Goal: Task Accomplishment & Management: Use online tool/utility

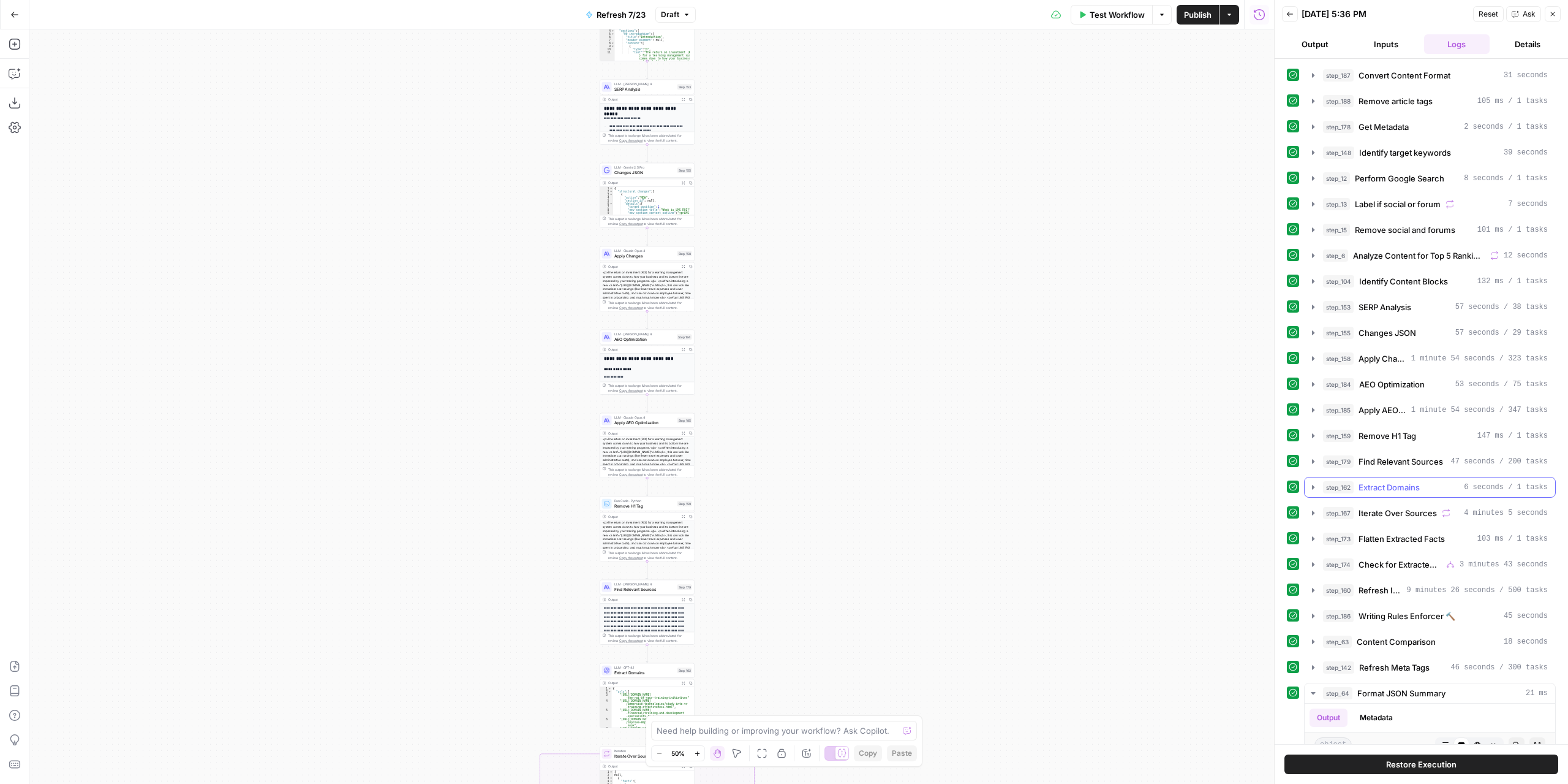
scroll to position [61, 0]
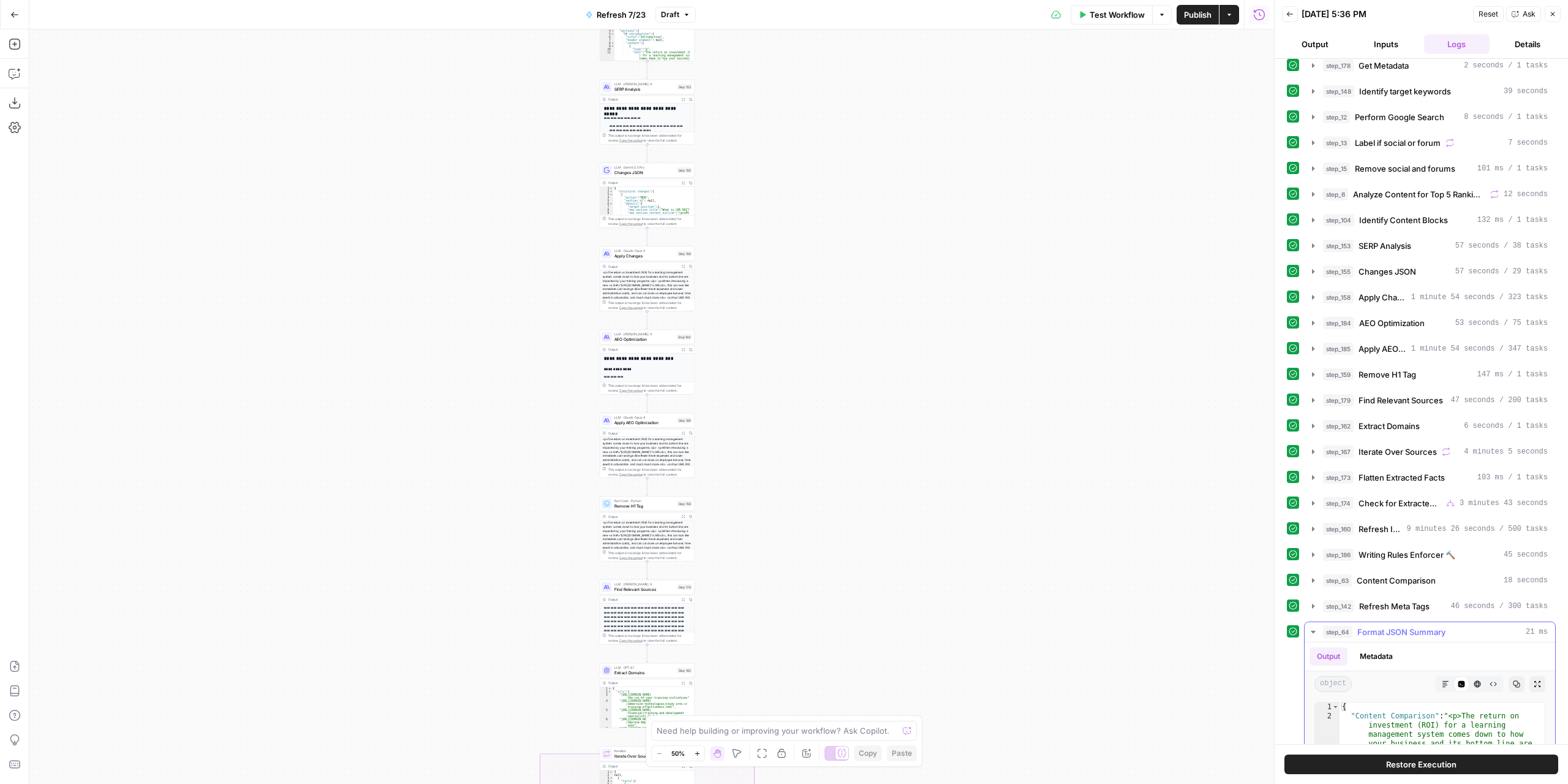
click at [1311, 627] on icon "button" at bounding box center [1314, 632] width 10 height 10
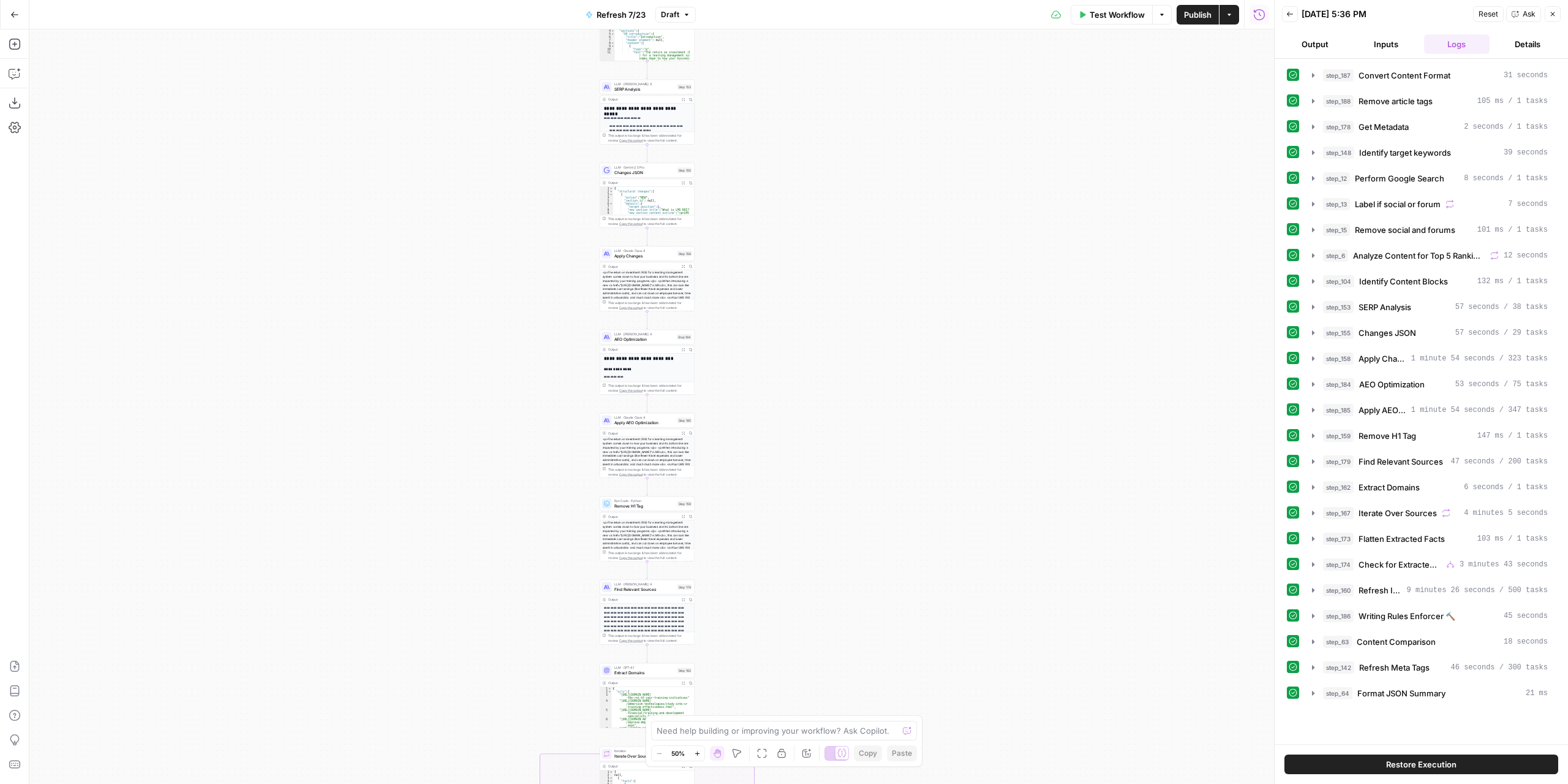
scroll to position [0, 0]
click at [1316, 585] on icon "button" at bounding box center [1314, 590] width 10 height 10
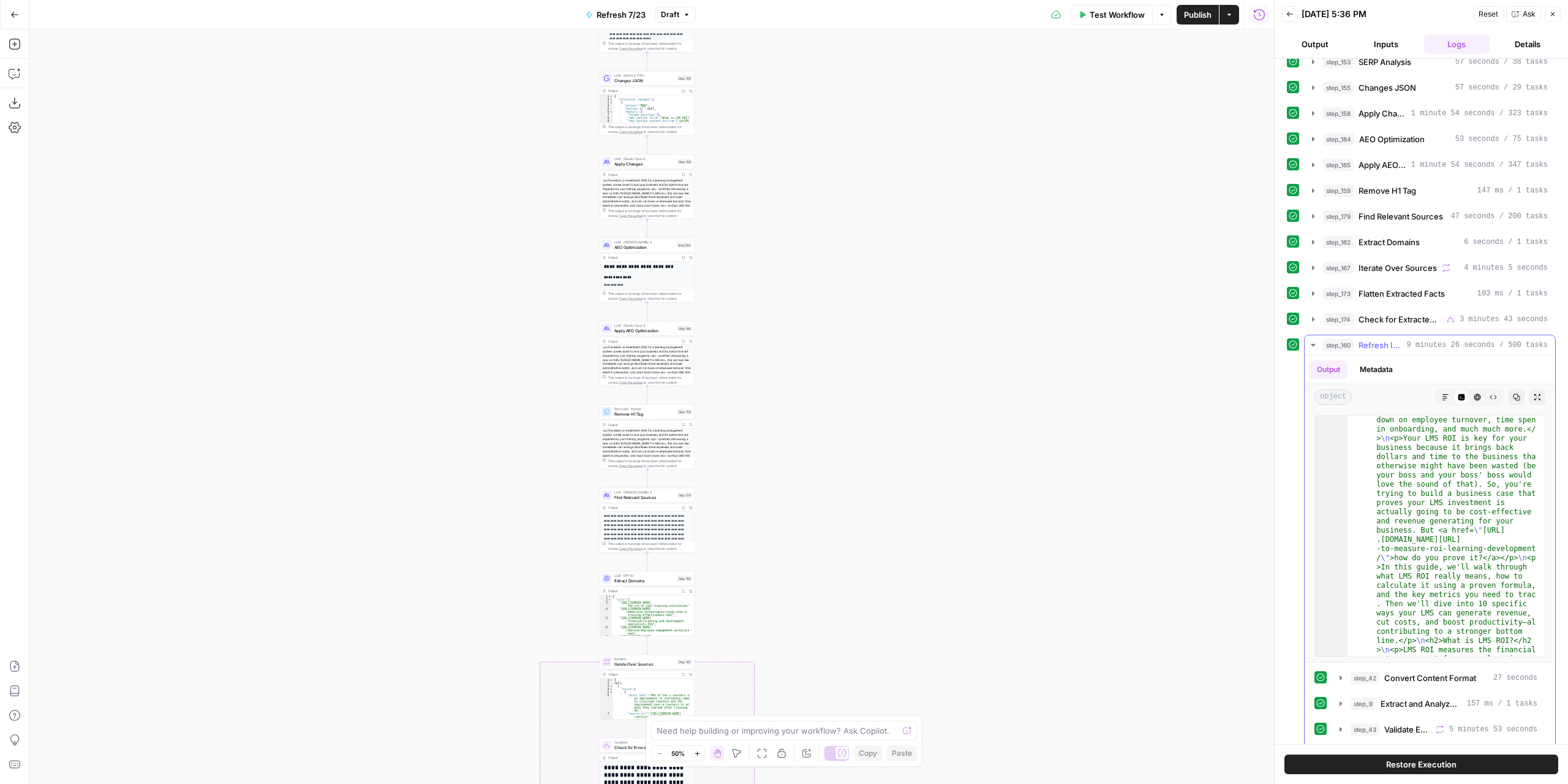
scroll to position [221, 0]
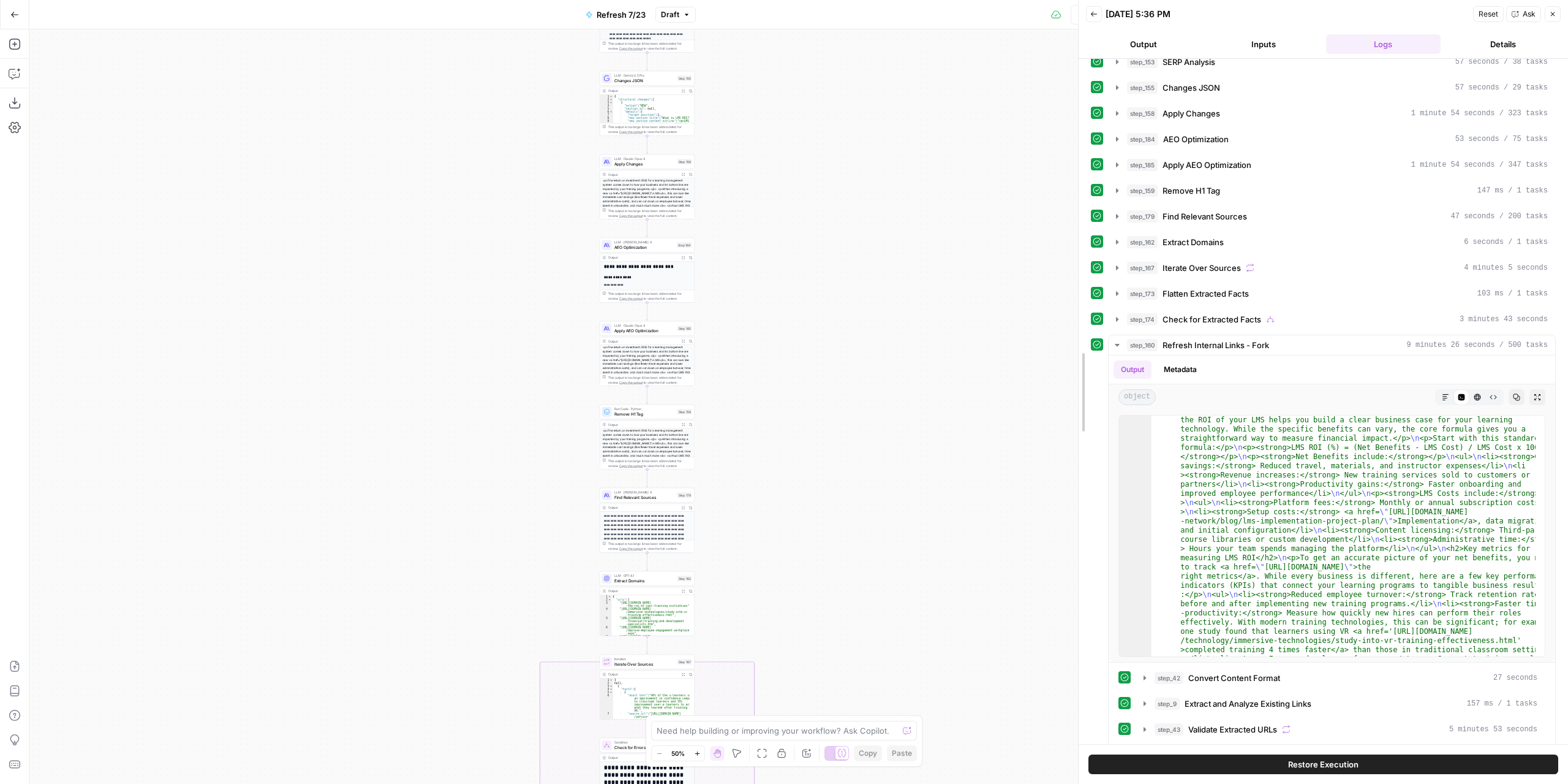
drag, startPoint x: 1277, startPoint y: 558, endPoint x: 1384, endPoint y: 578, distance: 108.9
click at [790, 543] on body "Docebo New Home Browse Your Data Usage Settings Recent Grids Articles Blog Refr…" at bounding box center [784, 392] width 1568 height 784
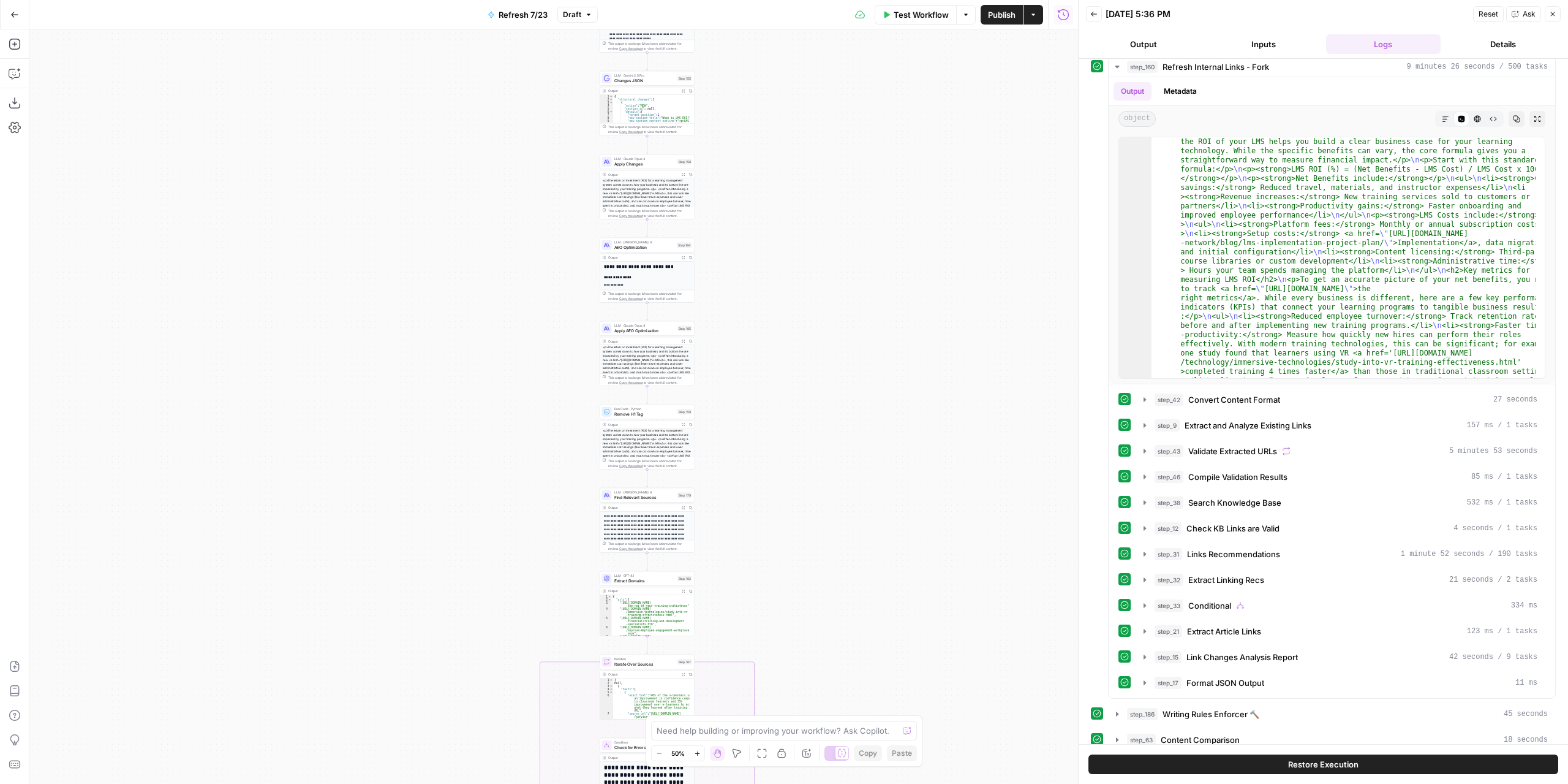
scroll to position [522, 0]
click at [1147, 396] on icon "button" at bounding box center [1145, 401] width 10 height 10
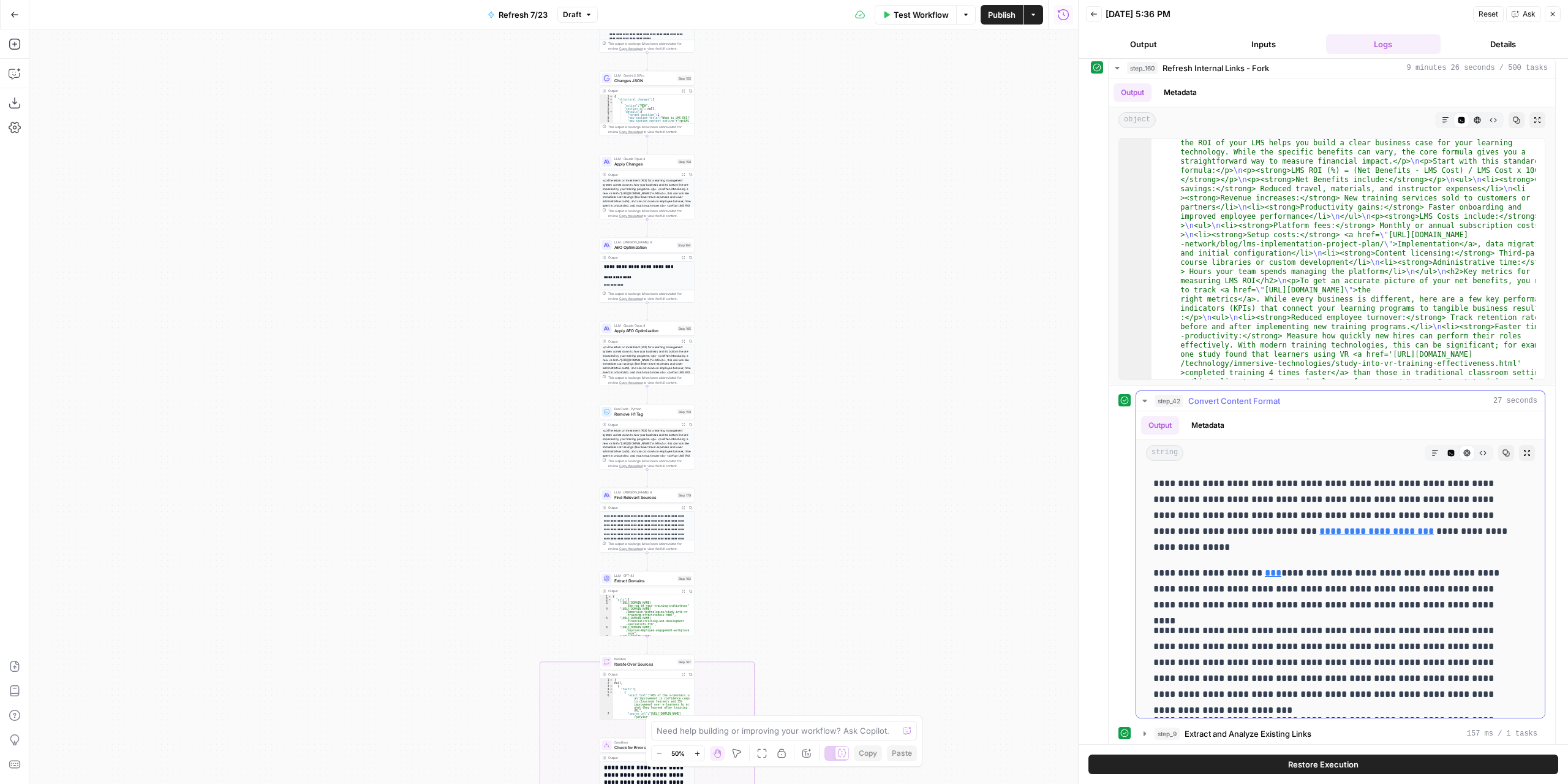
click at [1147, 396] on icon "button" at bounding box center [1145, 401] width 10 height 10
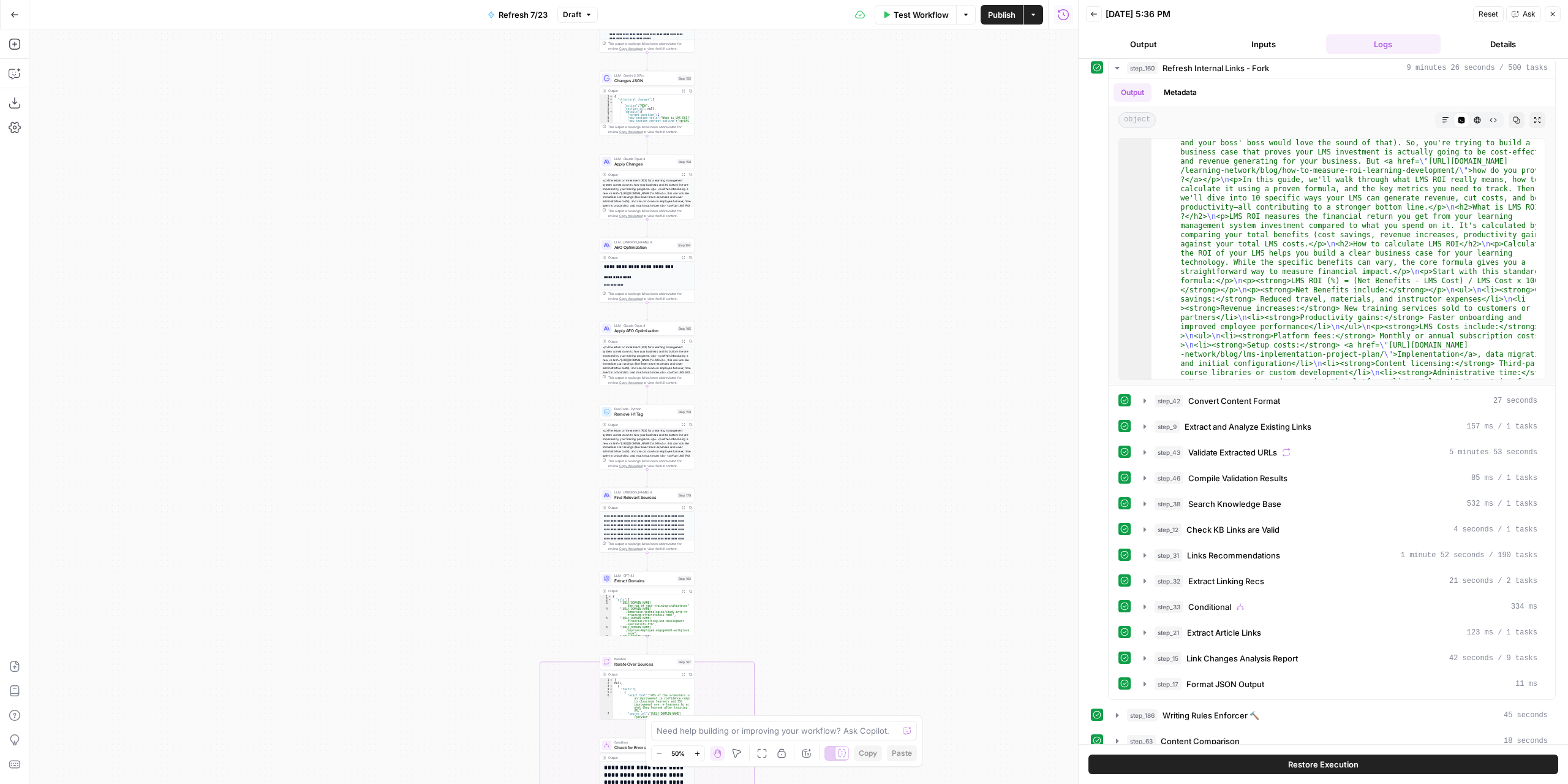
scroll to position [339, 0]
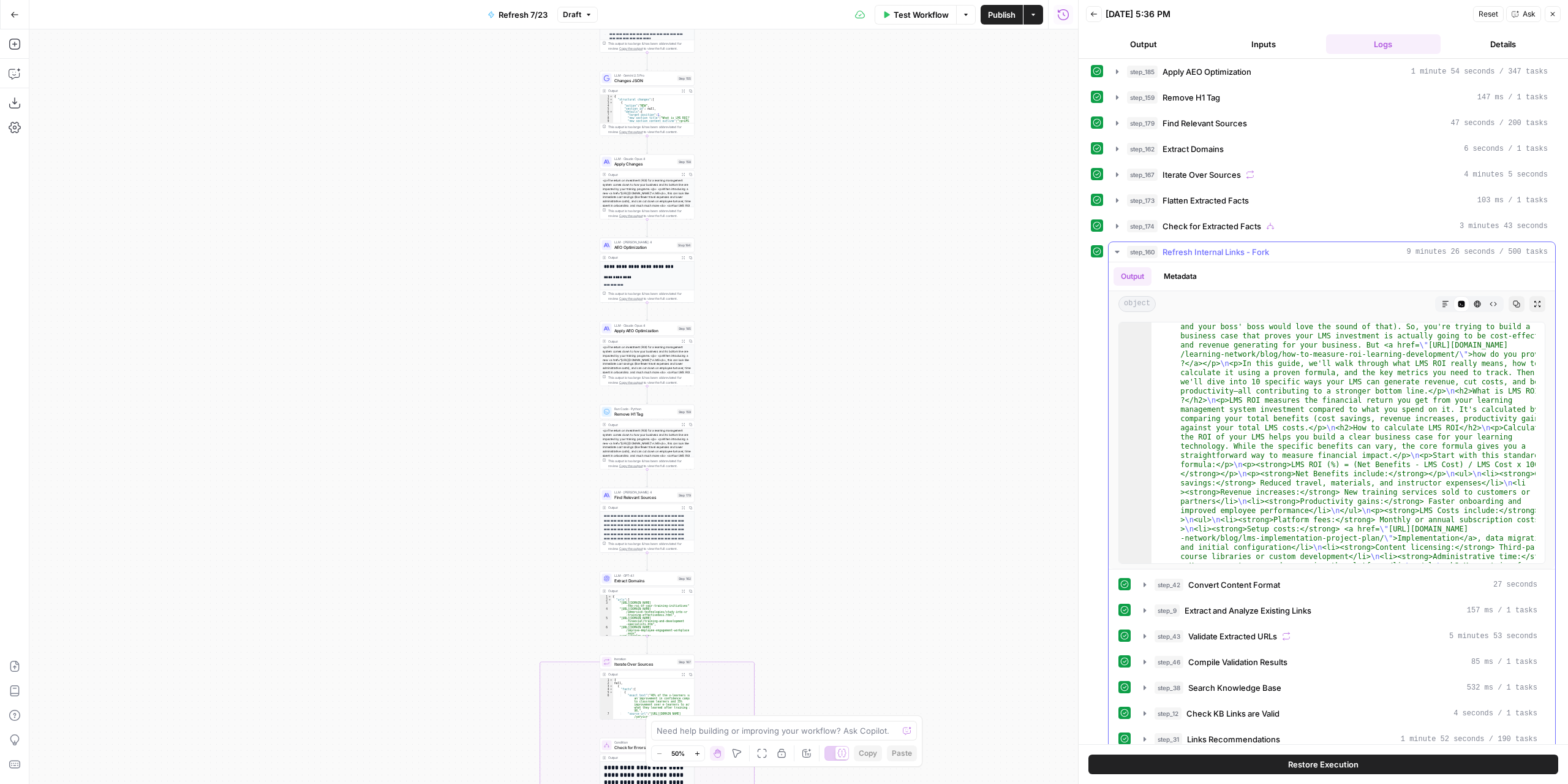
click at [1177, 245] on span "Refresh Internal Links - Fork" at bounding box center [1217, 251] width 107 height 12
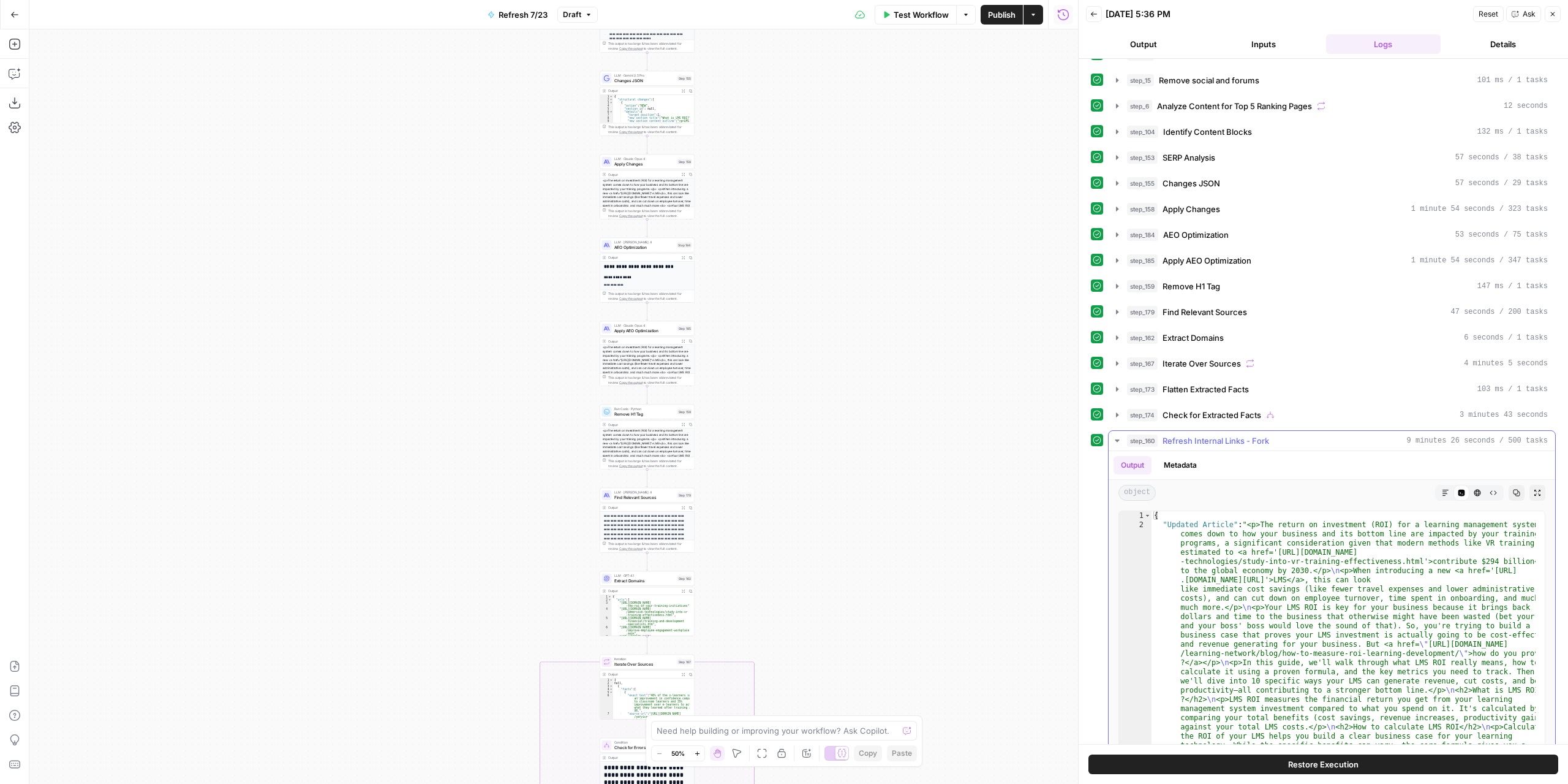
scroll to position [184, 0]
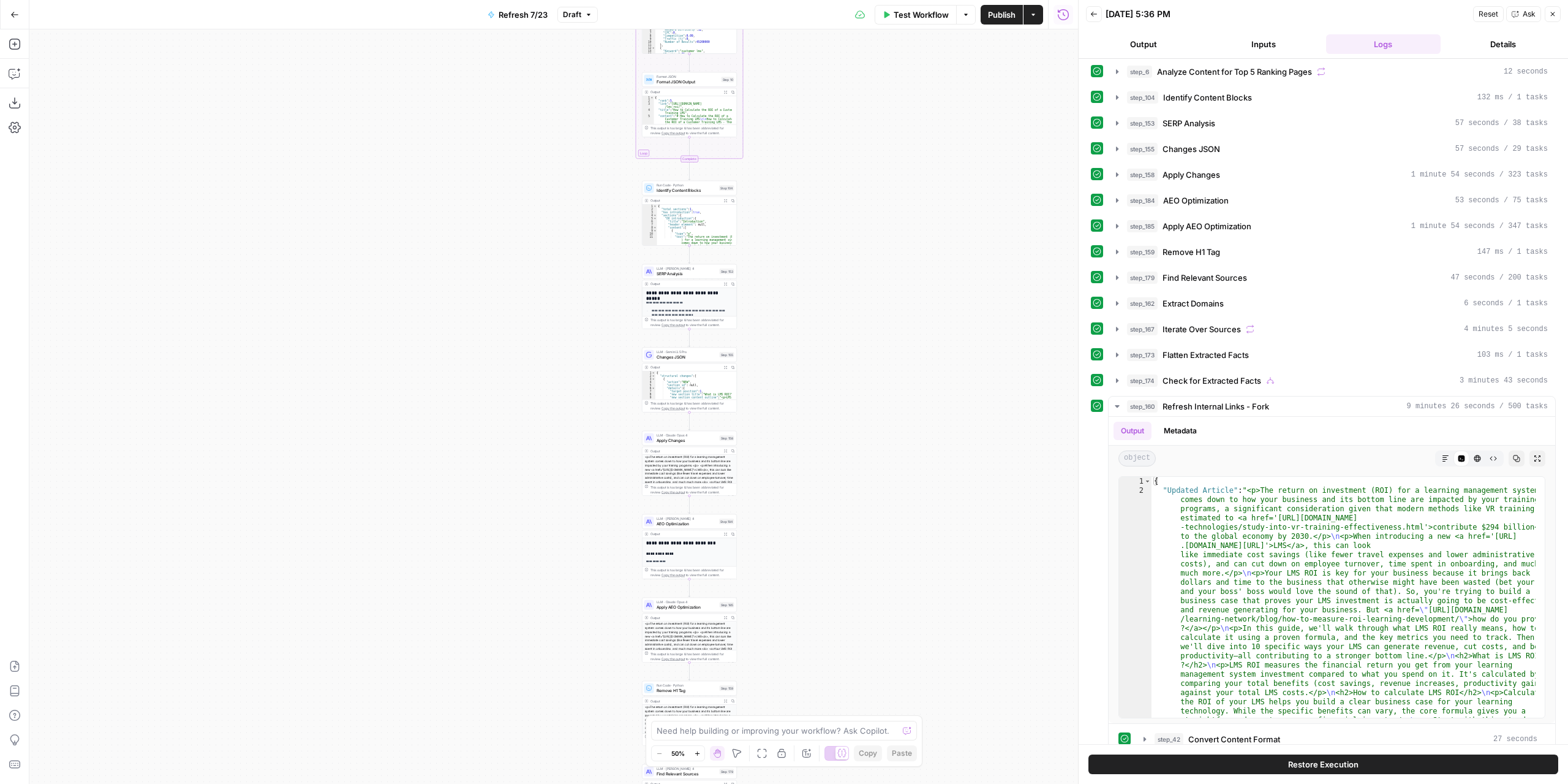
drag, startPoint x: 846, startPoint y: 189, endPoint x: 886, endPoint y: 452, distance: 266.0
click at [886, 452] on div "true false false true false true Workflow Set Inputs Inputs Content Processing …" at bounding box center [554, 407] width 1049 height 754
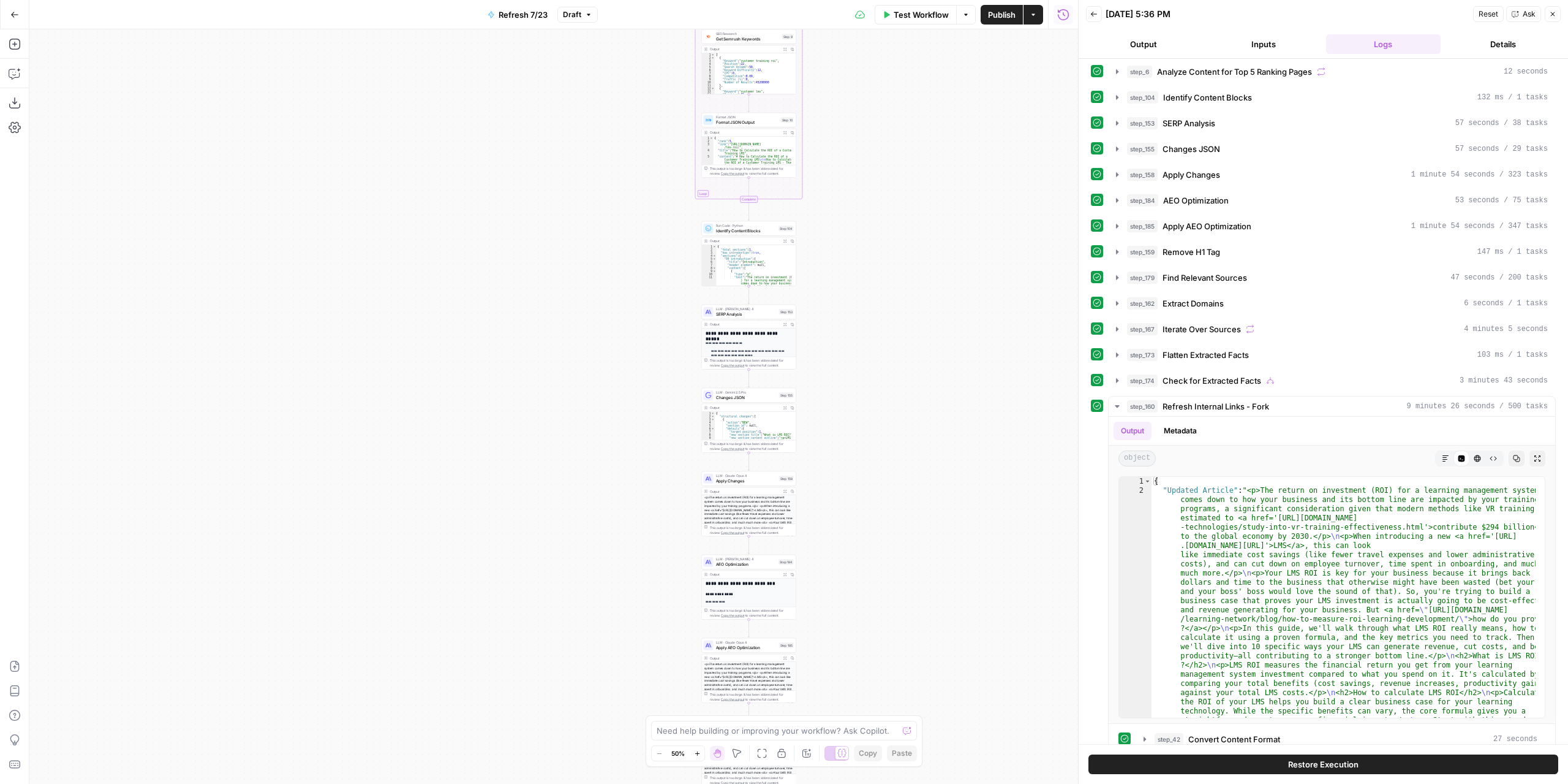
drag, startPoint x: 811, startPoint y: 204, endPoint x: 888, endPoint y: 323, distance: 141.7
click at [868, 142] on div "true false false true false true Workflow Set Inputs Inputs Content Processing …" at bounding box center [554, 407] width 1049 height 754
drag, startPoint x: 892, startPoint y: 527, endPoint x: 886, endPoint y: 344, distance: 183.1
click at [888, 360] on div "true false false true false true Workflow Set Inputs Inputs Content Processing …" at bounding box center [554, 407] width 1049 height 754
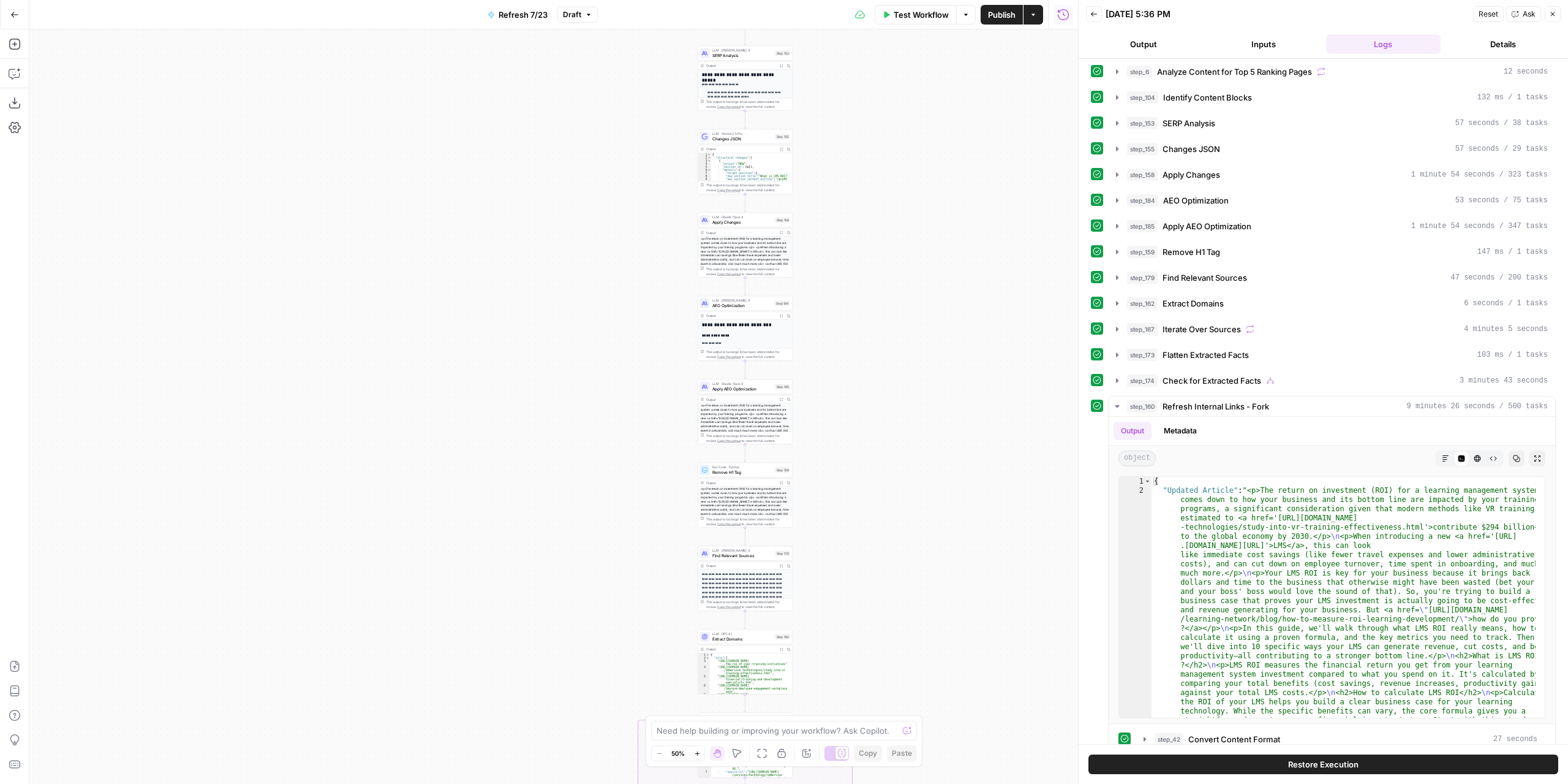
click at [857, 419] on div "true false false true false true Workflow Set Inputs Inputs Content Processing …" at bounding box center [554, 407] width 1049 height 754
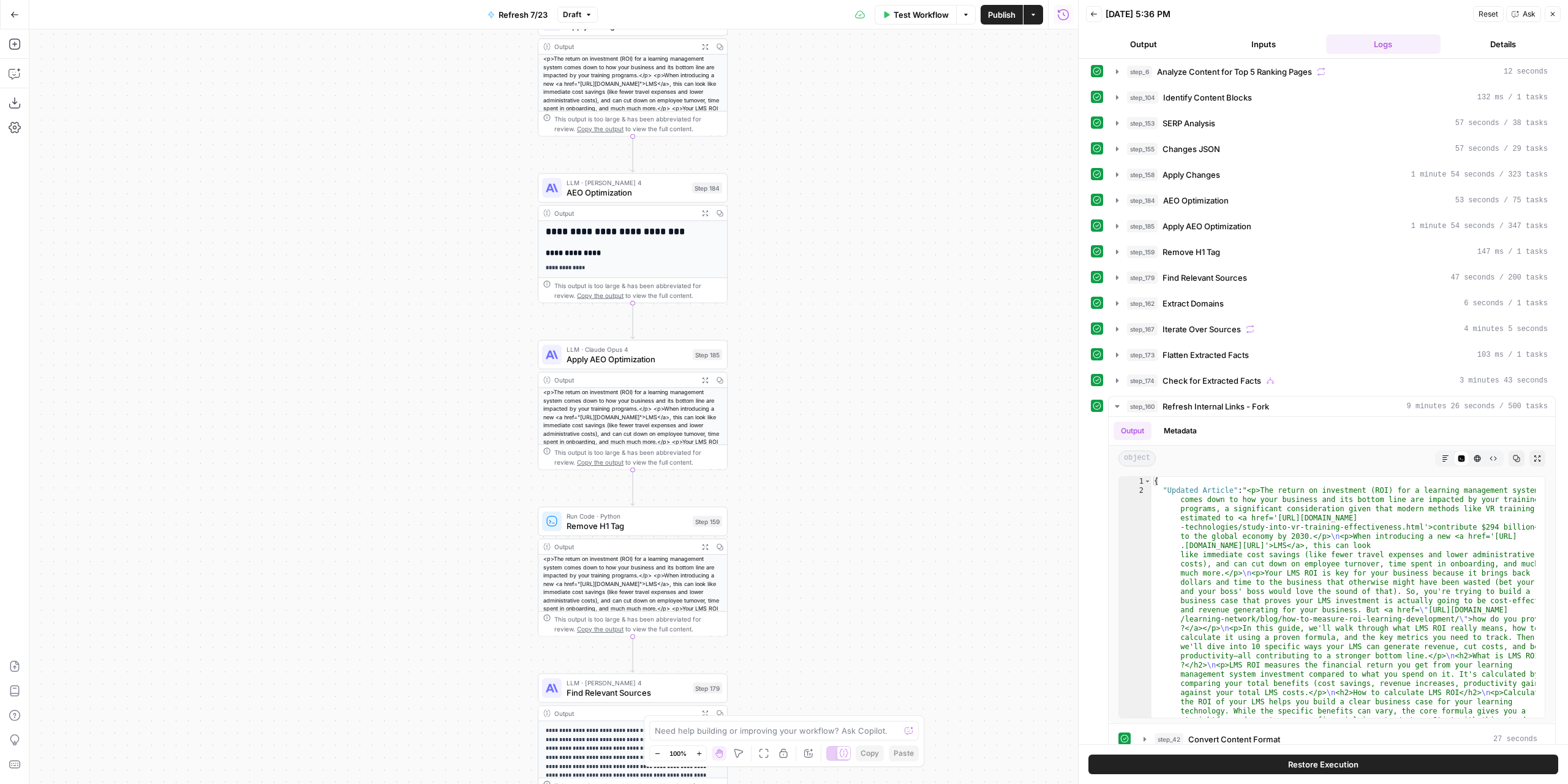
drag, startPoint x: 819, startPoint y: 468, endPoint x: 848, endPoint y: 294, distance: 176.4
click at [848, 297] on div "true false false true false true Workflow Set Inputs Inputs Content Processing …" at bounding box center [554, 407] width 1049 height 754
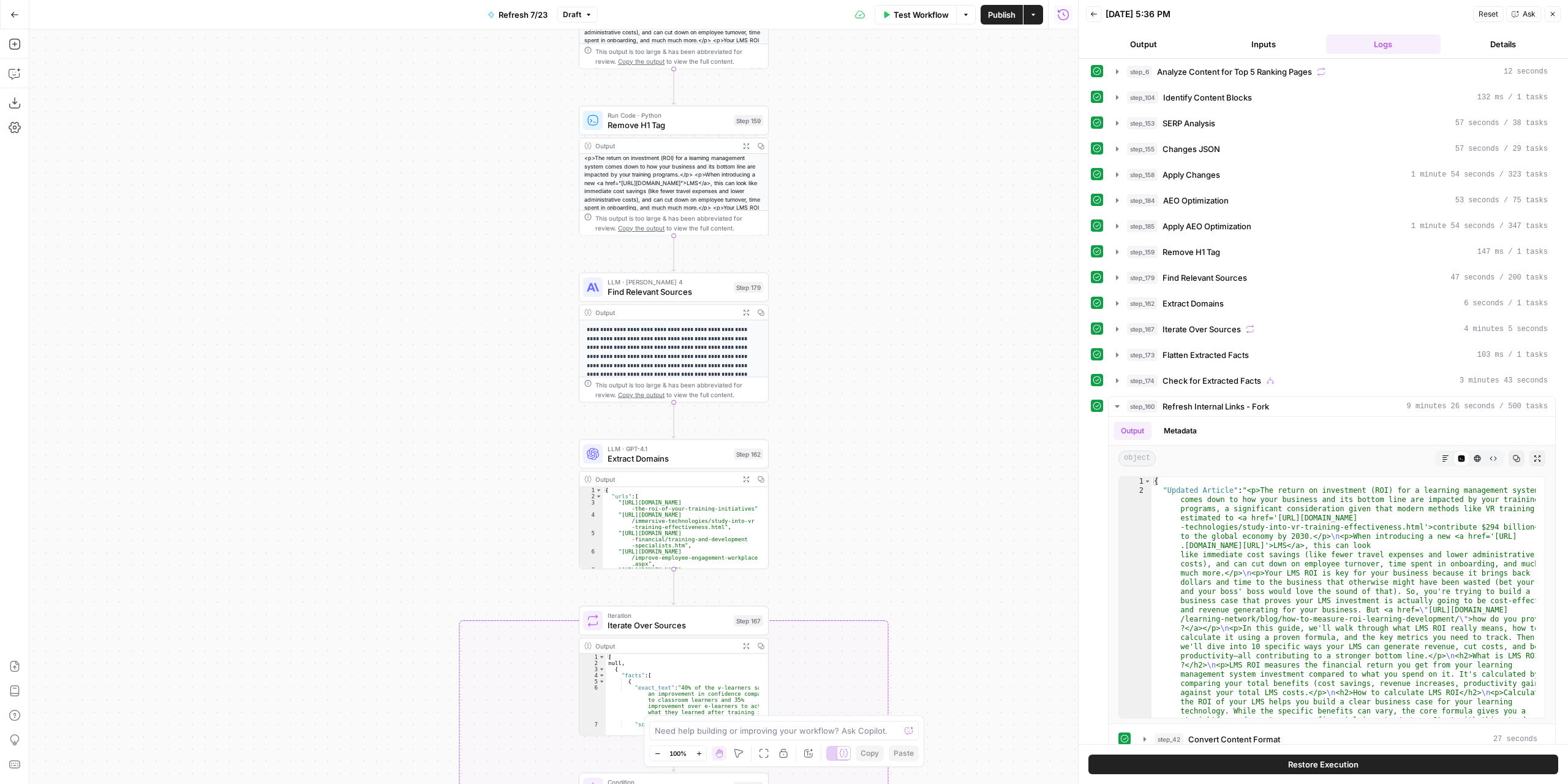
drag, startPoint x: 835, startPoint y: 499, endPoint x: 840, endPoint y: 269, distance: 230.1
click at [841, 274] on div "true false false true false true Workflow Set Inputs Inputs Content Processing …" at bounding box center [554, 407] width 1049 height 754
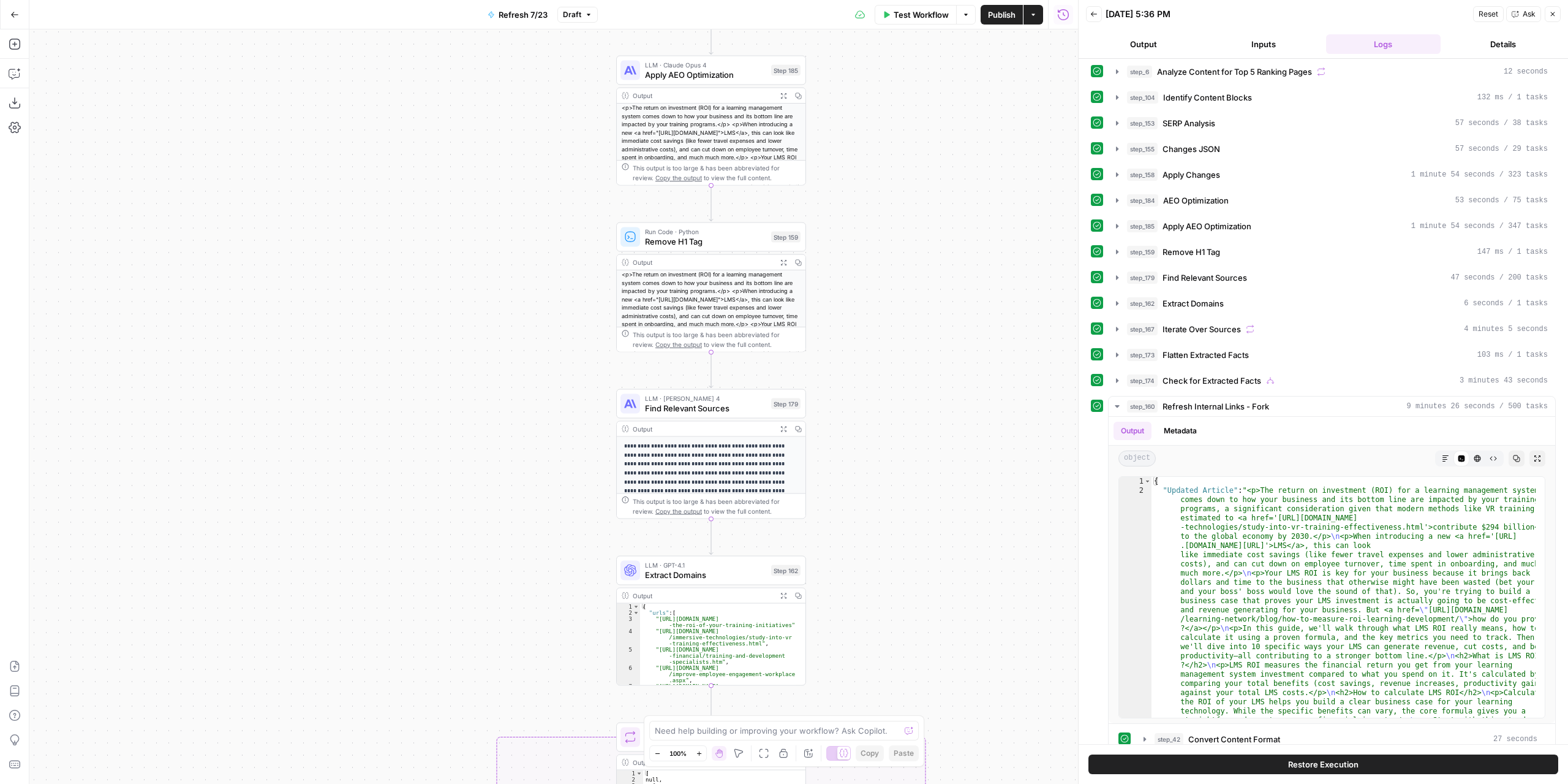
drag, startPoint x: 840, startPoint y: 494, endPoint x: 897, endPoint y: 454, distance: 69.6
click at [880, 661] on div "true false false true false true Workflow Set Inputs Inputs Content Processing …" at bounding box center [554, 407] width 1049 height 754
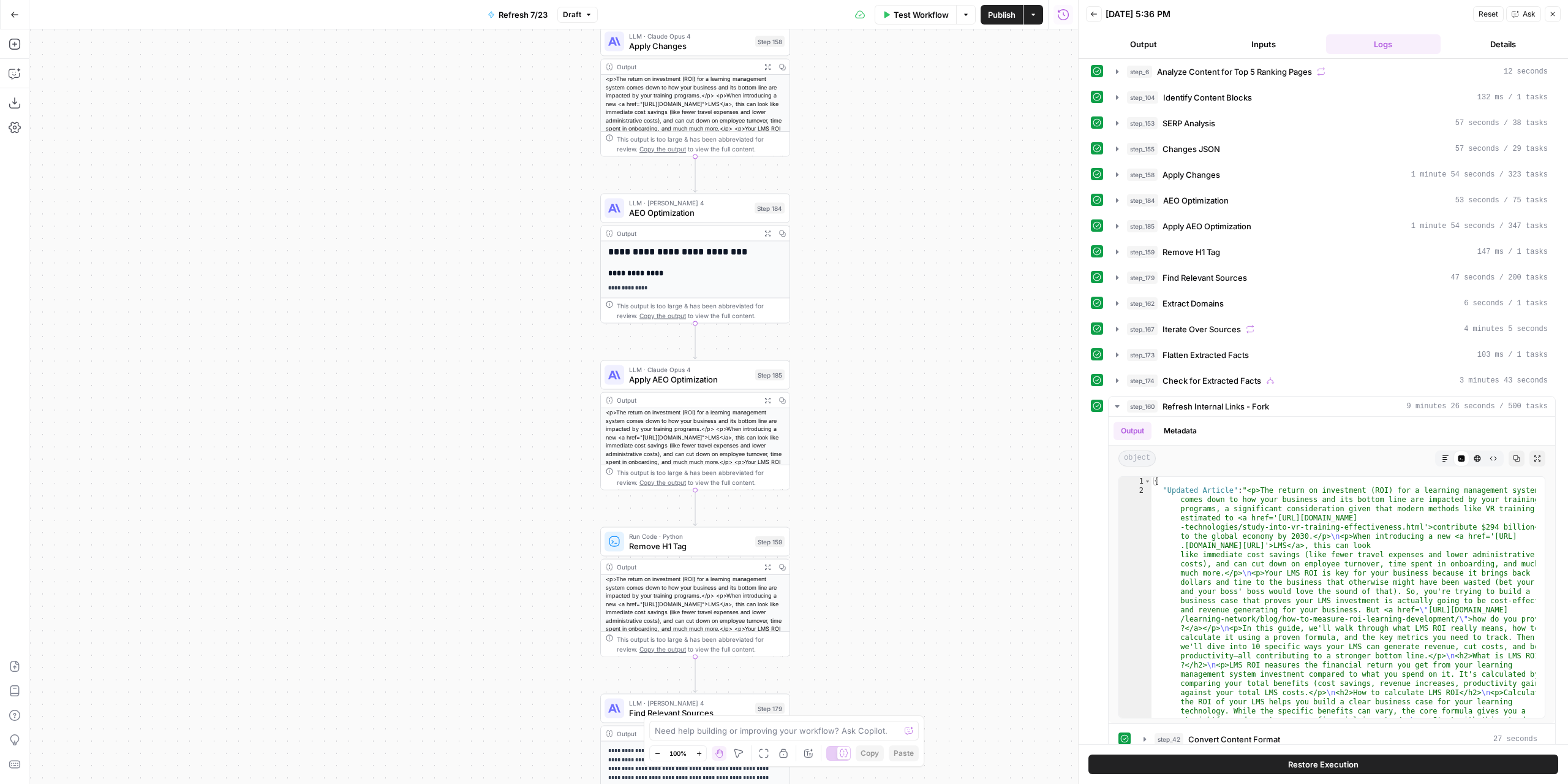
drag, startPoint x: 892, startPoint y: 307, endPoint x: 877, endPoint y: 556, distance: 249.5
click at [874, 581] on div "true false false true false true Workflow Set Inputs Inputs Content Processing …" at bounding box center [554, 407] width 1049 height 754
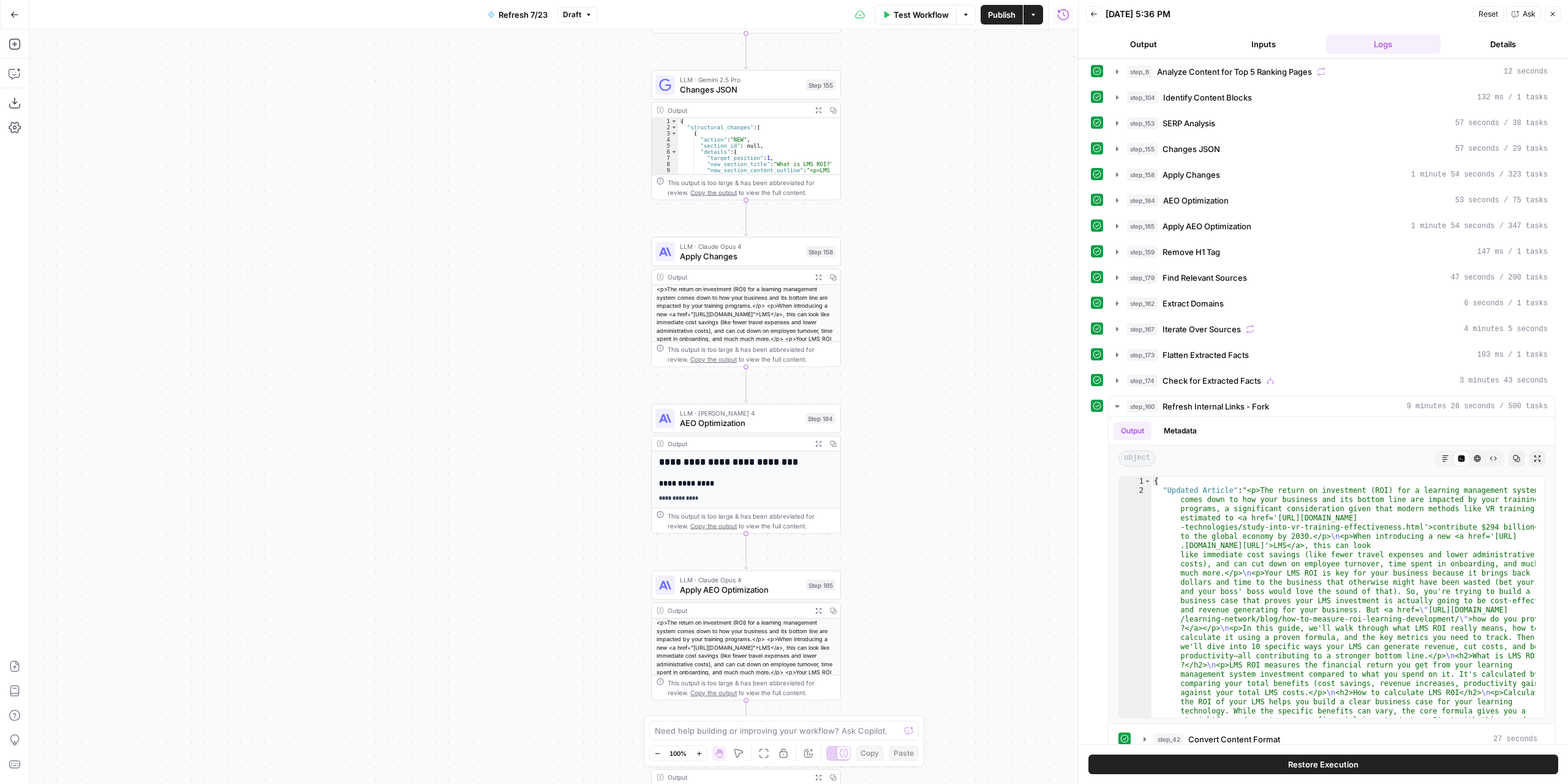
drag, startPoint x: 880, startPoint y: 90, endPoint x: 928, endPoint y: 178, distance: 100.2
click at [928, 175] on div "true false false true false true Workflow Set Inputs Inputs Content Processing …" at bounding box center [554, 407] width 1049 height 754
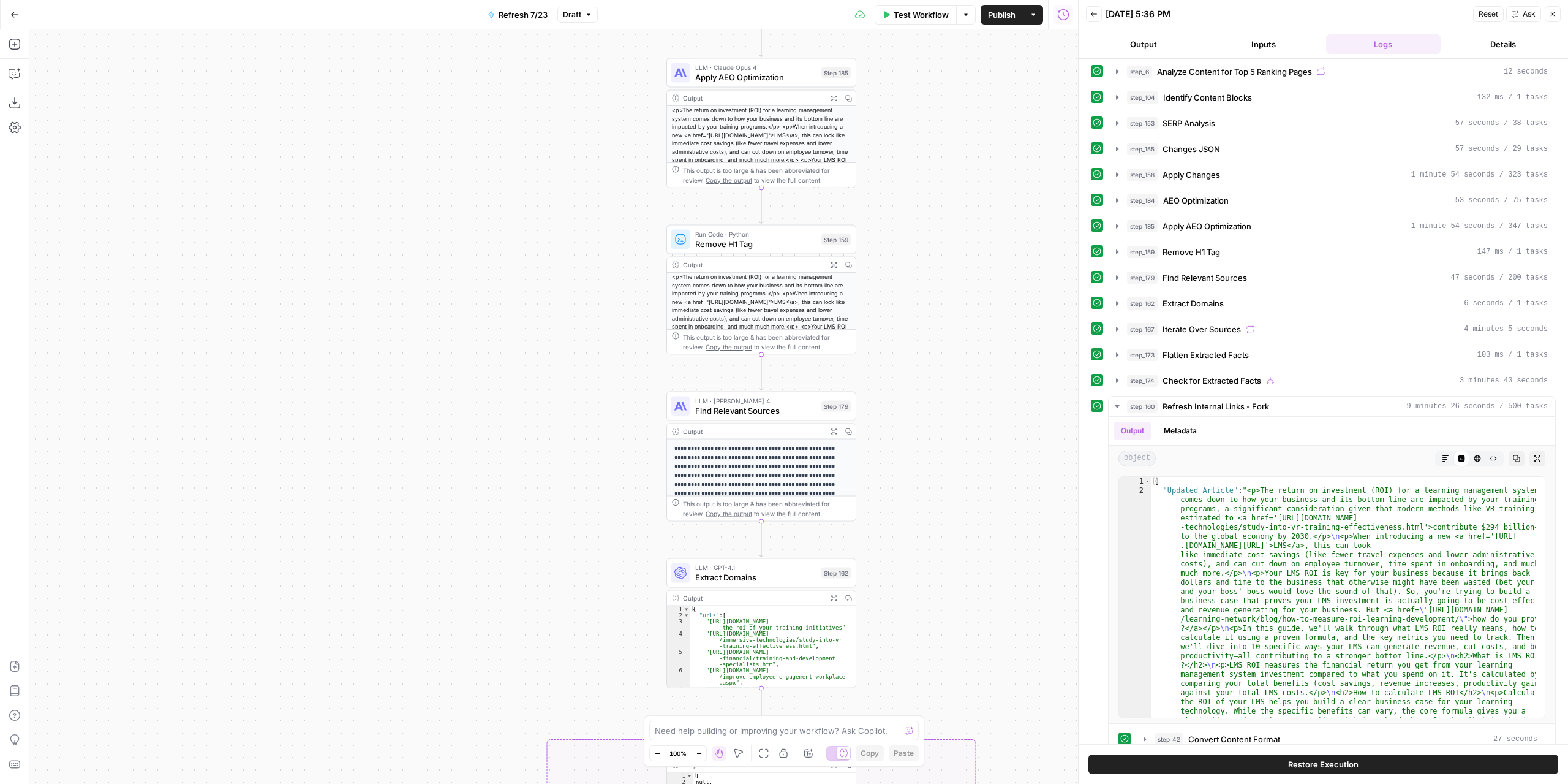
drag, startPoint x: 919, startPoint y: 538, endPoint x: 936, endPoint y: 158, distance: 380.4
click at [936, 158] on div "true false false true false true Workflow Set Inputs Inputs Content Processing …" at bounding box center [554, 407] width 1049 height 754
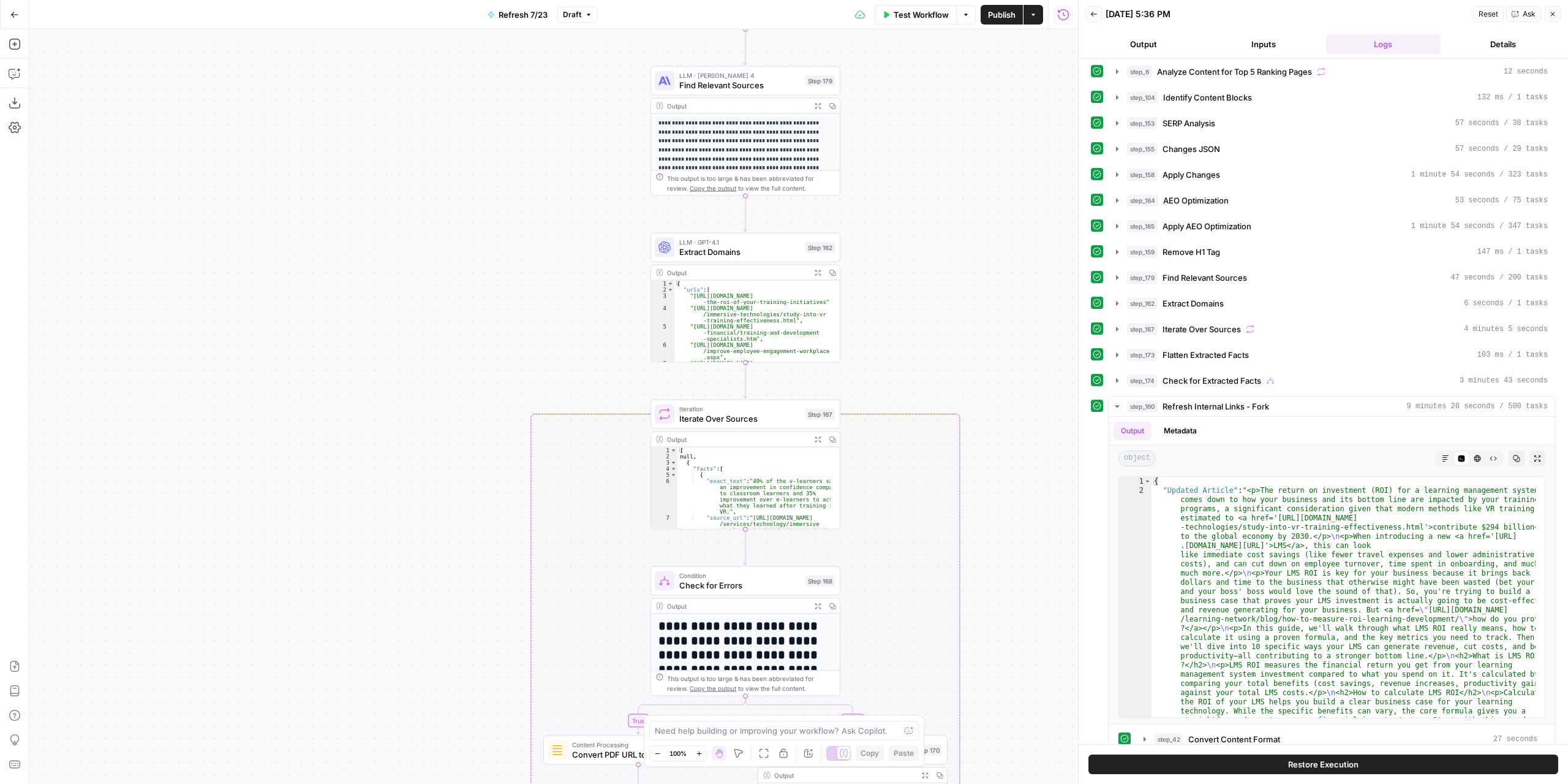
drag, startPoint x: 936, startPoint y: 525, endPoint x: 921, endPoint y: 200, distance: 325.3
click at [921, 200] on div "true false false true false true Workflow Set Inputs Inputs Content Processing …" at bounding box center [554, 407] width 1049 height 754
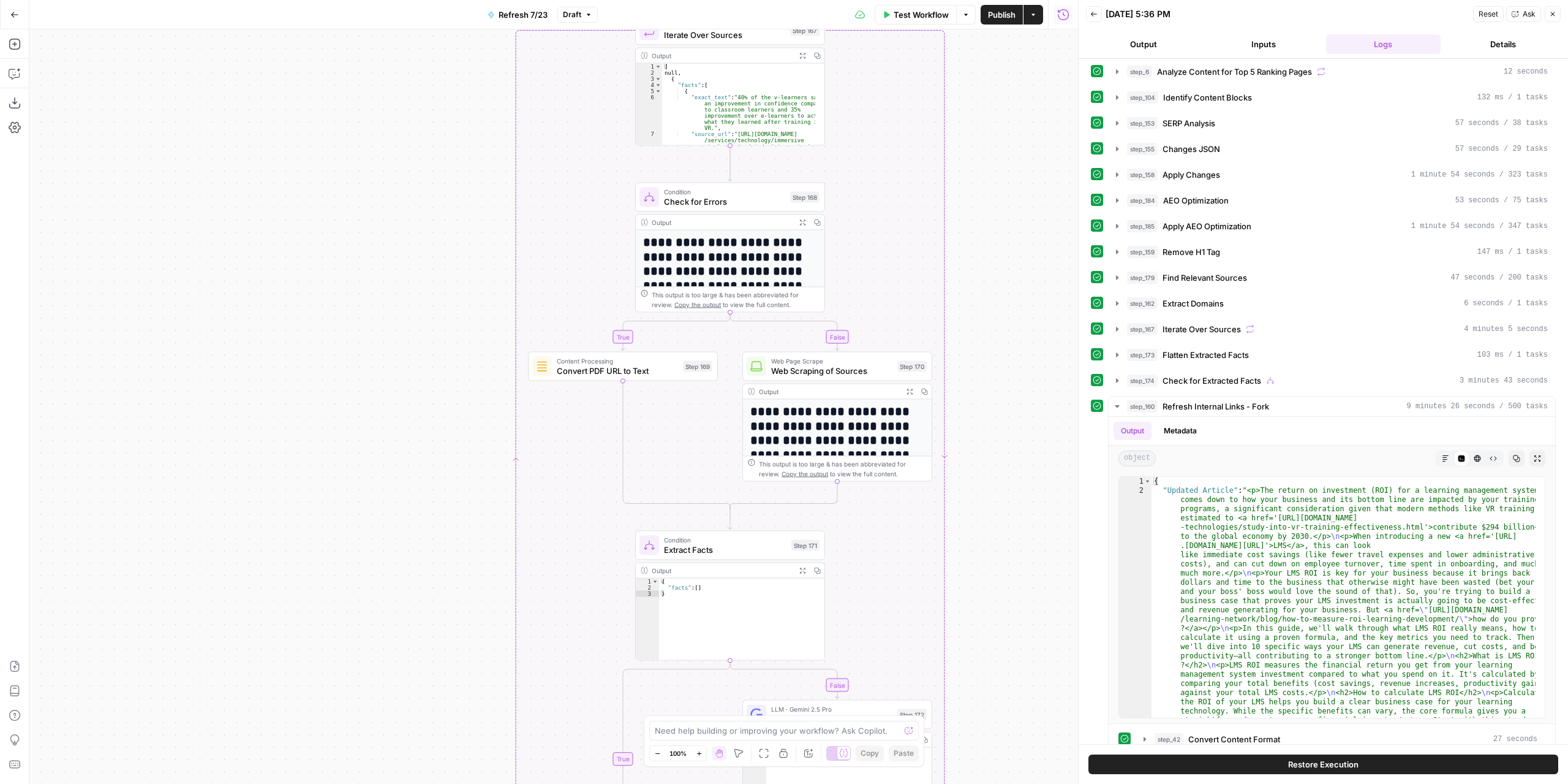
drag, startPoint x: 913, startPoint y: 400, endPoint x: 900, endPoint y: 23, distance: 377.2
click at [900, 23] on div "Go Back Refresh 7/23 Draft Test Workflow Options Publish Actions Run History Ad…" at bounding box center [539, 392] width 1078 height 784
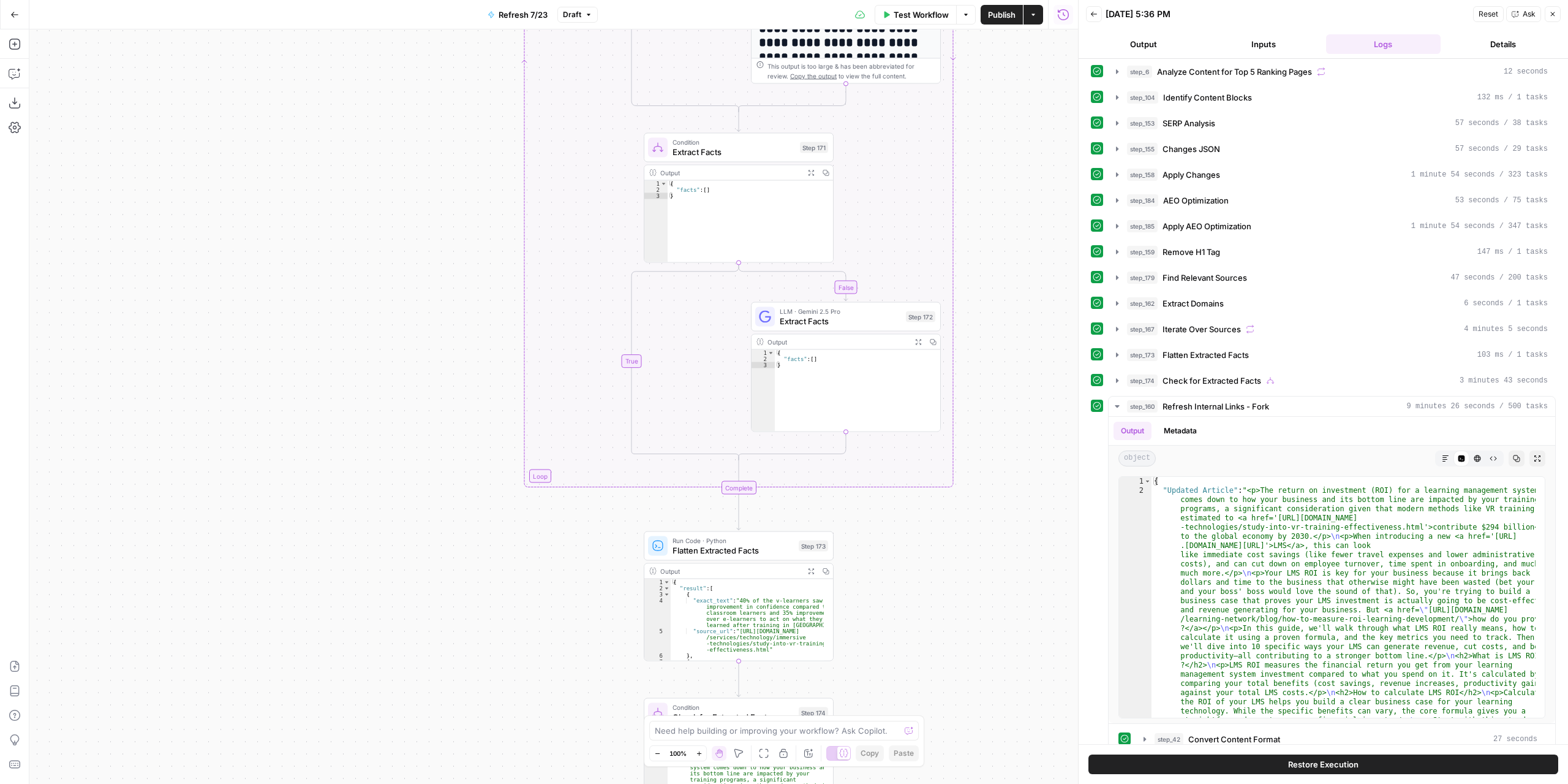
drag, startPoint x: 993, startPoint y: 537, endPoint x: 1001, endPoint y: 169, distance: 368.1
click at [1000, 130] on div "true false false true false true Workflow Set Inputs Inputs Content Processing …" at bounding box center [554, 407] width 1049 height 754
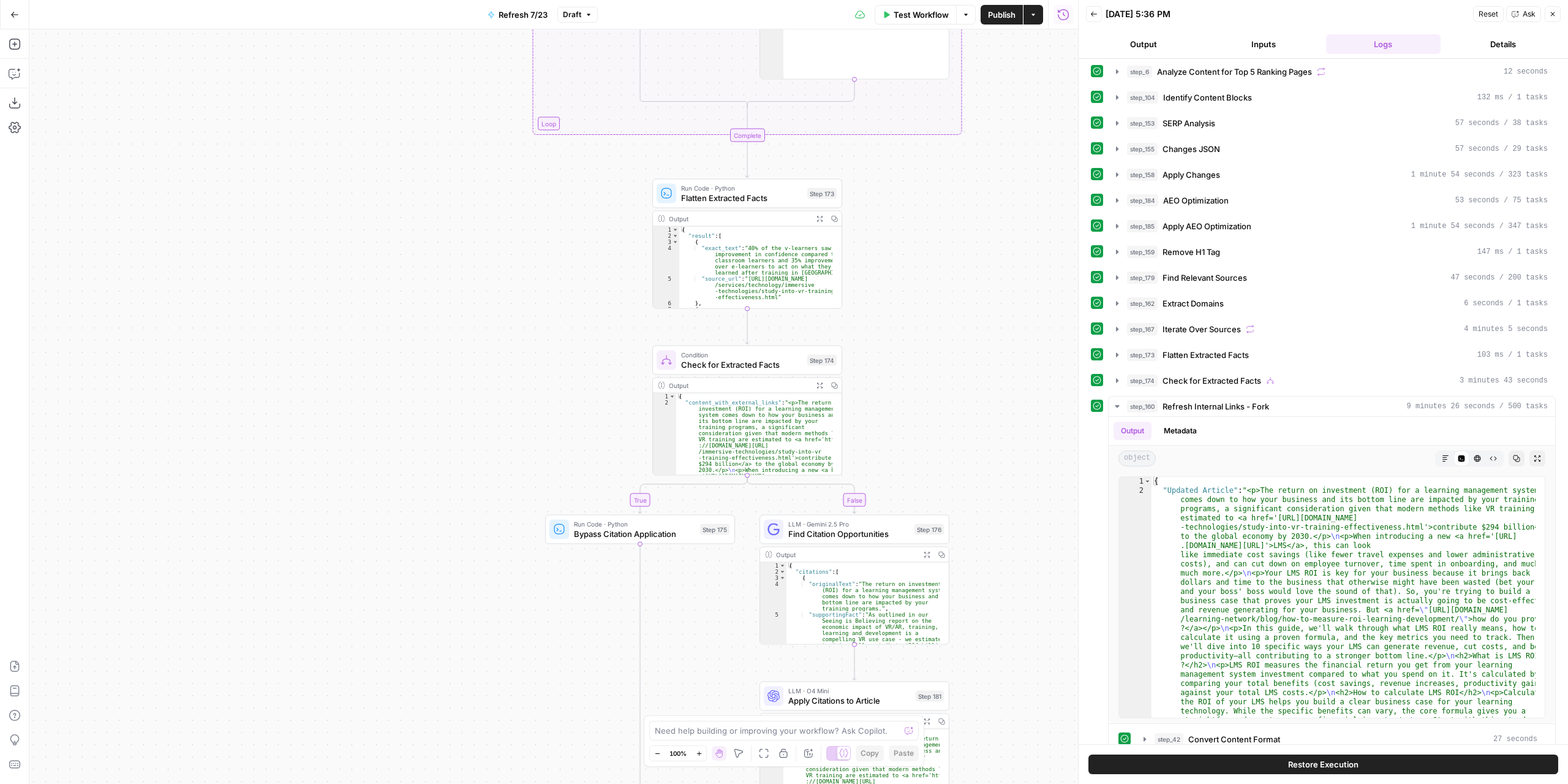
drag, startPoint x: 947, startPoint y: 614, endPoint x: 958, endPoint y: 282, distance: 332.2
click at [958, 282] on div "true false false true false true Workflow Set Inputs Inputs Content Processing …" at bounding box center [554, 407] width 1049 height 754
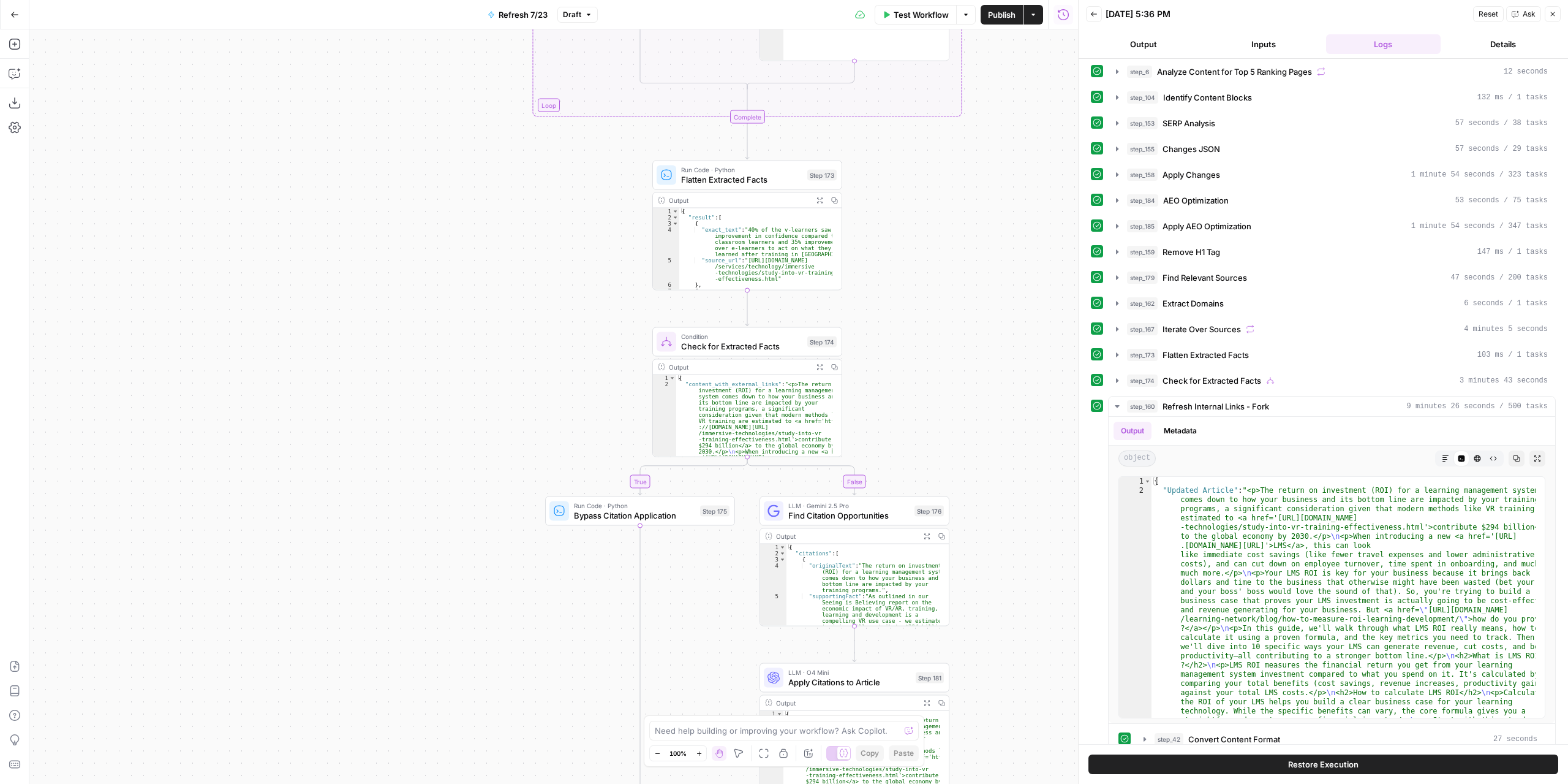
drag, startPoint x: 924, startPoint y: 460, endPoint x: 874, endPoint y: 130, distance: 333.8
click at [874, 130] on div "true false false true false true Workflow Set Inputs Inputs Content Processing …" at bounding box center [554, 407] width 1049 height 754
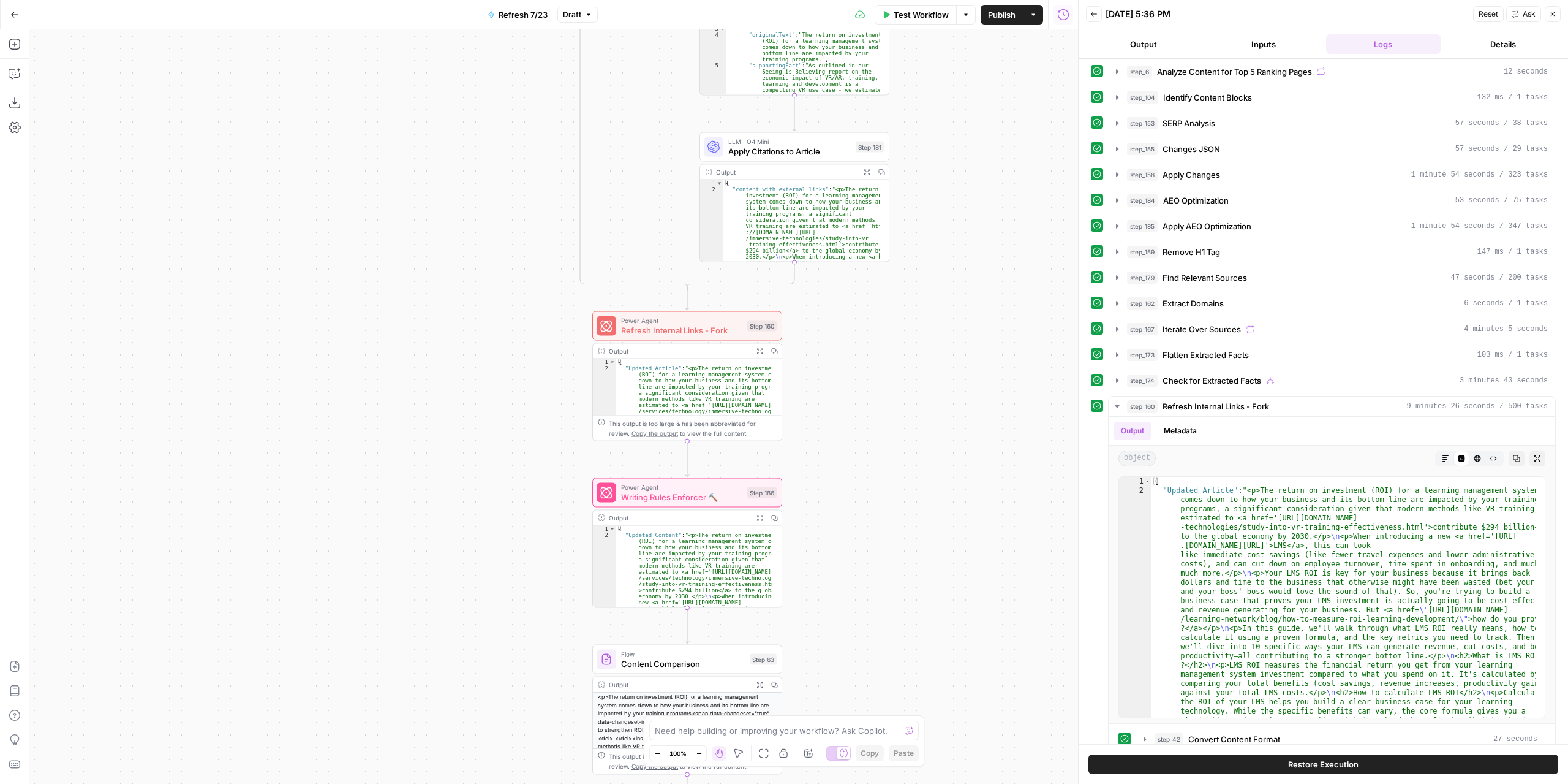
drag, startPoint x: 967, startPoint y: 584, endPoint x: 956, endPoint y: 367, distance: 217.3
click at [956, 367] on div "true false false true false true Workflow Set Inputs Inputs Content Processing …" at bounding box center [554, 407] width 1049 height 754
drag, startPoint x: 735, startPoint y: 329, endPoint x: 723, endPoint y: 329, distance: 12.0
click at [723, 329] on span "Refresh Internal Links - Fork" at bounding box center [681, 330] width 122 height 12
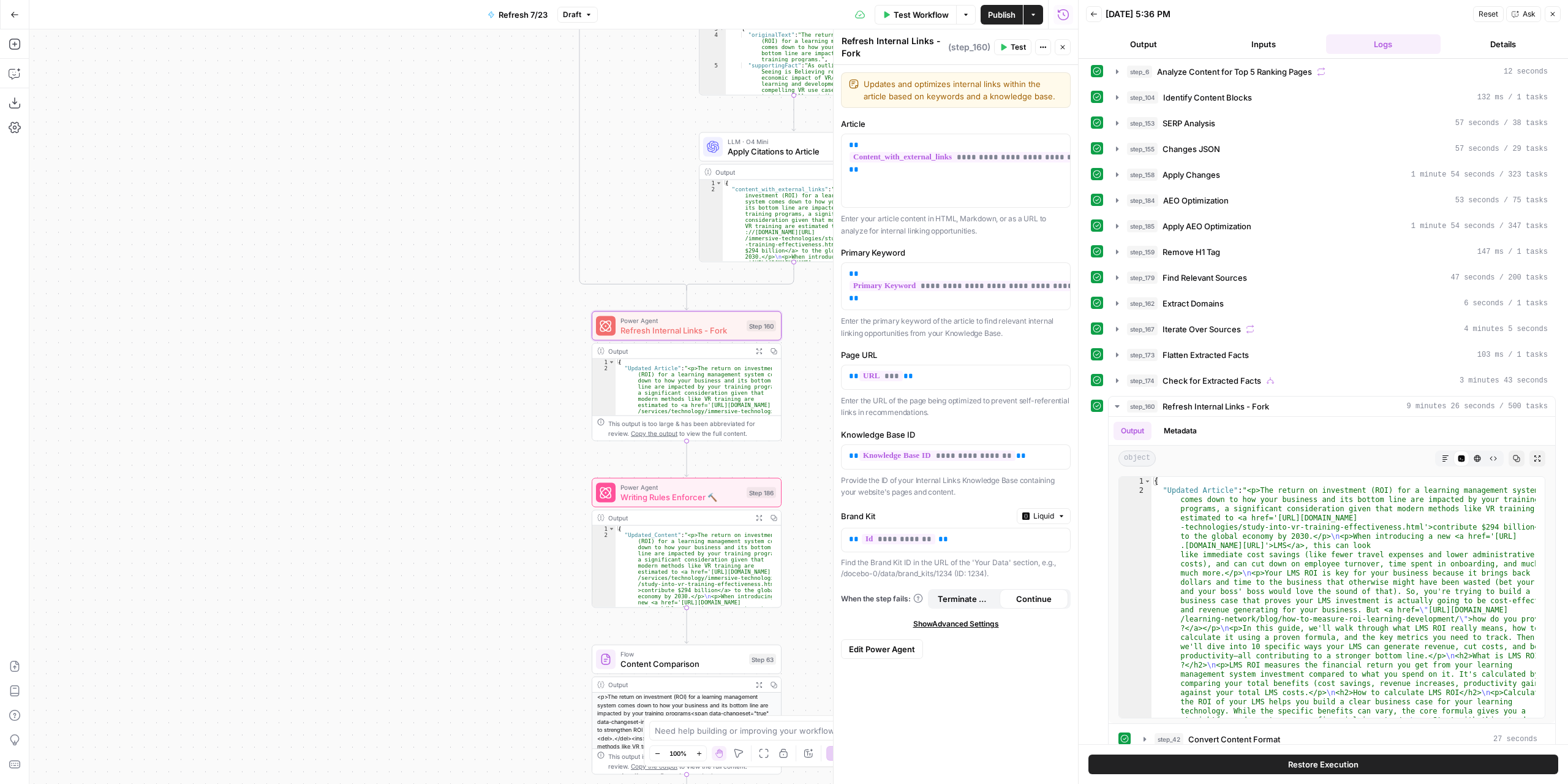
click at [898, 642] on span "Edit Power Agent" at bounding box center [882, 648] width 66 height 12
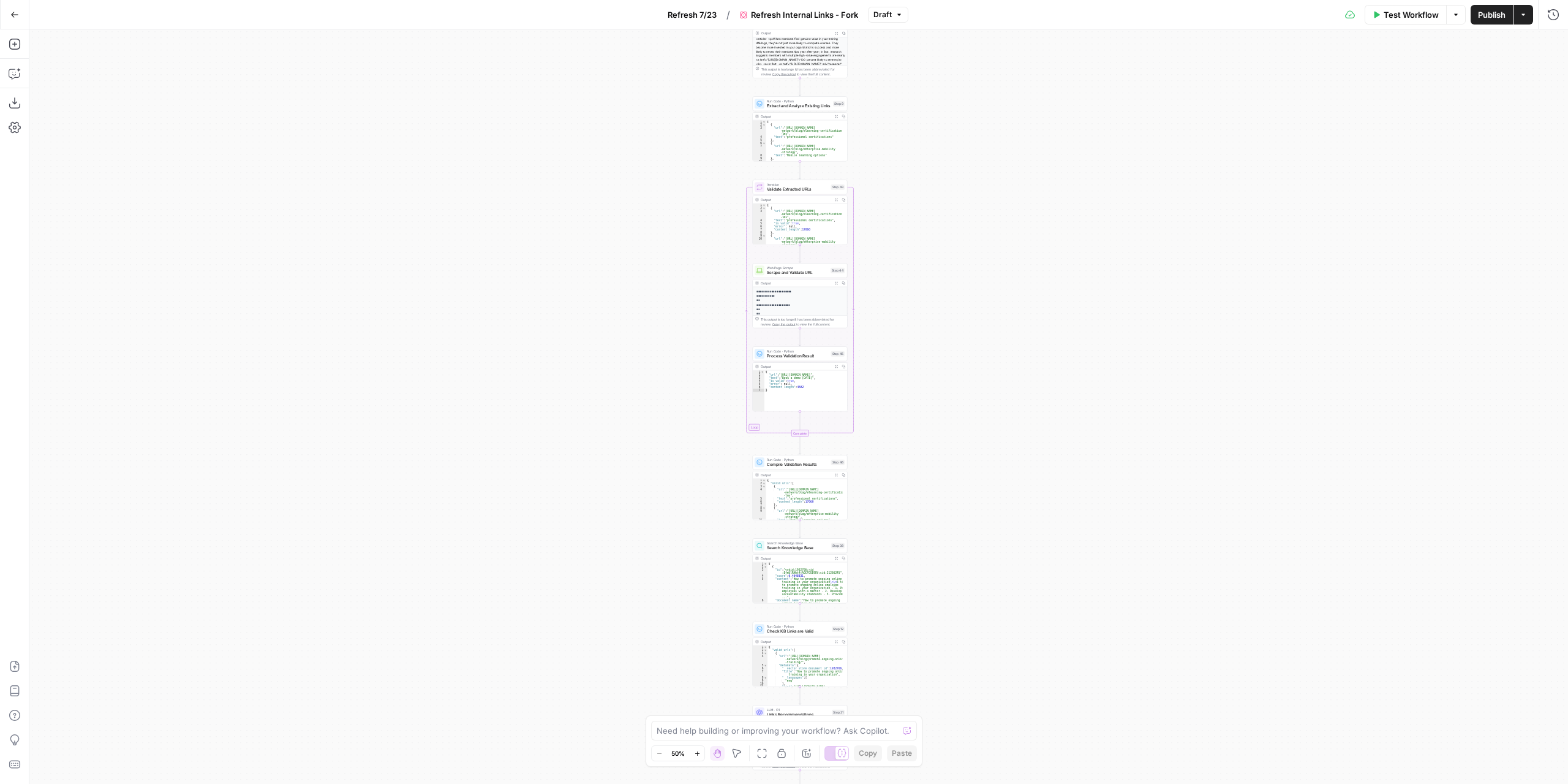
drag, startPoint x: 854, startPoint y: 156, endPoint x: 862, endPoint y: 340, distance: 184.2
click at [854, 377] on div "true false Workflow Set Inputs Inputs Content Processing Convert Content Format…" at bounding box center [799, 407] width 1539 height 754
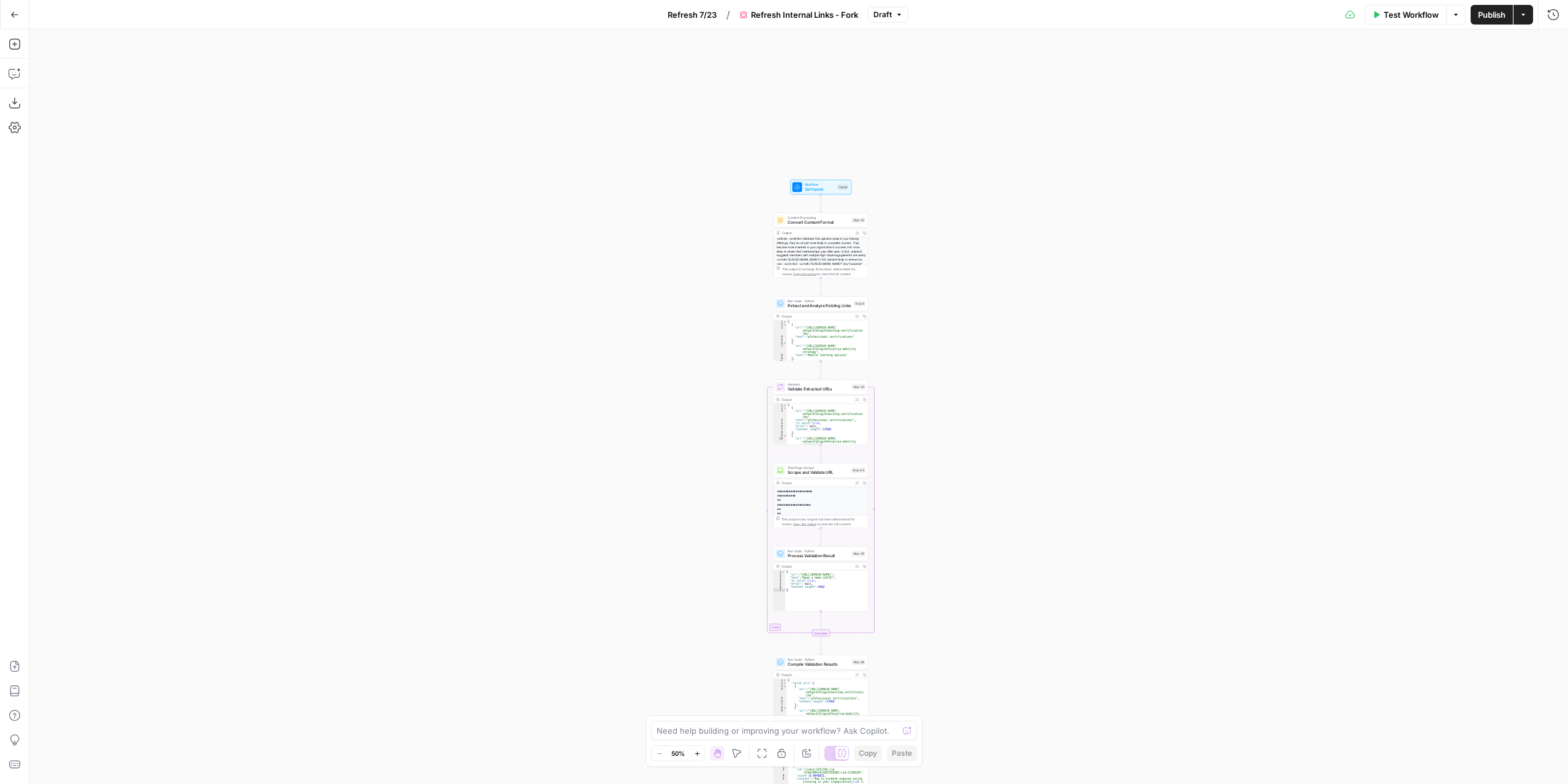
drag, startPoint x: 929, startPoint y: 238, endPoint x: 949, endPoint y: 489, distance: 251.8
click at [949, 499] on div "true false Workflow Set Inputs Inputs Content Processing Convert Content Format…" at bounding box center [799, 407] width 1539 height 754
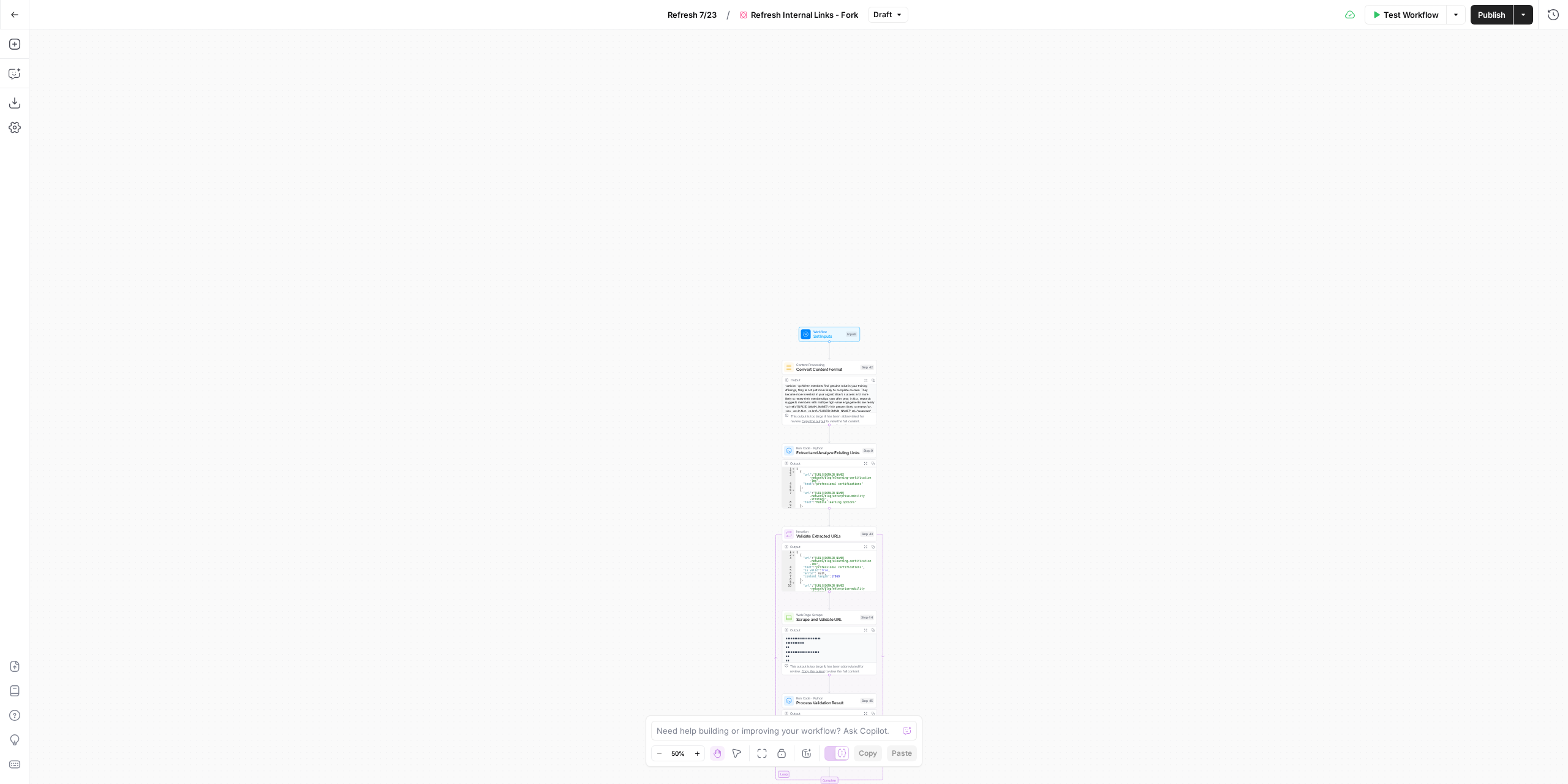
click at [931, 388] on div "true false Workflow Set Inputs Inputs Content Processing Convert Content Format…" at bounding box center [799, 407] width 1539 height 754
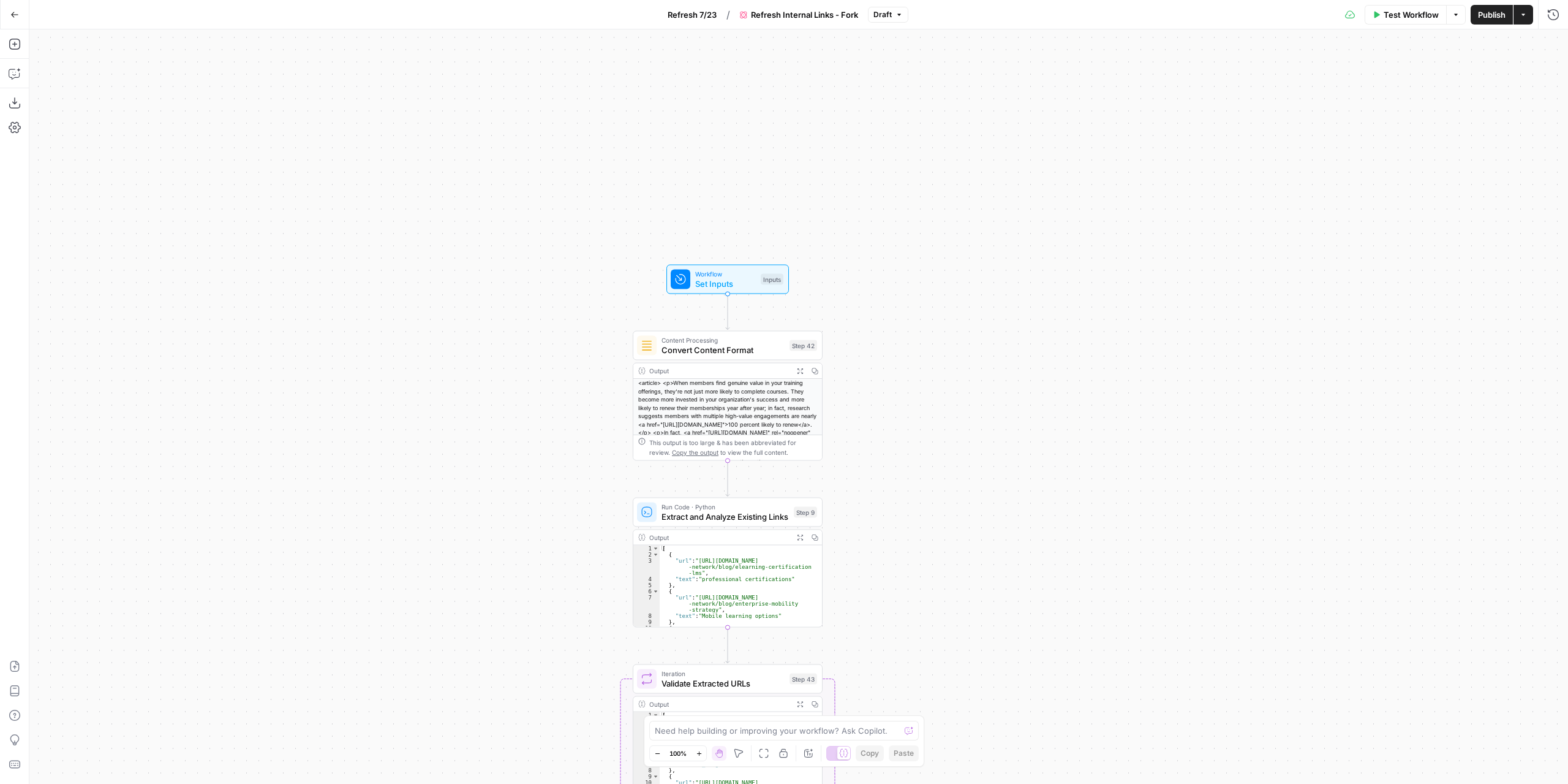
drag, startPoint x: 873, startPoint y: 409, endPoint x: 922, endPoint y: 284, distance: 134.3
click at [922, 284] on div "true false Workflow Set Inputs Inputs Content Processing Convert Content Format…" at bounding box center [799, 407] width 1539 height 754
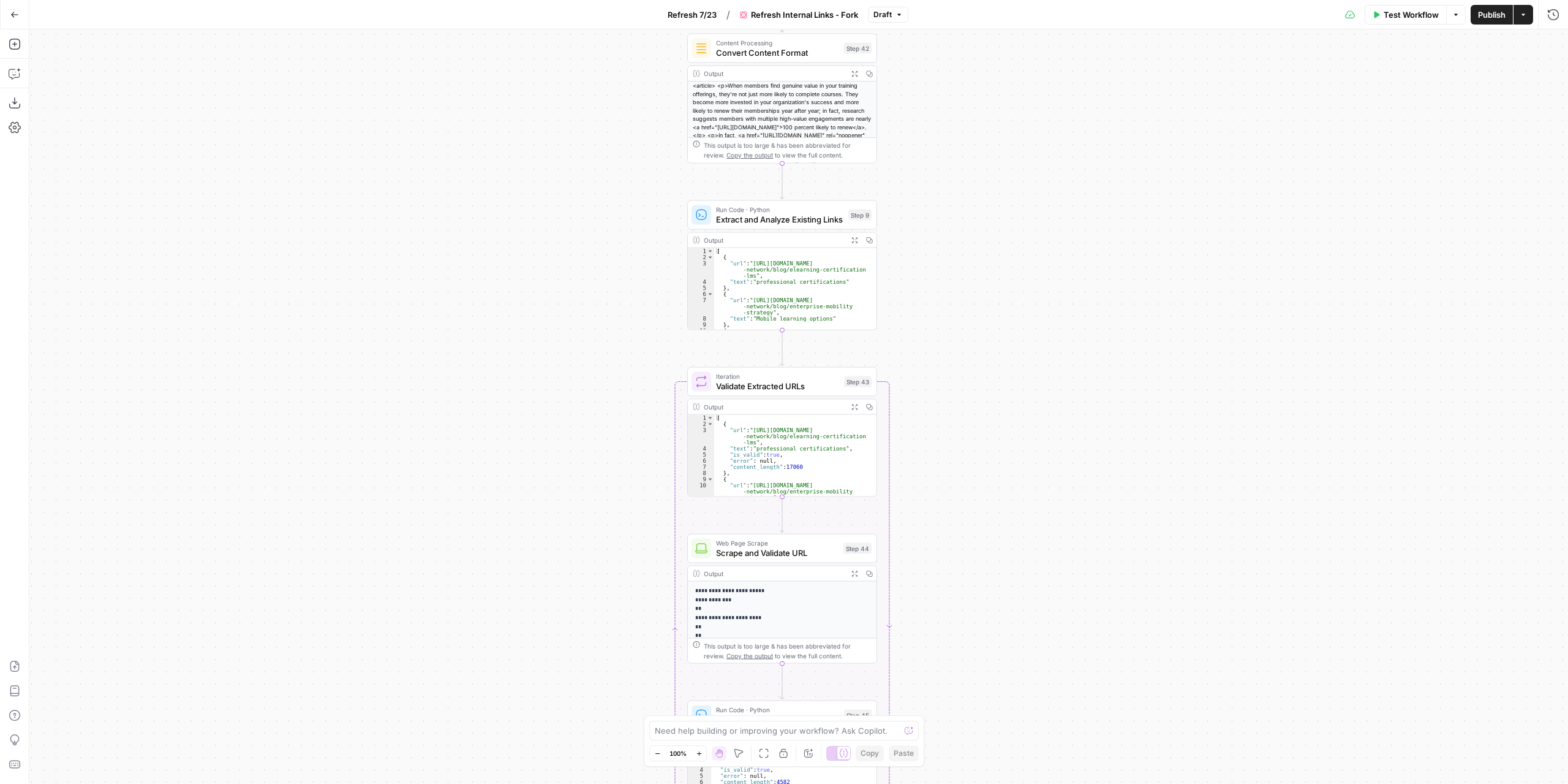
drag, startPoint x: 918, startPoint y: 468, endPoint x: 924, endPoint y: 296, distance: 172.1
click at [924, 296] on div "true false Workflow Set Inputs Inputs Content Processing Convert Content Format…" at bounding box center [799, 407] width 1539 height 754
click at [852, 239] on icon "button" at bounding box center [854, 240] width 7 height 7
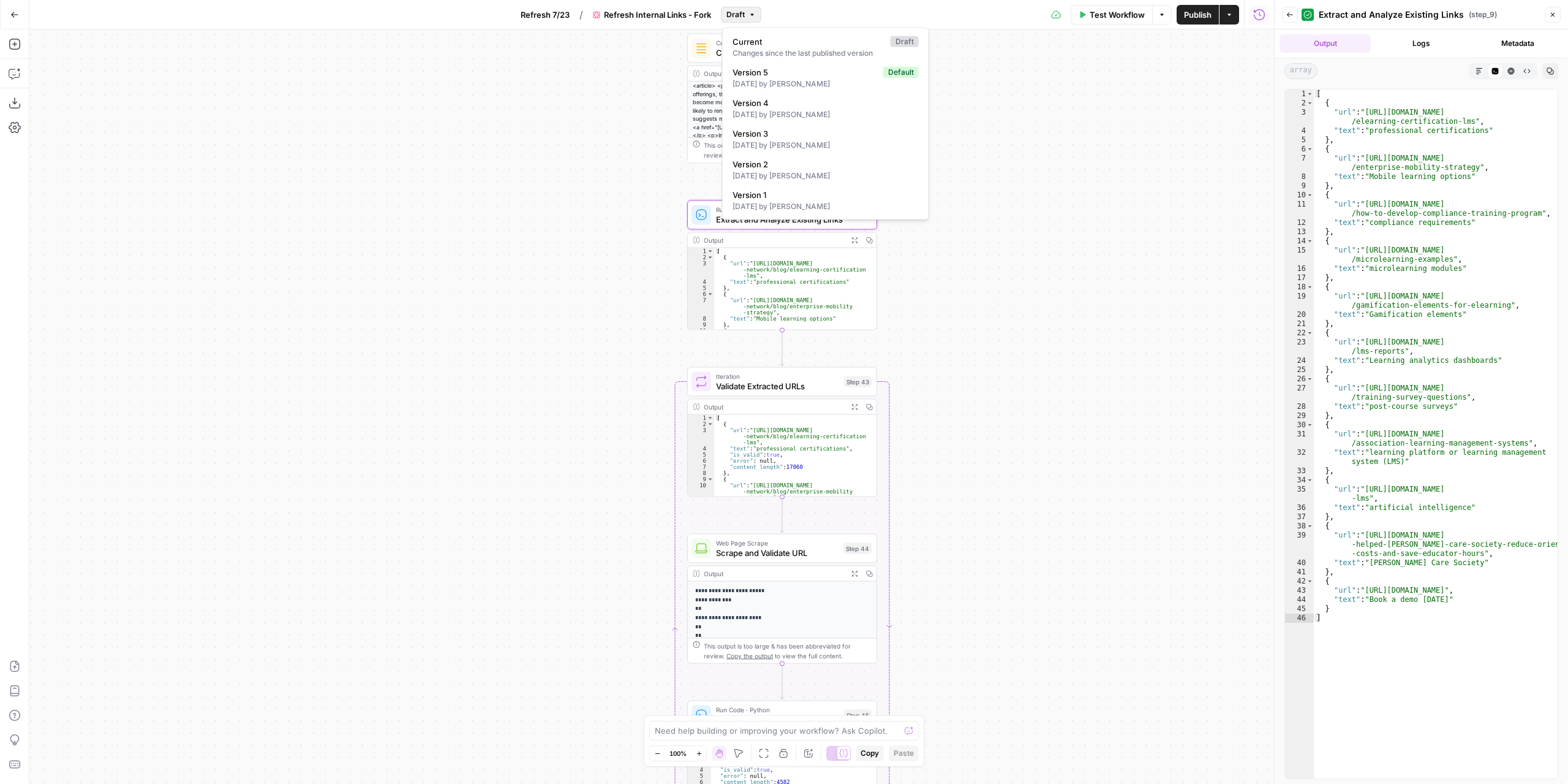
click at [744, 15] on span "Draft" at bounding box center [735, 14] width 19 height 11
click at [917, 306] on div "true false Workflow Set Inputs Inputs Content Processing Convert Content Format…" at bounding box center [652, 407] width 1245 height 754
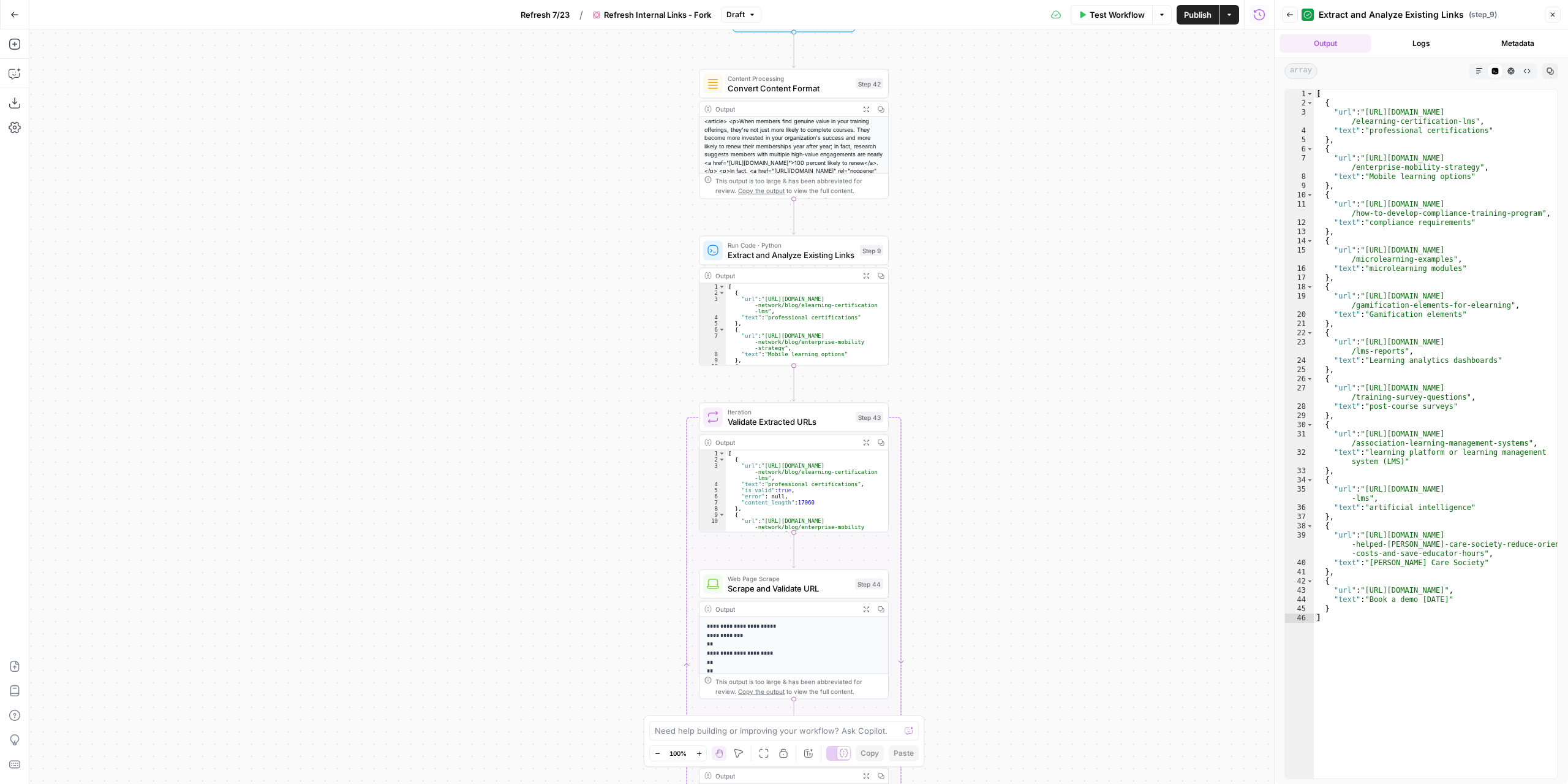
drag, startPoint x: 914, startPoint y: 274, endPoint x: 917, endPoint y: 267, distance: 7.6
click at [927, 310] on div "true false Workflow Set Inputs Inputs Content Processing Convert Content Format…" at bounding box center [652, 407] width 1245 height 754
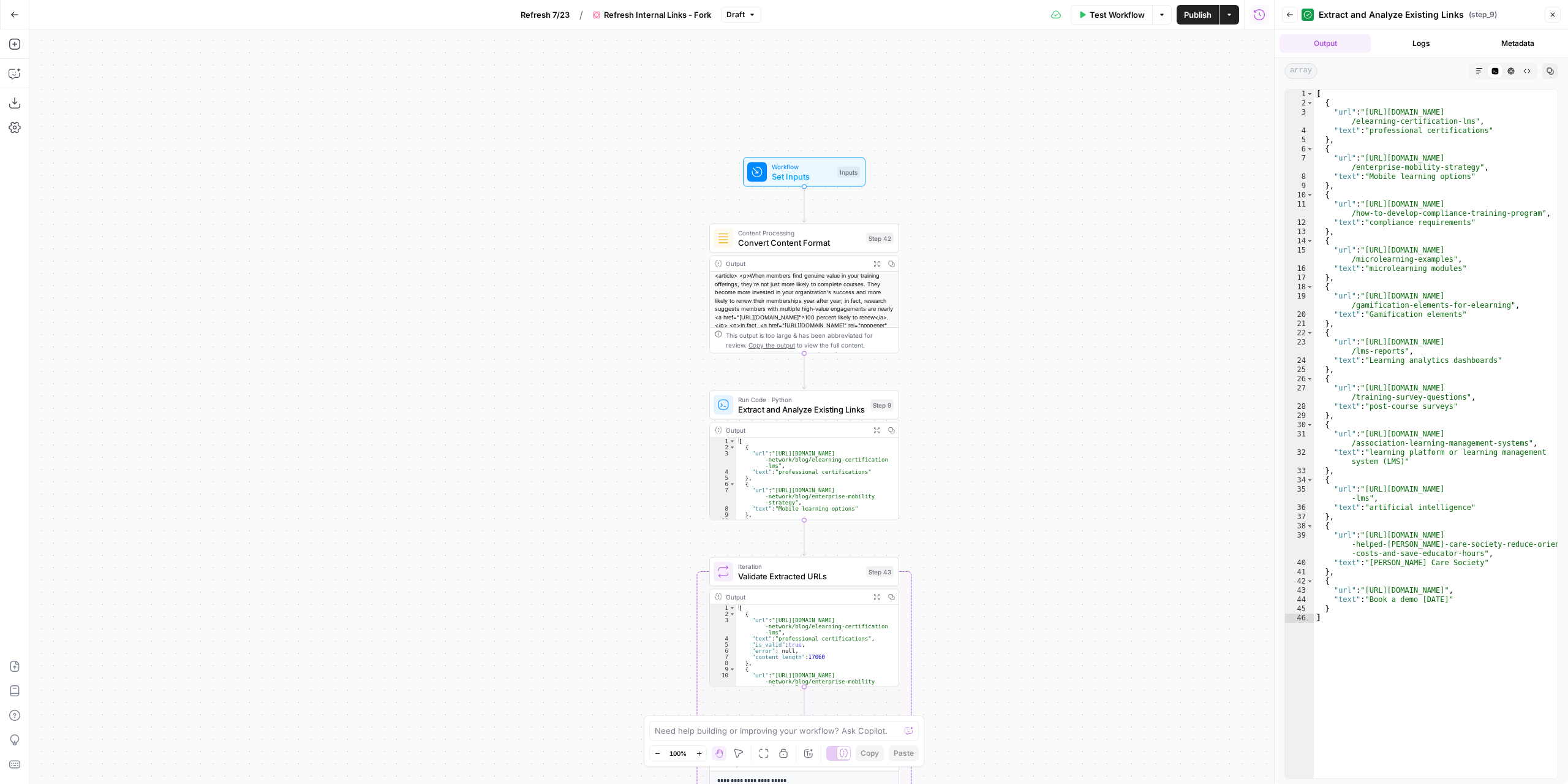
drag, startPoint x: 960, startPoint y: 143, endPoint x: 968, endPoint y: 287, distance: 144.2
click at [968, 287] on div "true false Workflow Set Inputs Inputs Content Processing Convert Content Format…" at bounding box center [652, 407] width 1245 height 754
click at [874, 259] on icon "button" at bounding box center [877, 262] width 7 height 7
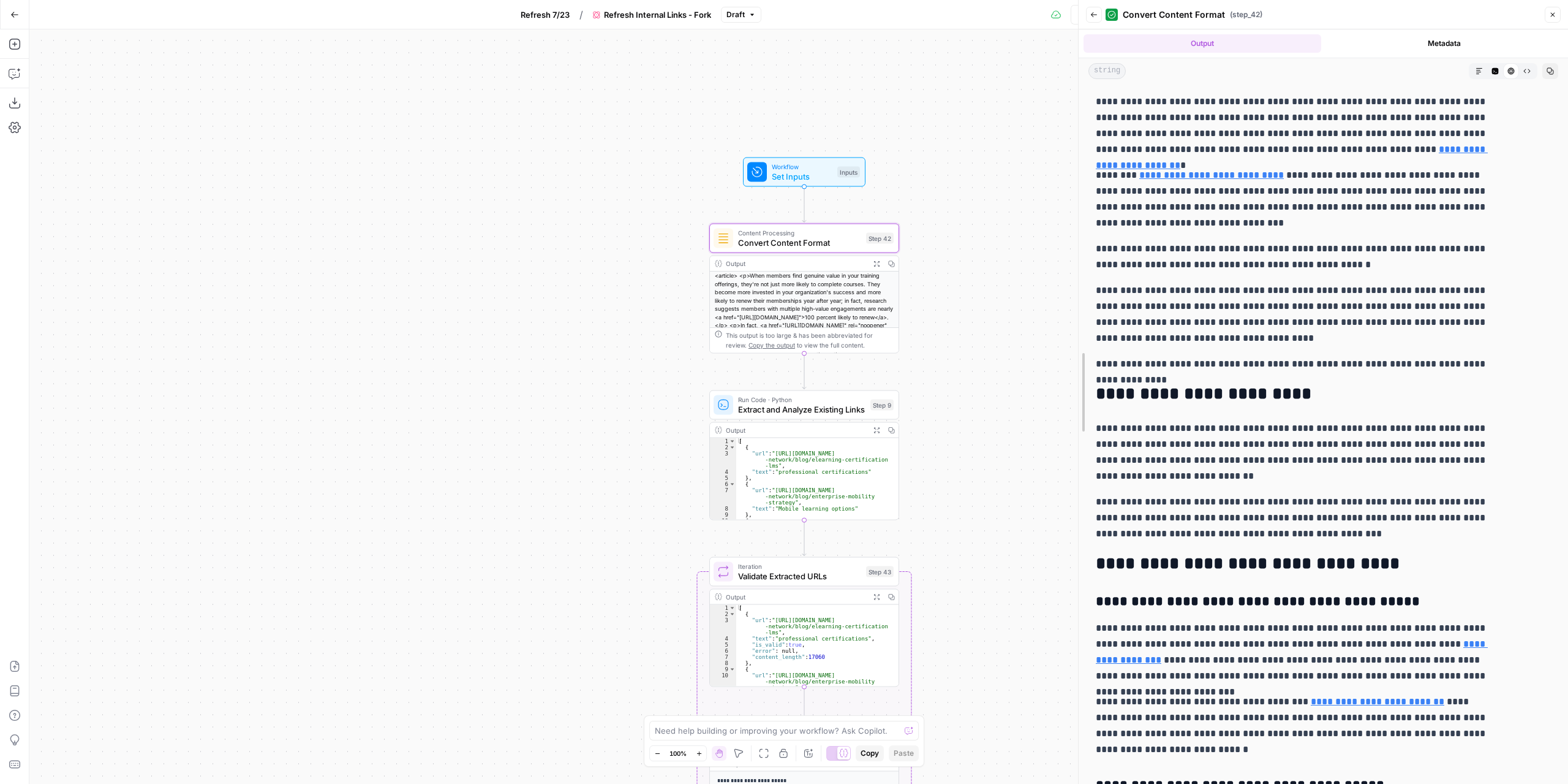
drag, startPoint x: 1278, startPoint y: 253, endPoint x: 1012, endPoint y: 264, distance: 266.2
click at [1012, 264] on body "Docebo New Home Browse Your Data Usage Settings Recent Grids Articles Blog Refr…" at bounding box center [784, 392] width 1568 height 784
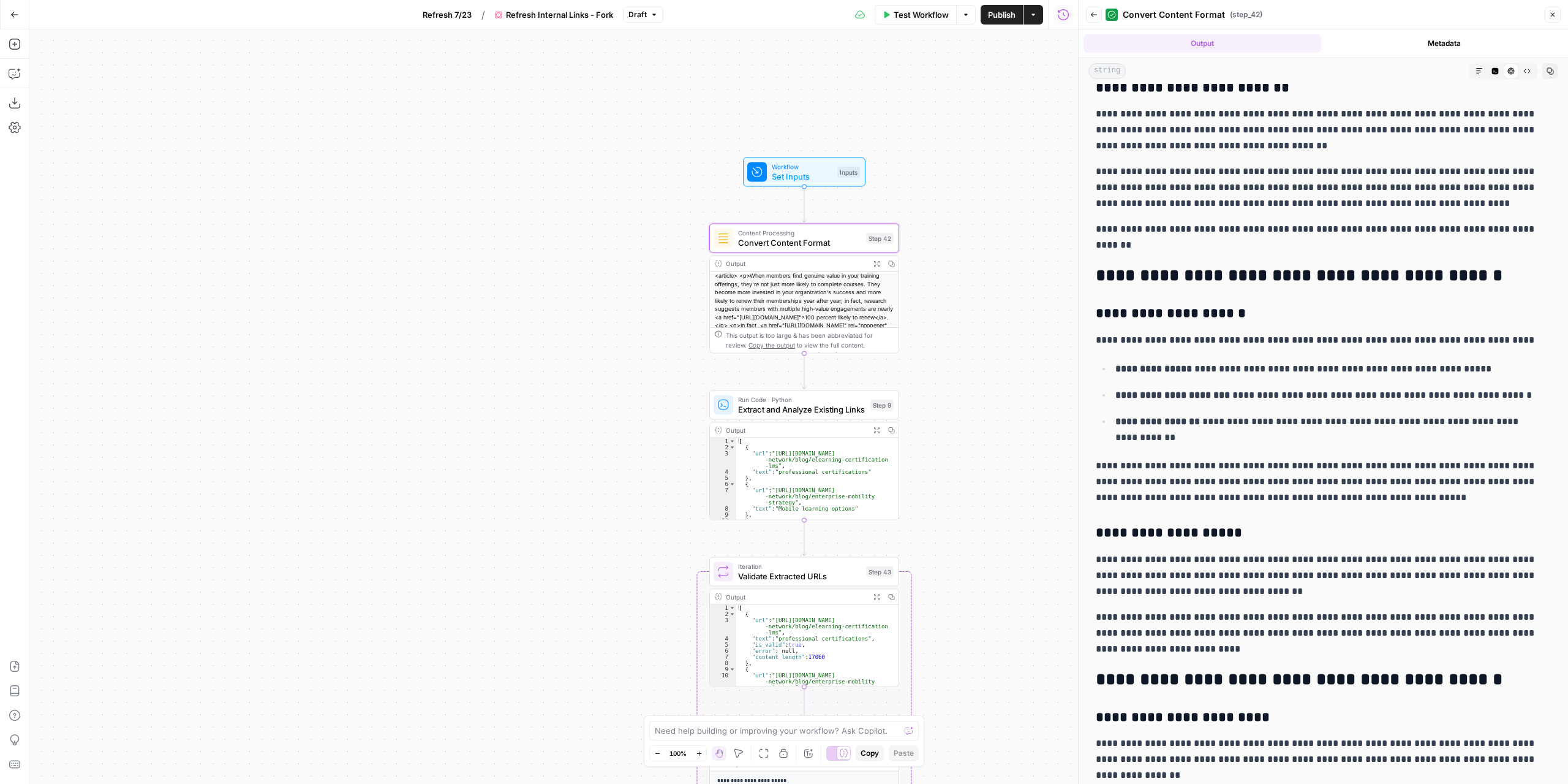
scroll to position [1961, 0]
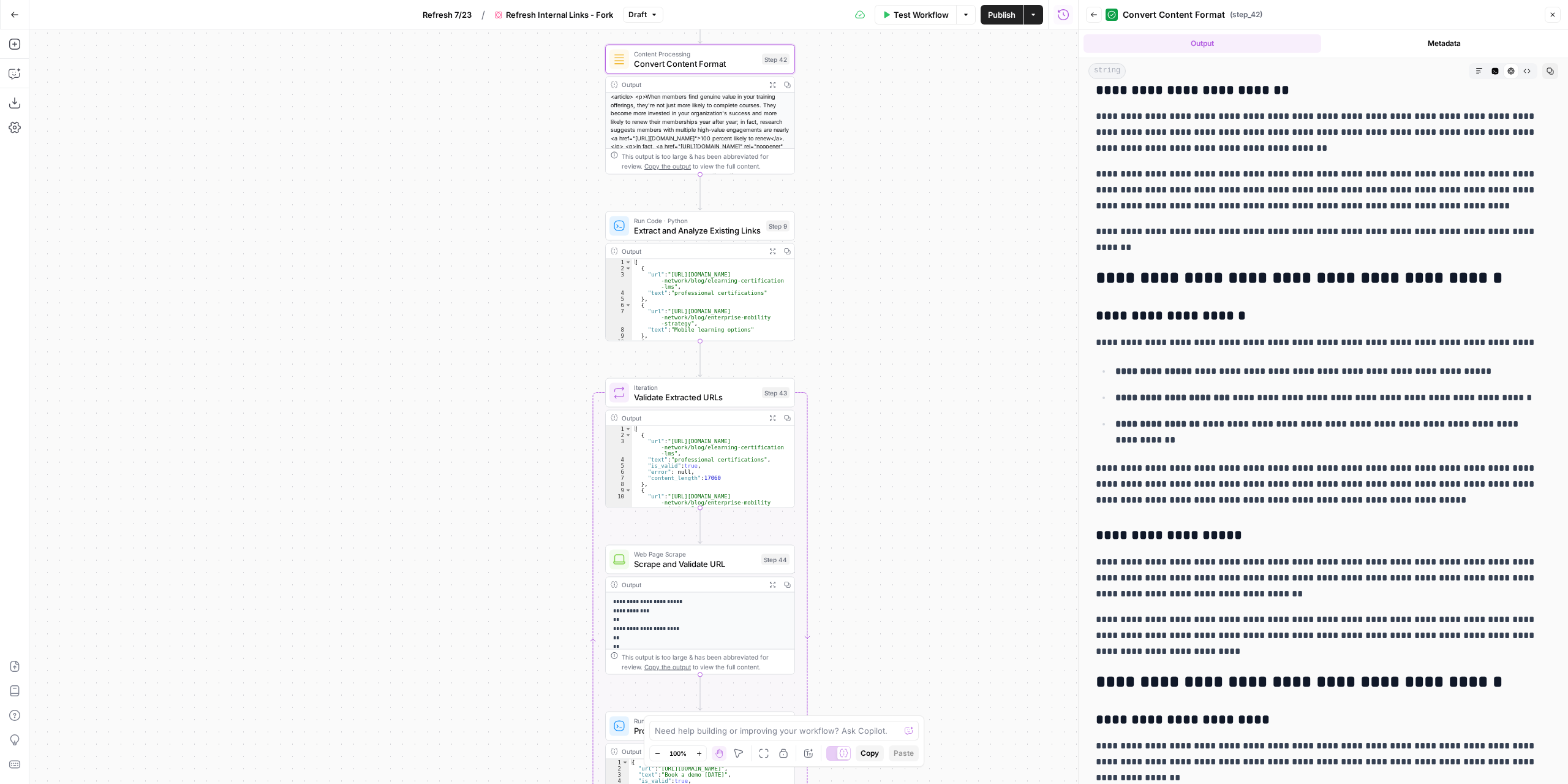
drag, startPoint x: 1035, startPoint y: 380, endPoint x: 937, endPoint y: 205, distance: 200.6
click at [937, 205] on div "true false Workflow Set Inputs Inputs Content Processing Convert Content Format…" at bounding box center [554, 407] width 1049 height 754
click at [939, 17] on span "Test Workflow" at bounding box center [922, 15] width 55 height 12
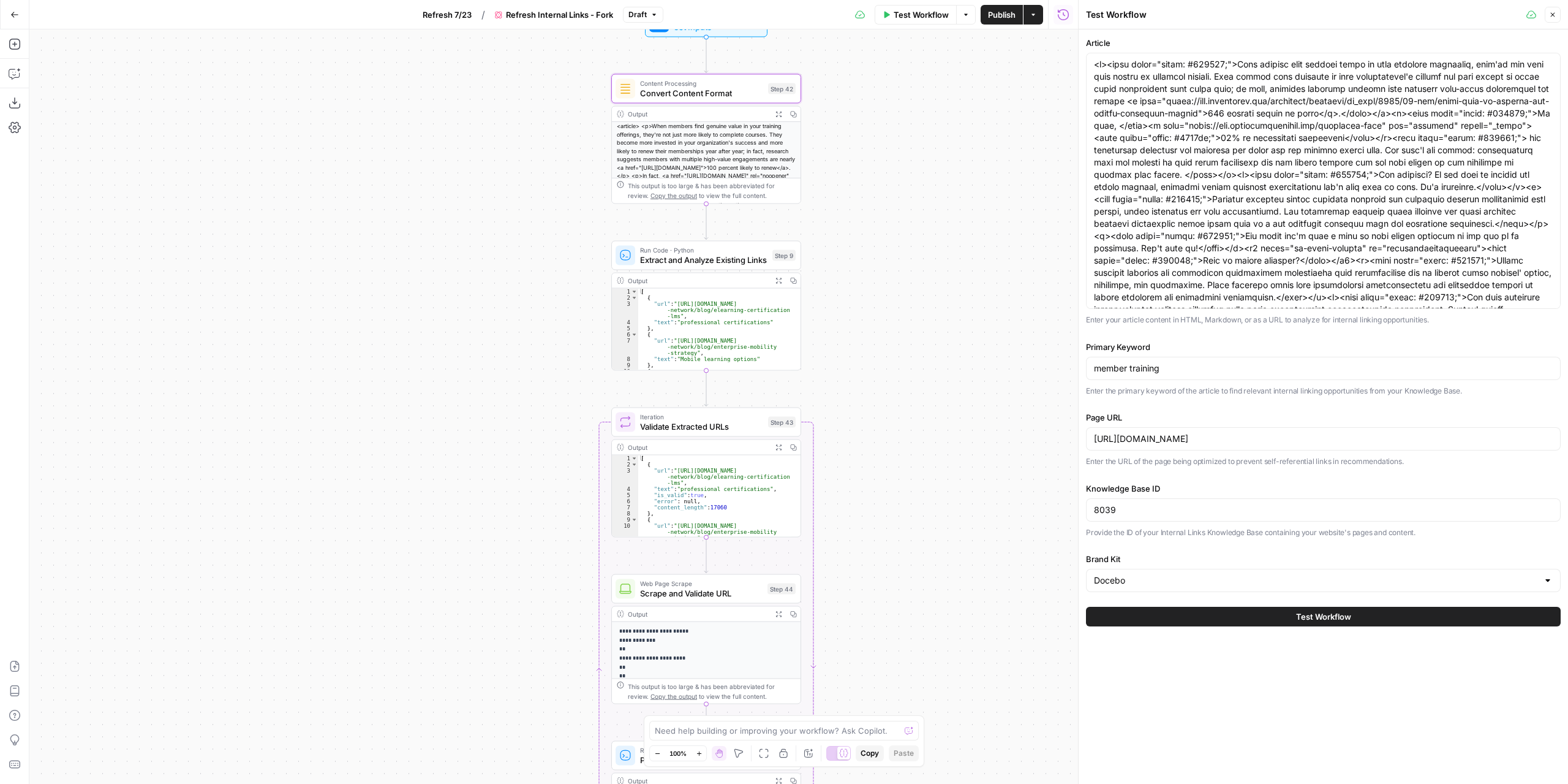
drag, startPoint x: 909, startPoint y: 402, endPoint x: 915, endPoint y: 432, distance: 30.6
click at [915, 432] on div "true false Workflow Set Inputs Inputs Content Processing Convert Content Format…" at bounding box center [554, 407] width 1049 height 754
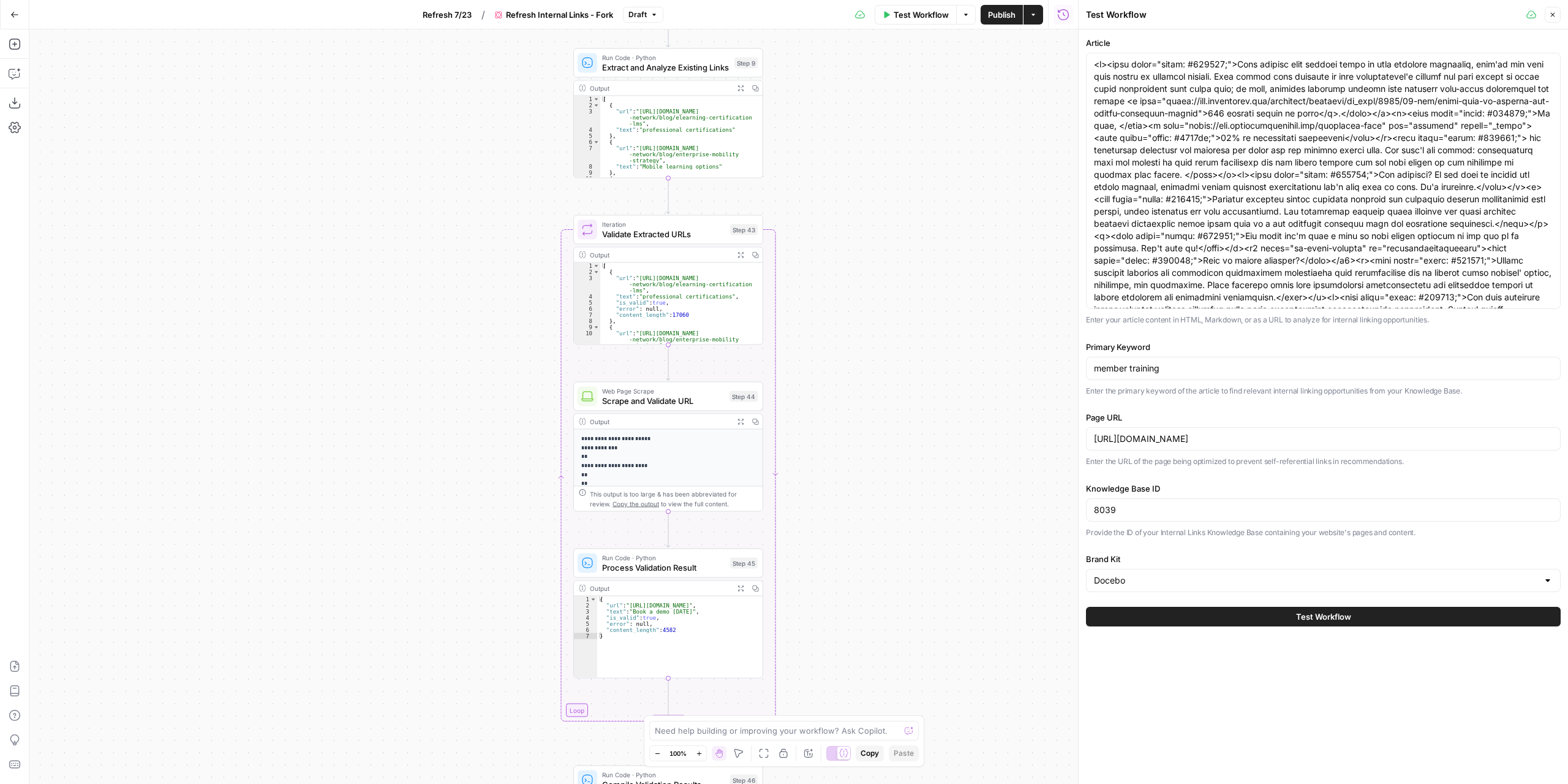
drag, startPoint x: 854, startPoint y: 444, endPoint x: 832, endPoint y: 300, distance: 145.7
click at [832, 300] on div "true false Workflow Set Inputs Inputs Content Processing Convert Content Format…" at bounding box center [554, 407] width 1049 height 754
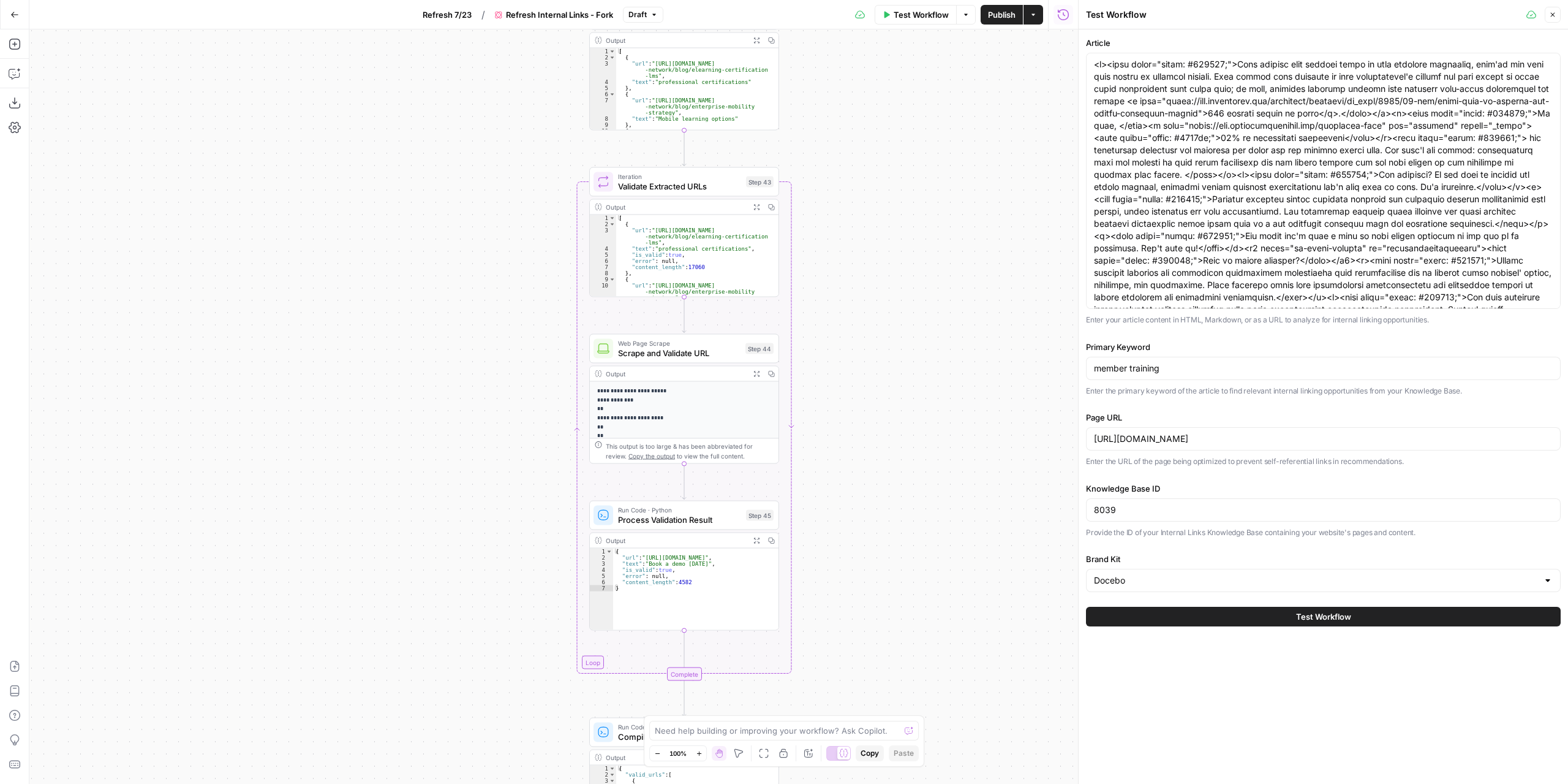
drag, startPoint x: 849, startPoint y: 401, endPoint x: 865, endPoint y: 353, distance: 50.6
click at [865, 353] on div "true false Workflow Set Inputs Inputs Content Processing Convert Content Format…" at bounding box center [554, 407] width 1049 height 754
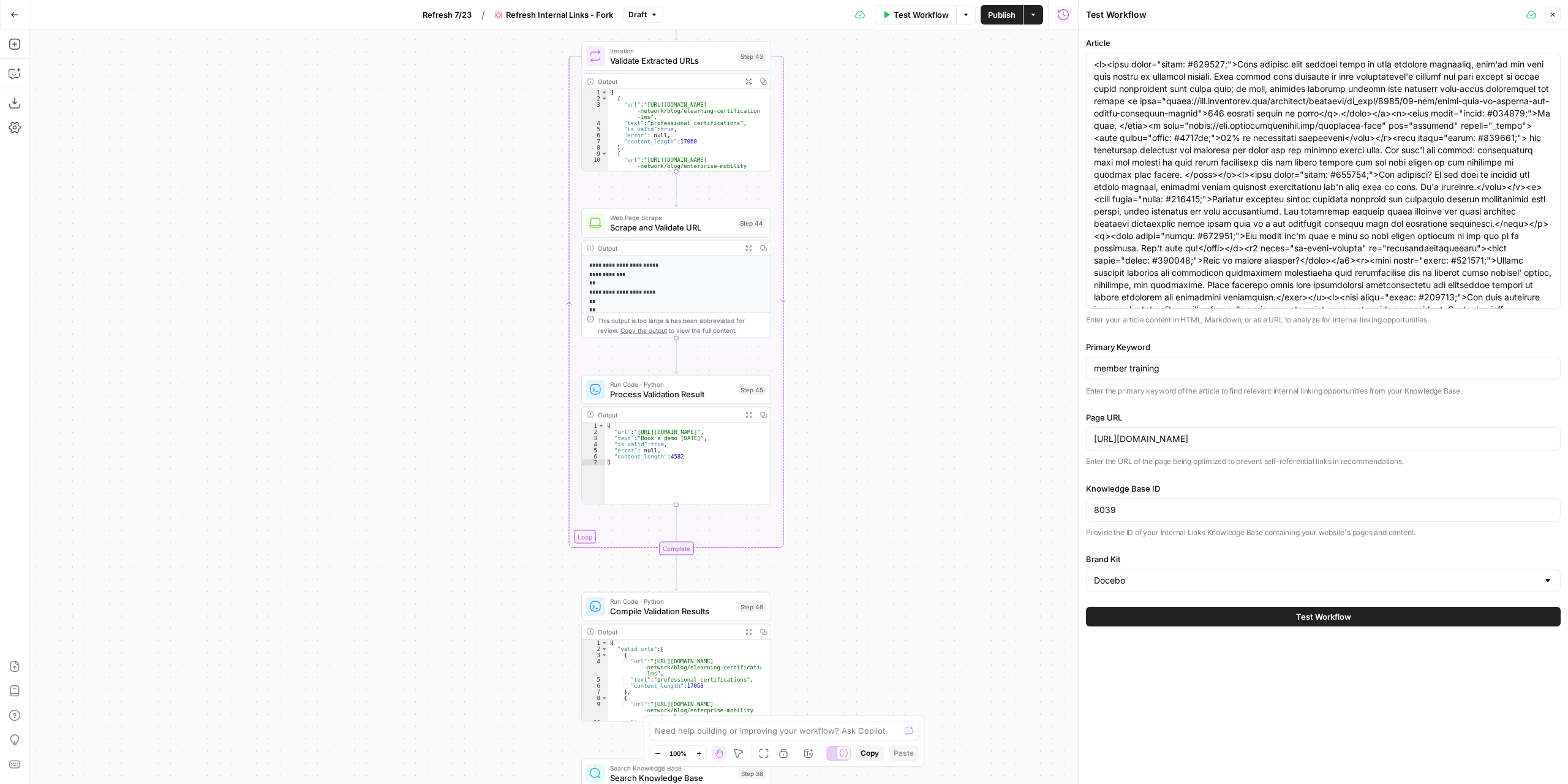
drag, startPoint x: 891, startPoint y: 482, endPoint x: 887, endPoint y: 318, distance: 164.0
click at [888, 314] on div "true false Workflow Set Inputs Inputs Content Processing Convert Content Format…" at bounding box center [554, 407] width 1049 height 754
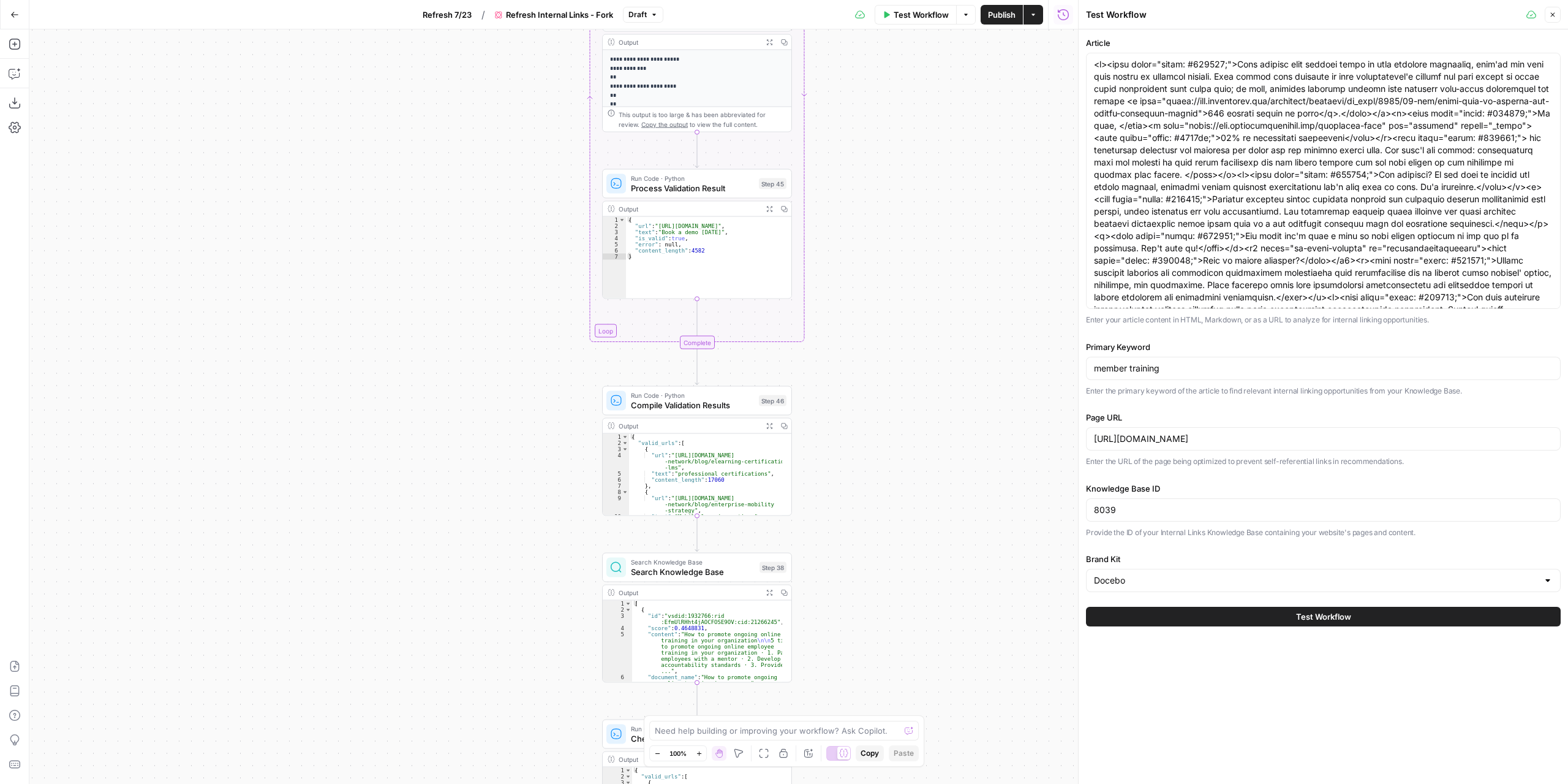
drag, startPoint x: 842, startPoint y: 504, endPoint x: 864, endPoint y: 377, distance: 128.9
click at [864, 377] on div "true false Workflow Set Inputs Inputs Content Processing Convert Content Format…" at bounding box center [554, 407] width 1049 height 754
click at [721, 410] on span "Compile Validation Results" at bounding box center [692, 405] width 123 height 12
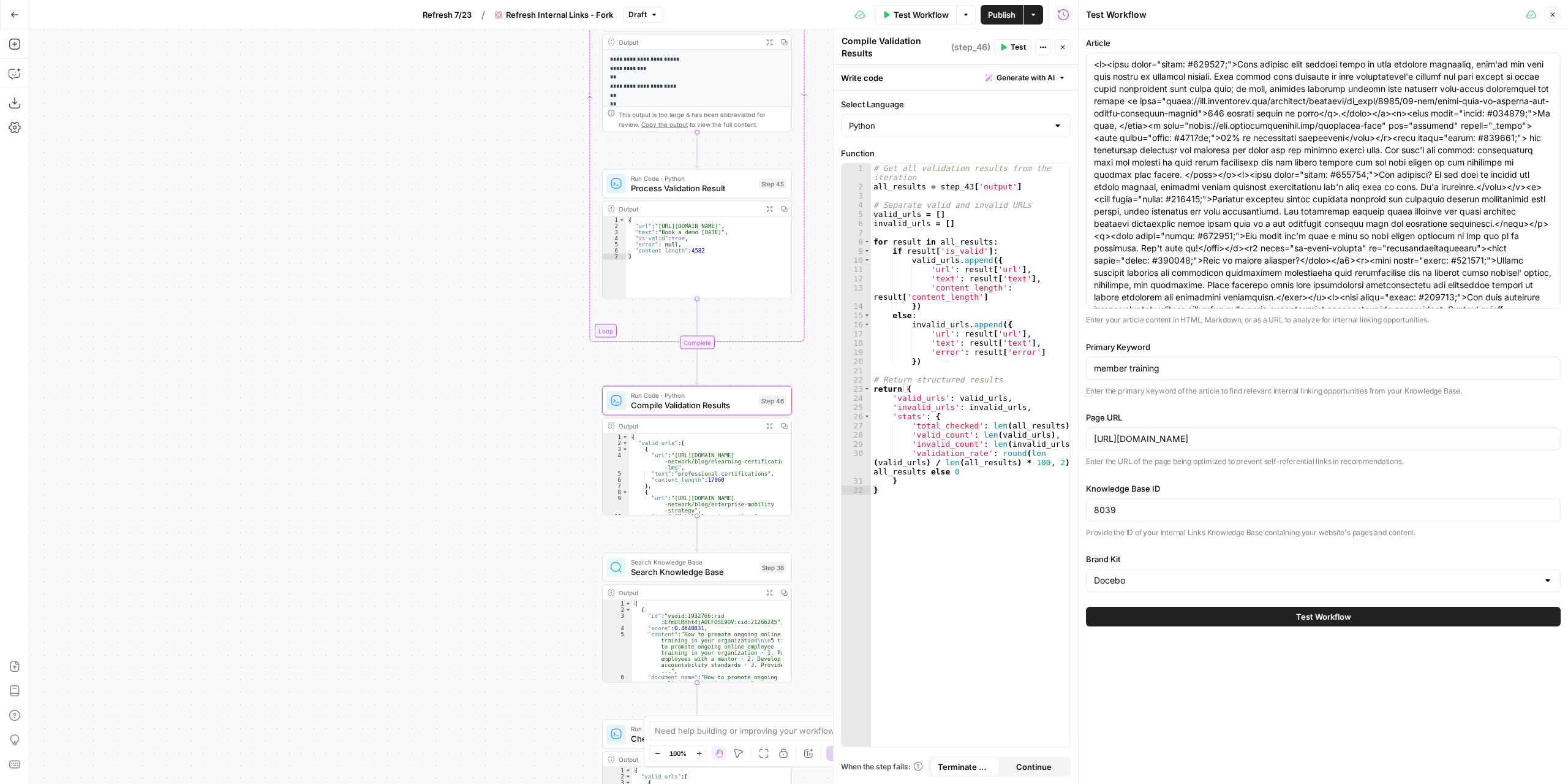
click at [1068, 43] on button "Close" at bounding box center [1063, 48] width 16 height 16
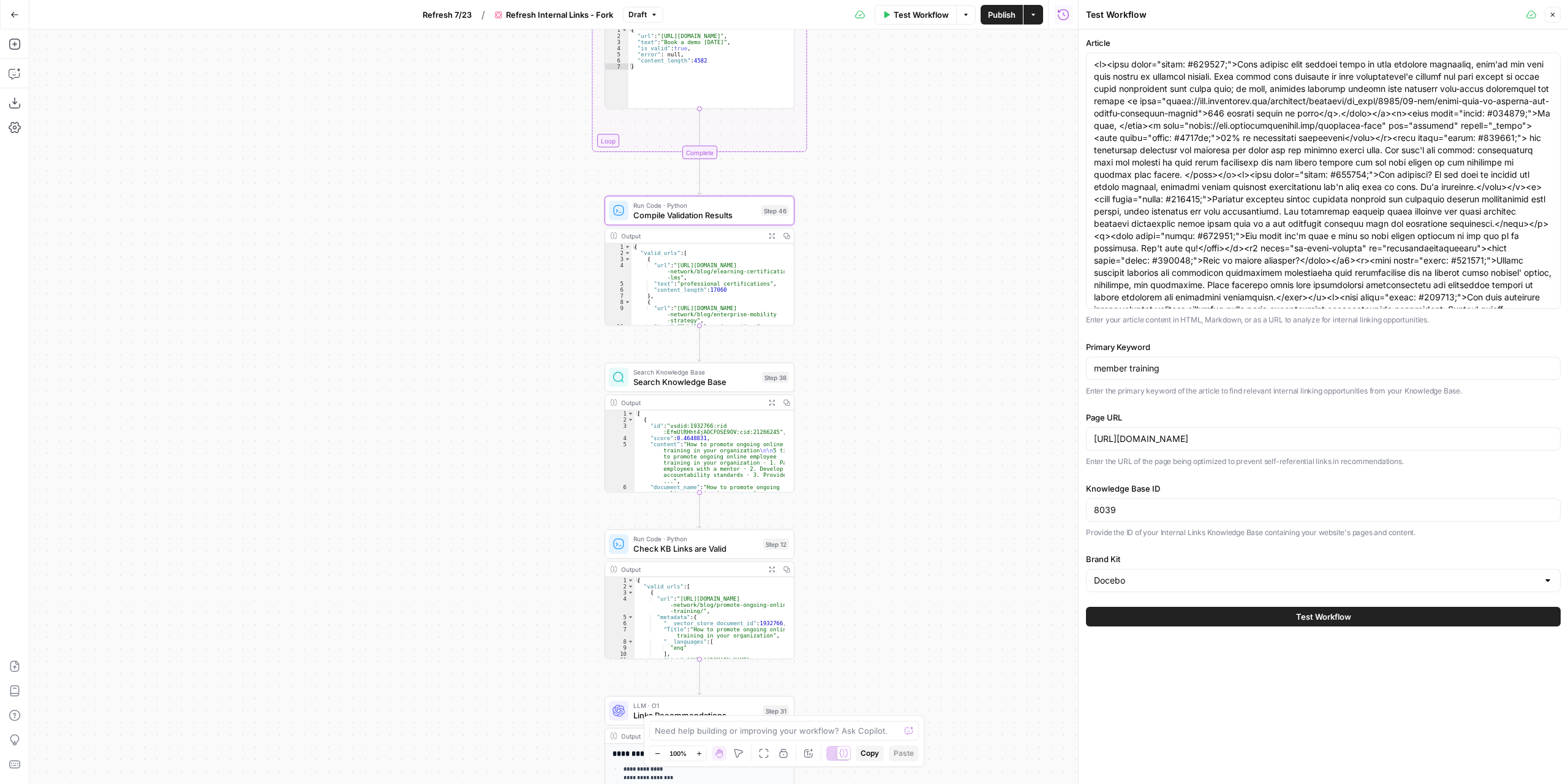
drag, startPoint x: 842, startPoint y: 559, endPoint x: 845, endPoint y: 377, distance: 182.0
click at [845, 377] on div "true false Workflow Set Inputs Inputs Content Processing Convert Content Format…" at bounding box center [554, 407] width 1049 height 754
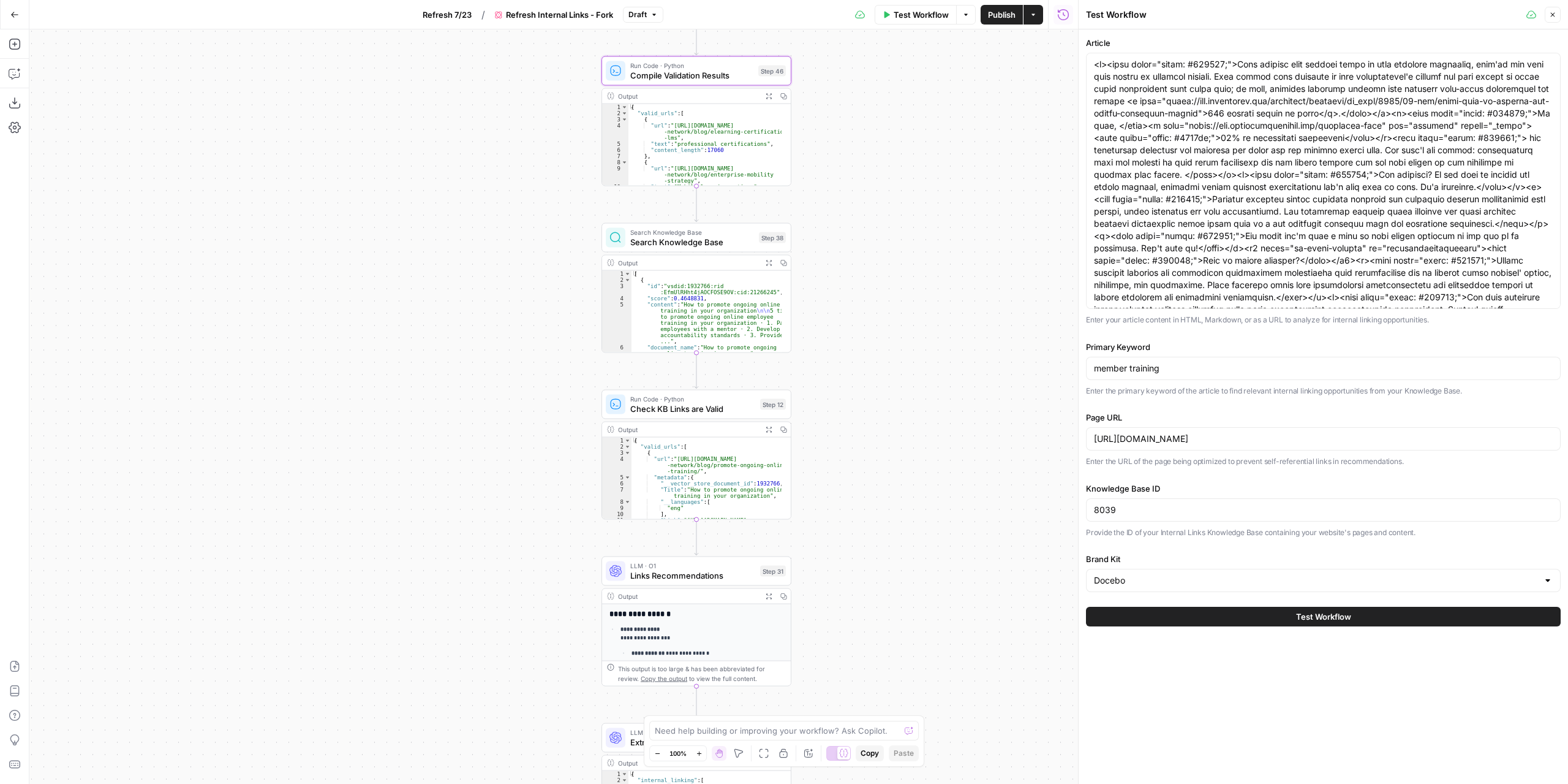
drag, startPoint x: 841, startPoint y: 532, endPoint x: 838, endPoint y: 399, distance: 133.0
click at [838, 399] on div "true false Workflow Set Inputs Inputs Content Processing Convert Content Format…" at bounding box center [554, 407] width 1049 height 754
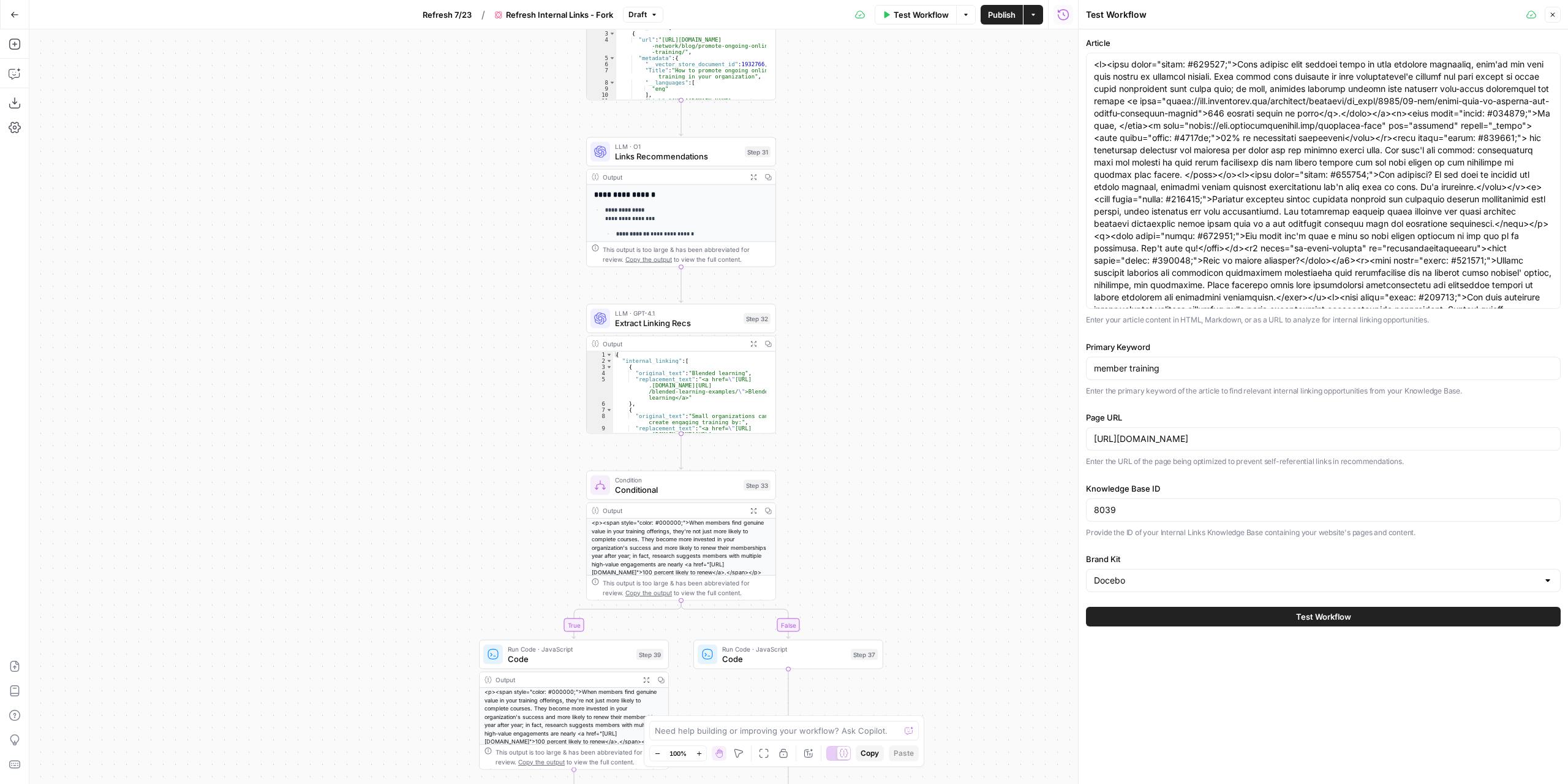
drag, startPoint x: 843, startPoint y: 640, endPoint x: 829, endPoint y: 225, distance: 415.2
click at [829, 225] on div "true false Workflow Set Inputs Inputs Content Processing Convert Content Format…" at bounding box center [554, 407] width 1049 height 754
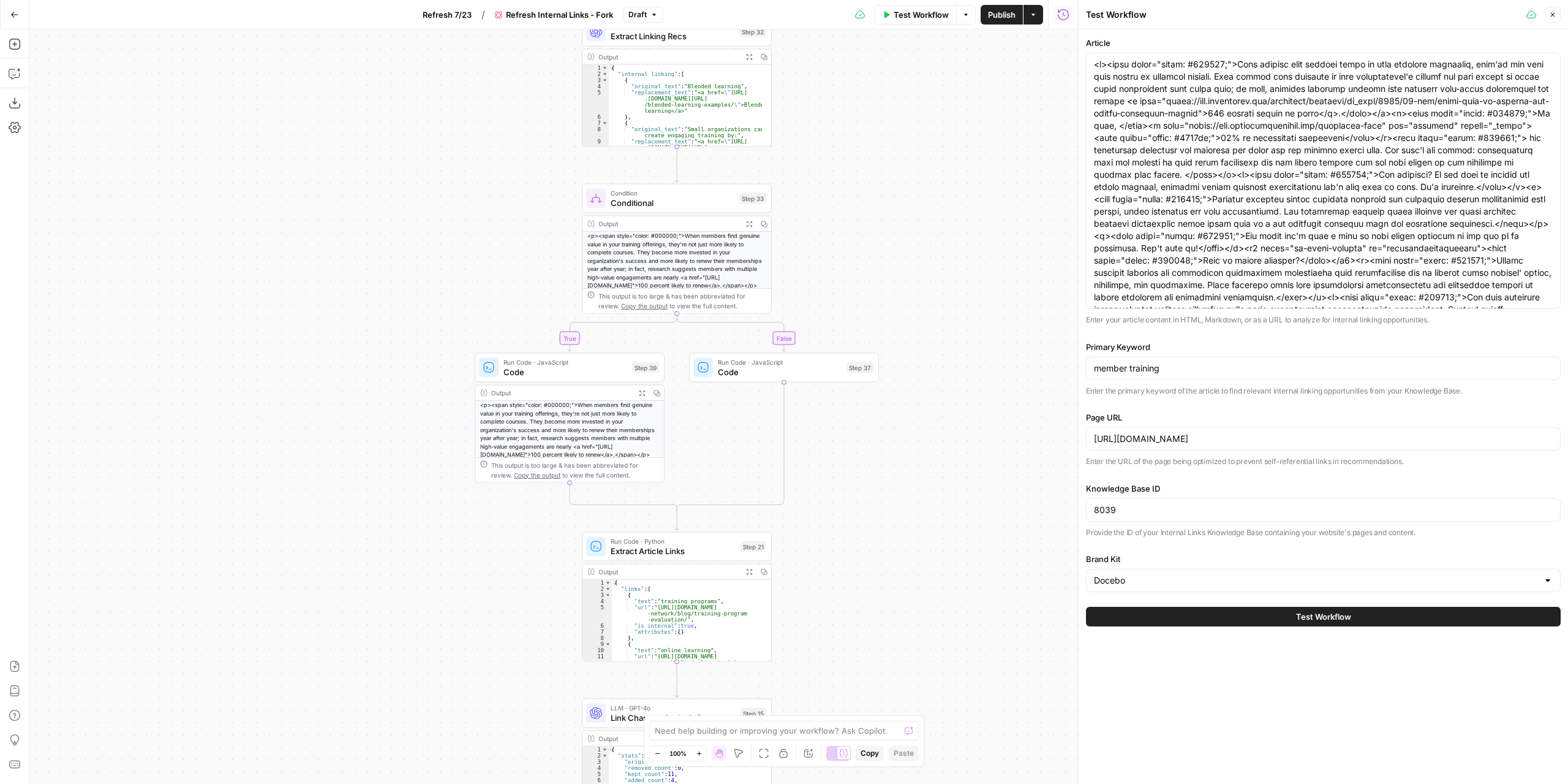
drag, startPoint x: 831, startPoint y: 537, endPoint x: 826, endPoint y: 246, distance: 291.0
click at [826, 246] on div "true false Workflow Set Inputs Inputs Content Processing Convert Content Format…" at bounding box center [554, 407] width 1049 height 754
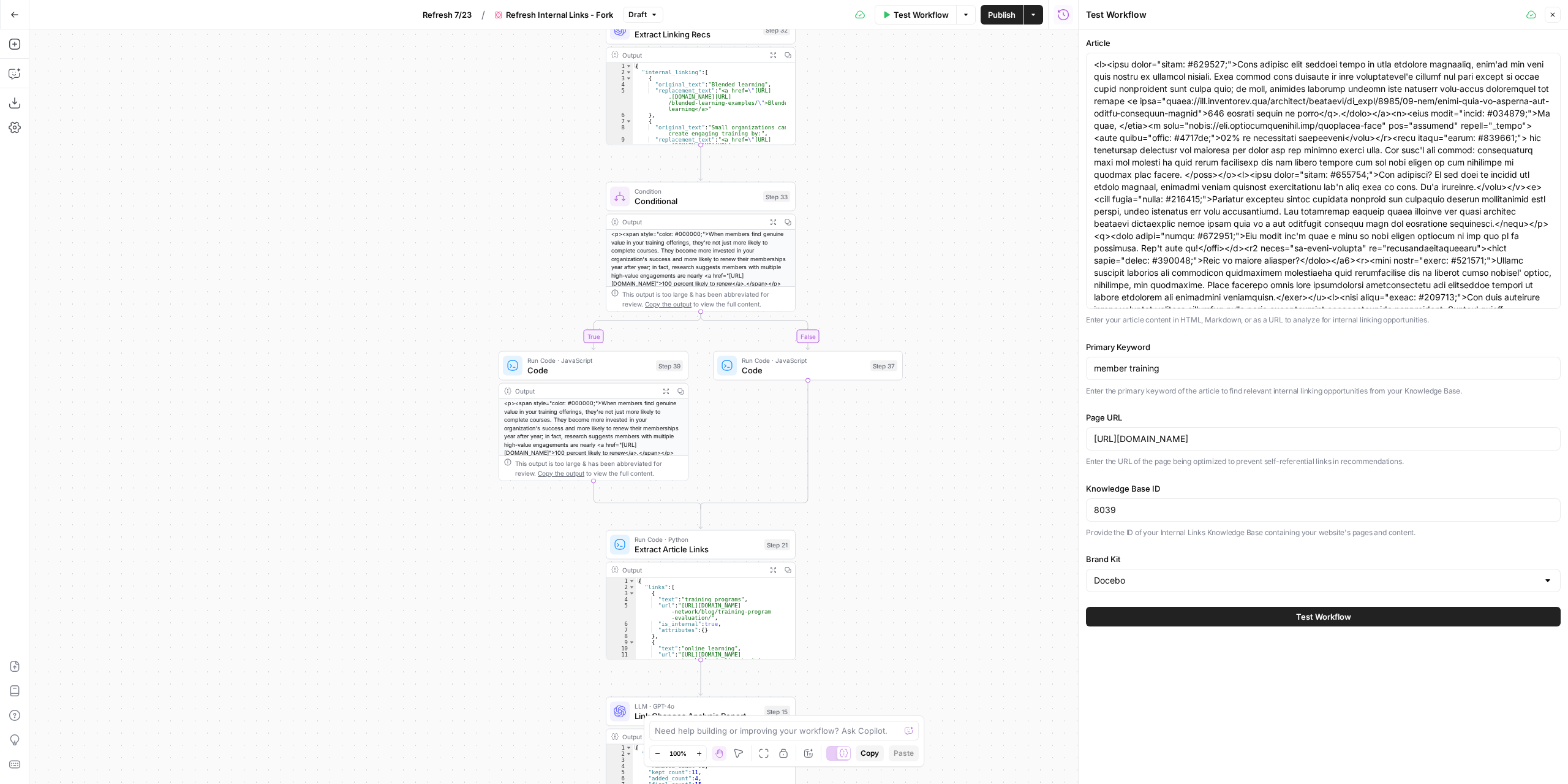
drag, startPoint x: 881, startPoint y: 470, endPoint x: 905, endPoint y: 622, distance: 153.9
click at [905, 622] on div "true false Workflow Set Inputs Inputs Content Processing Convert Content Format…" at bounding box center [554, 407] width 1049 height 754
click at [704, 197] on span "Conditional" at bounding box center [696, 200] width 124 height 12
click at [1065, 44] on icon "button" at bounding box center [1062, 44] width 7 height 7
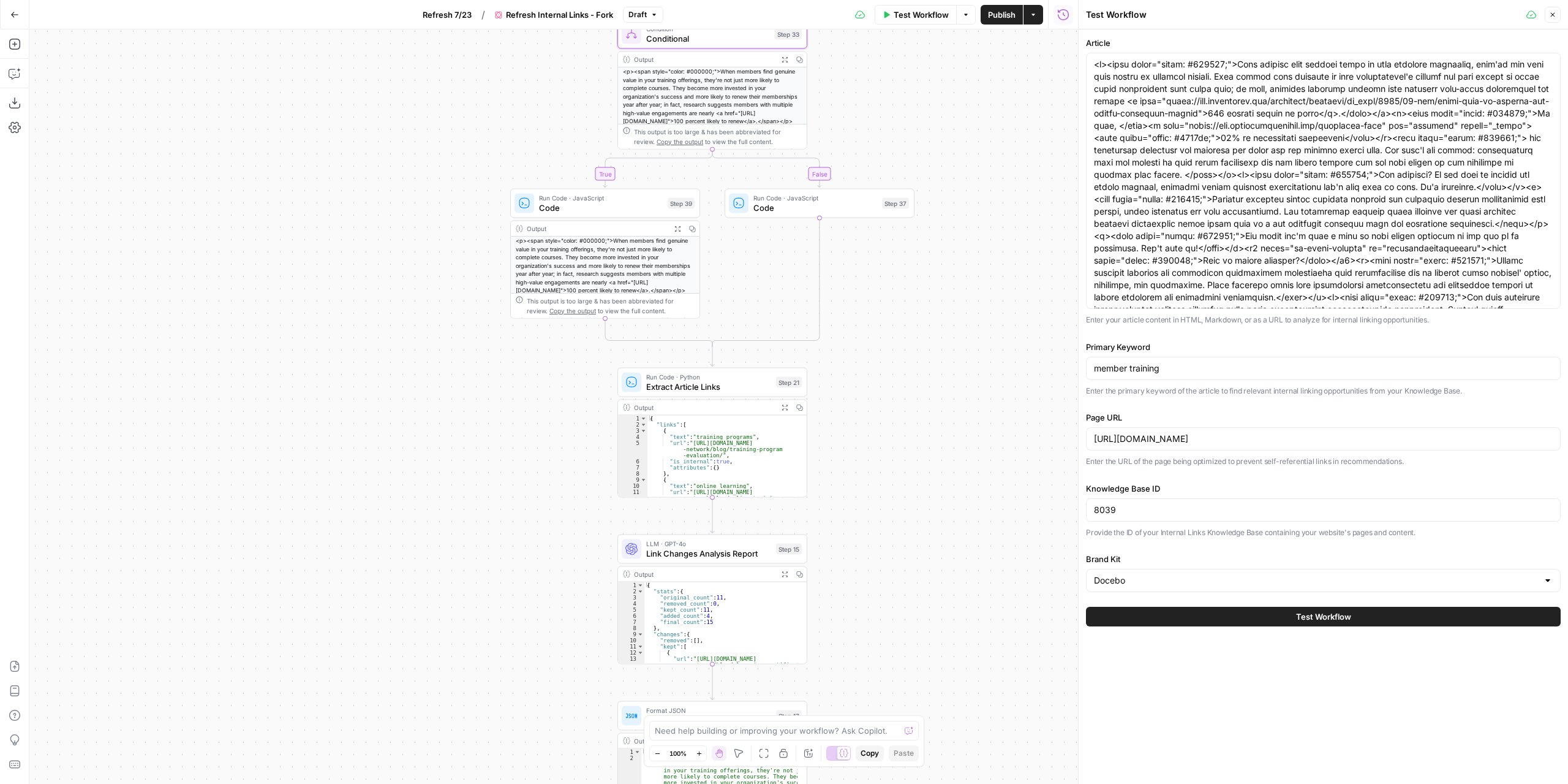
drag, startPoint x: 892, startPoint y: 623, endPoint x: 905, endPoint y: 456, distance: 167.5
click at [905, 456] on div "true false Workflow Set Inputs Inputs Content Processing Convert Content Format…" at bounding box center [554, 407] width 1049 height 754
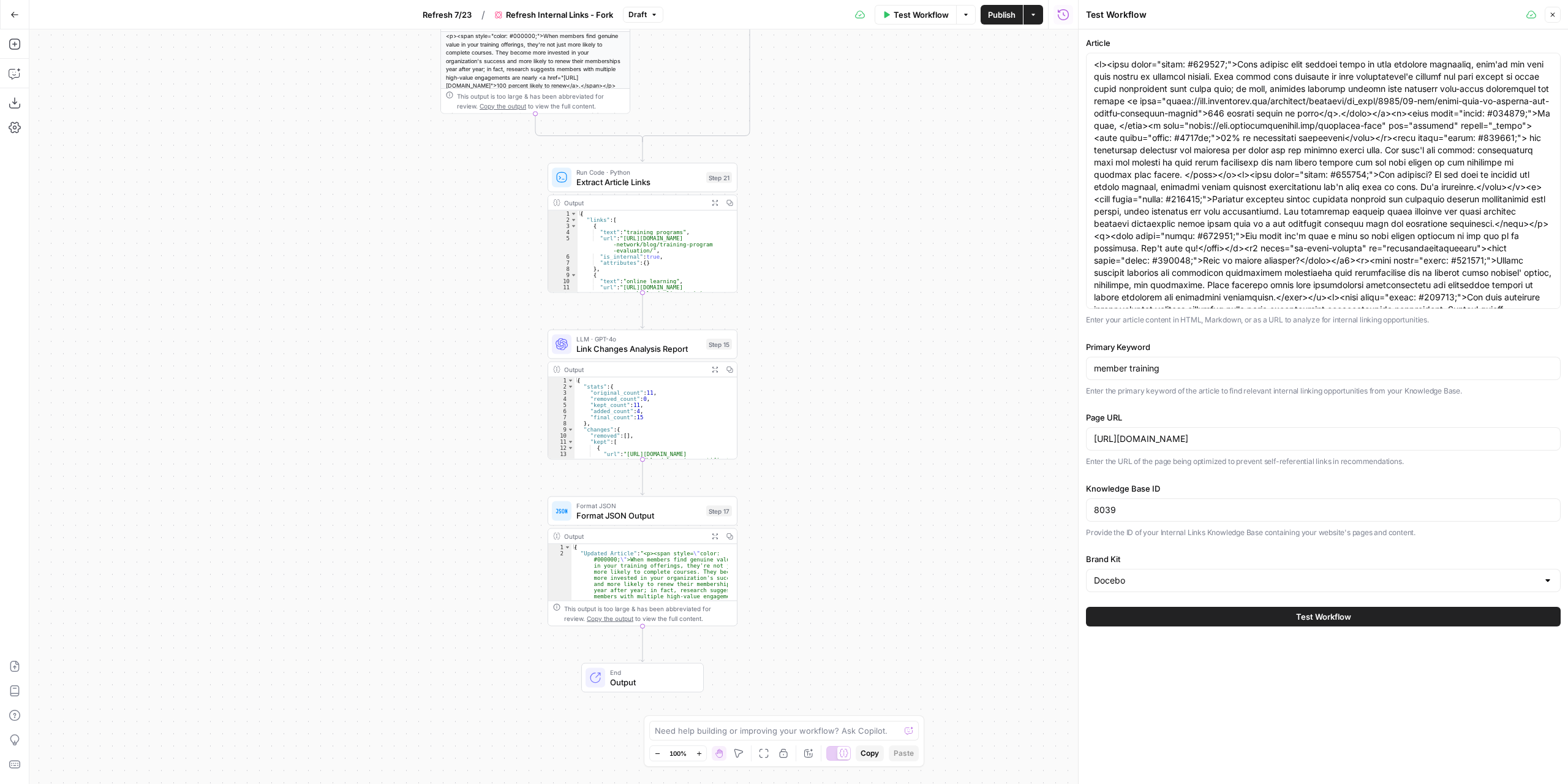
drag, startPoint x: 901, startPoint y: 586, endPoint x: 831, endPoint y: 388, distance: 210.0
click at [831, 388] on div "true false Workflow Set Inputs Inputs Content Processing Convert Content Format…" at bounding box center [554, 407] width 1049 height 754
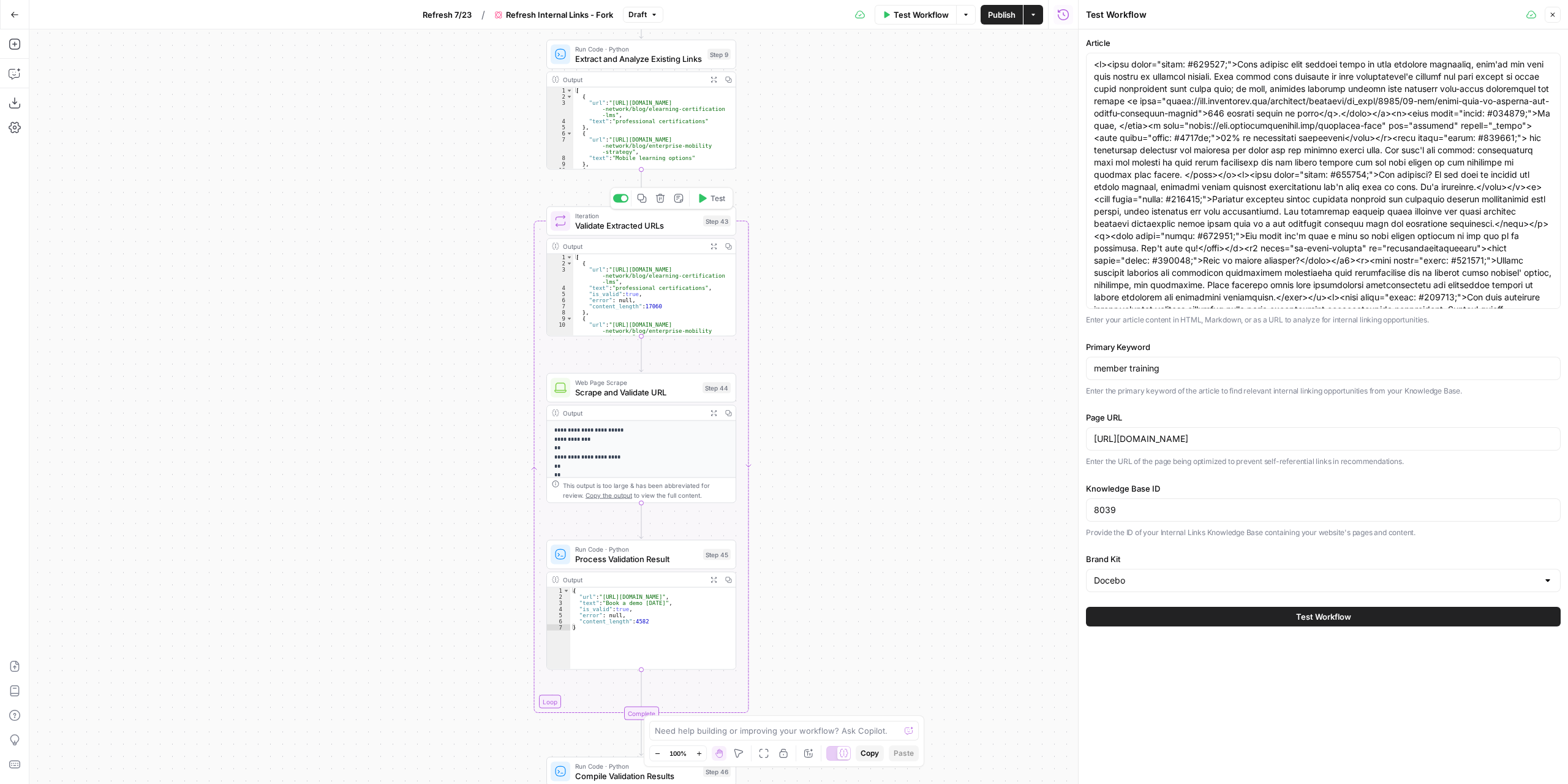
click at [663, 224] on span "Validate Extracted URLs" at bounding box center [637, 226] width 123 height 12
click at [829, 273] on div at bounding box center [833, 407] width 12 height 754
click at [1066, 38] on button "Close" at bounding box center [1063, 45] width 16 height 16
click at [710, 414] on button "Expand Output" at bounding box center [714, 413] width 15 height 15
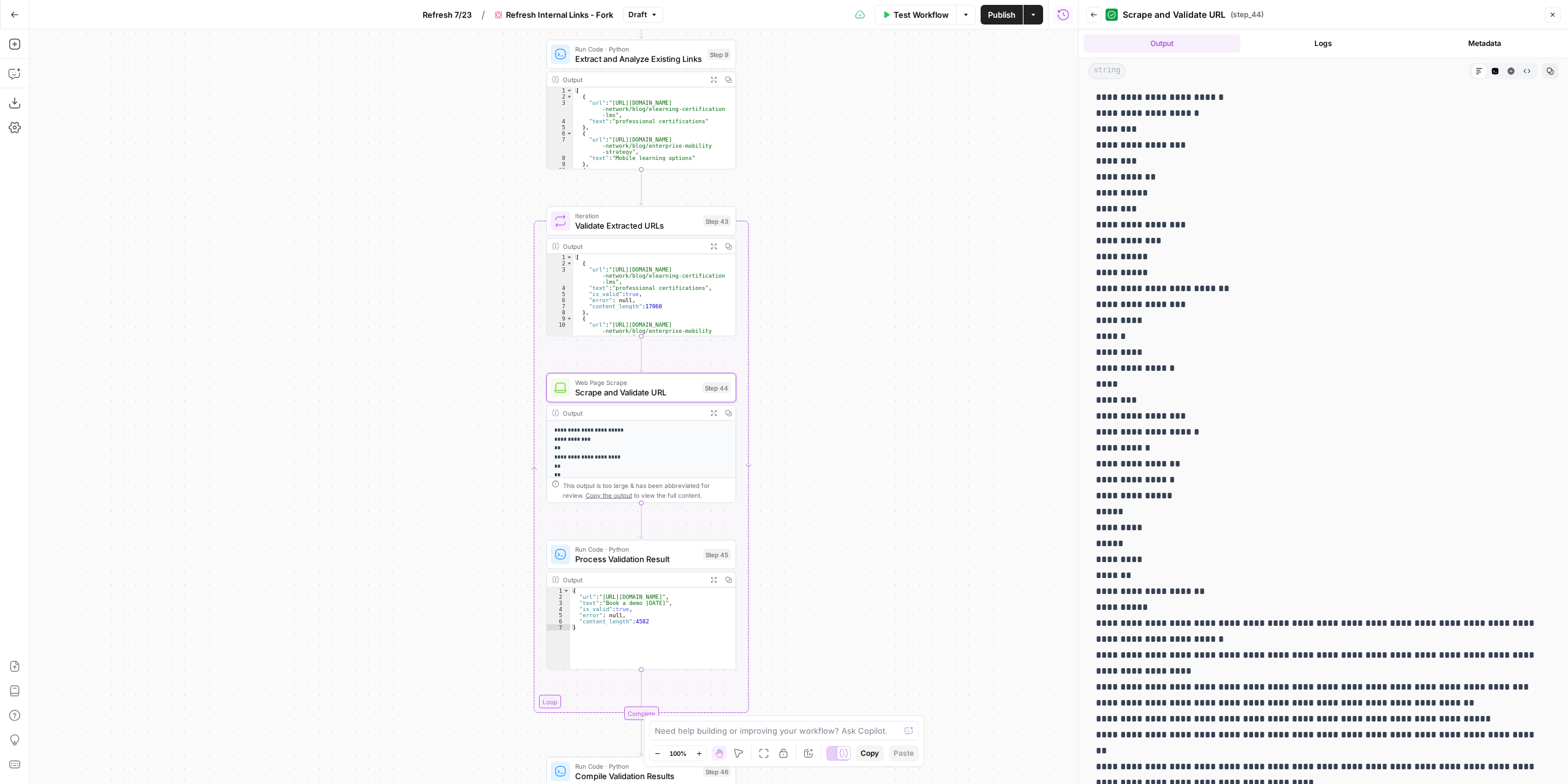
scroll to position [2328, 0]
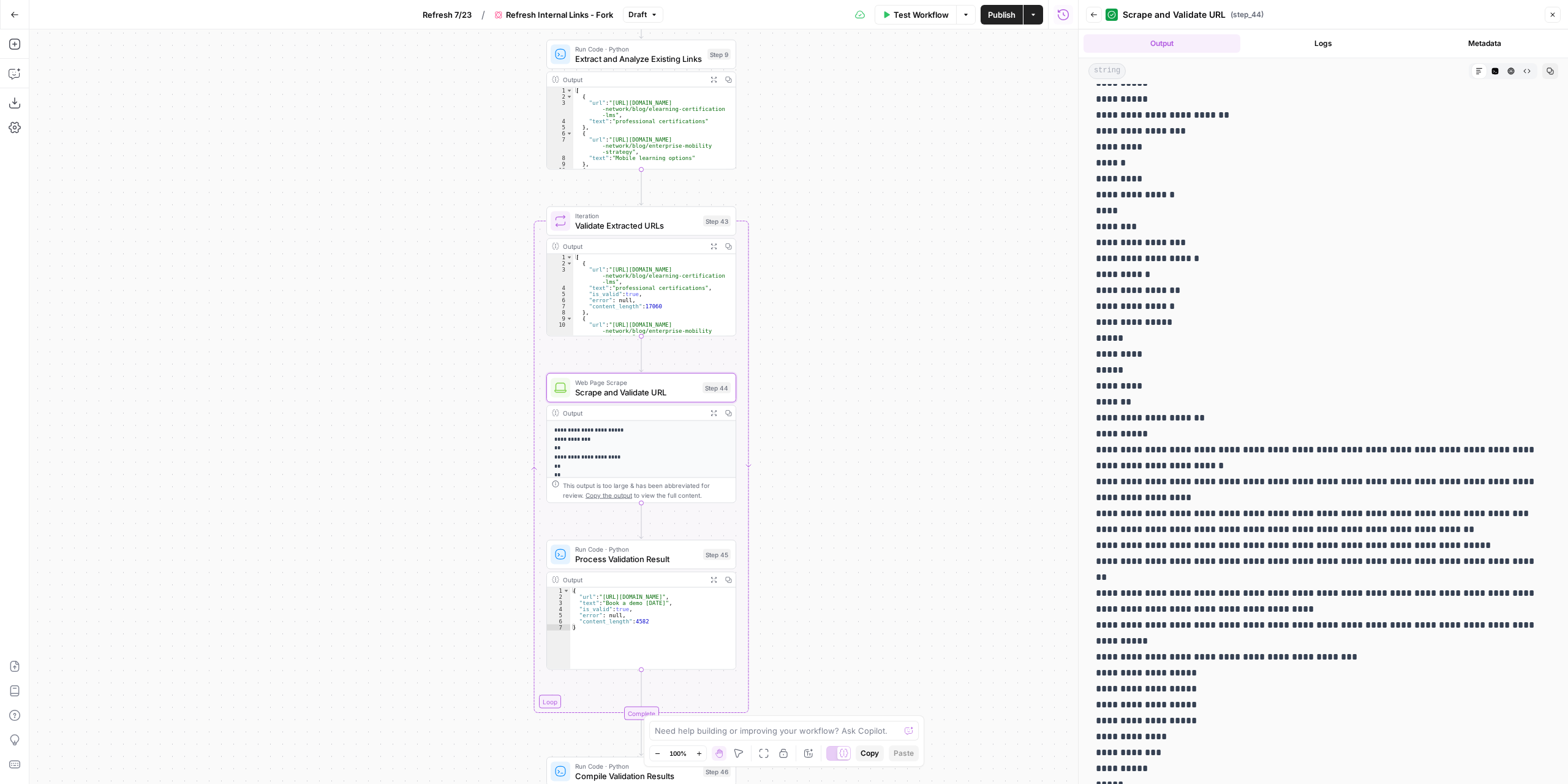
click at [710, 247] on button "Expand Output" at bounding box center [714, 245] width 15 height 15
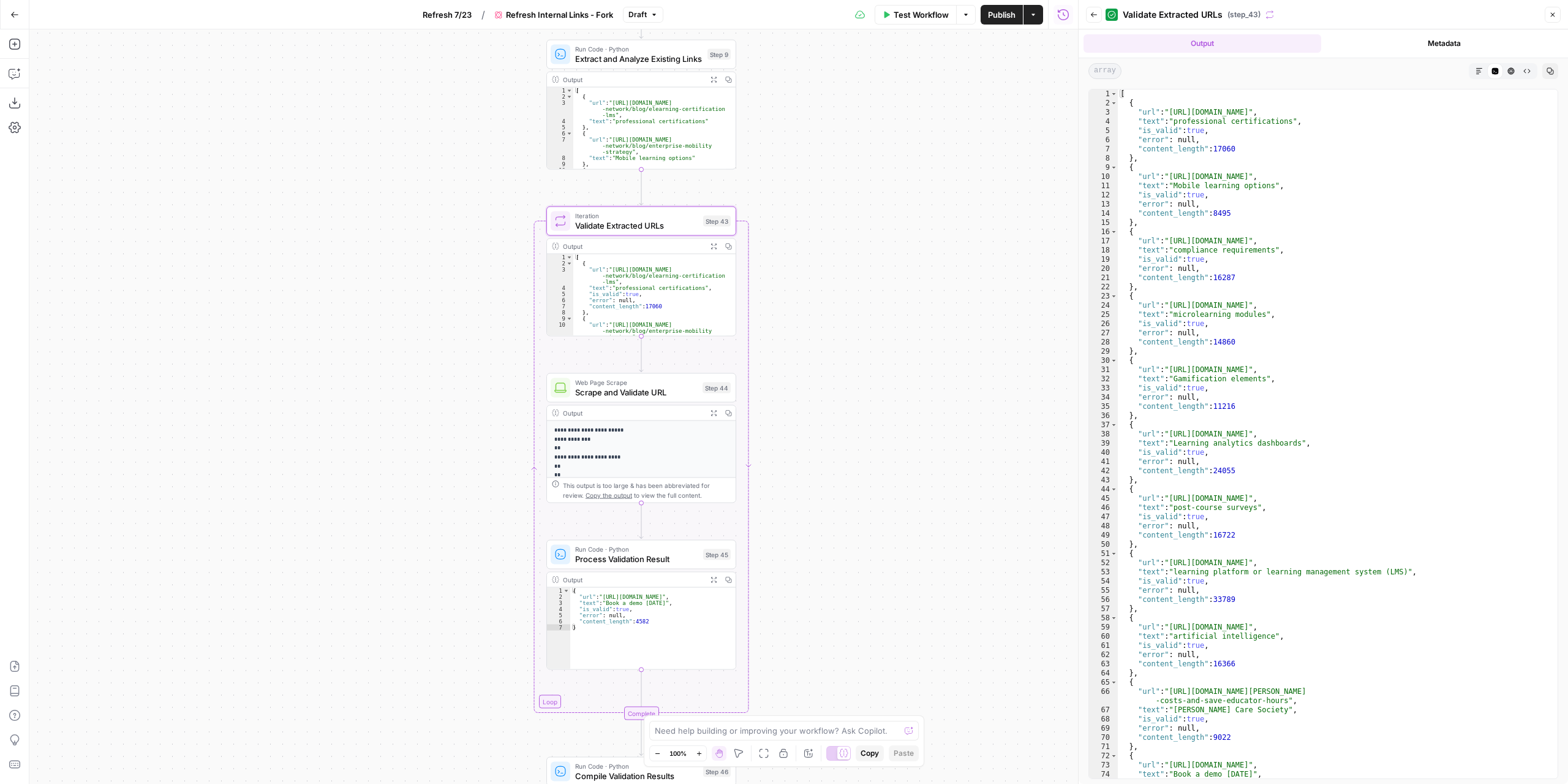
click at [715, 583] on button "Expand Output" at bounding box center [714, 579] width 15 height 15
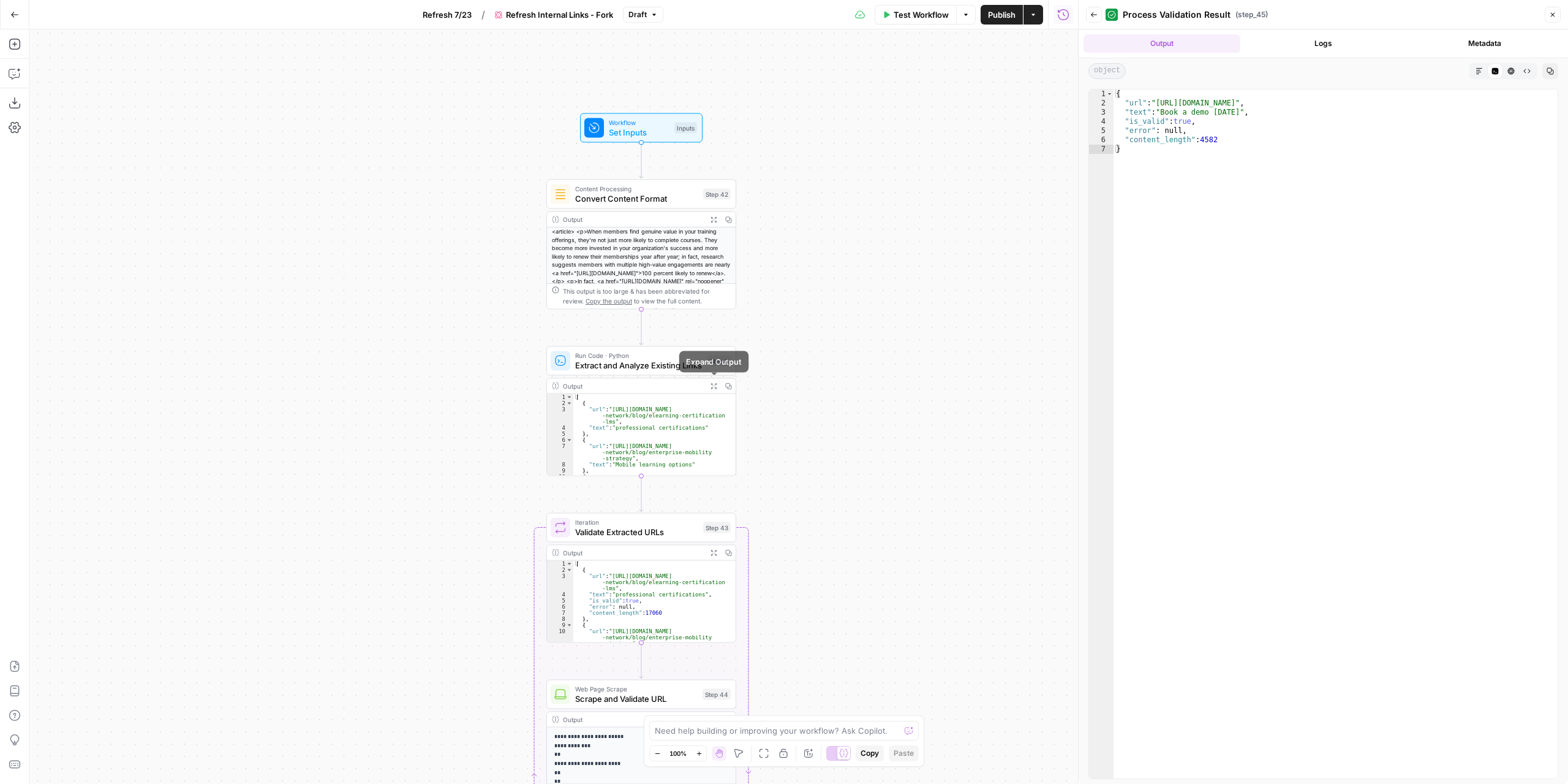
click at [708, 385] on button "Expand Output" at bounding box center [714, 385] width 15 height 15
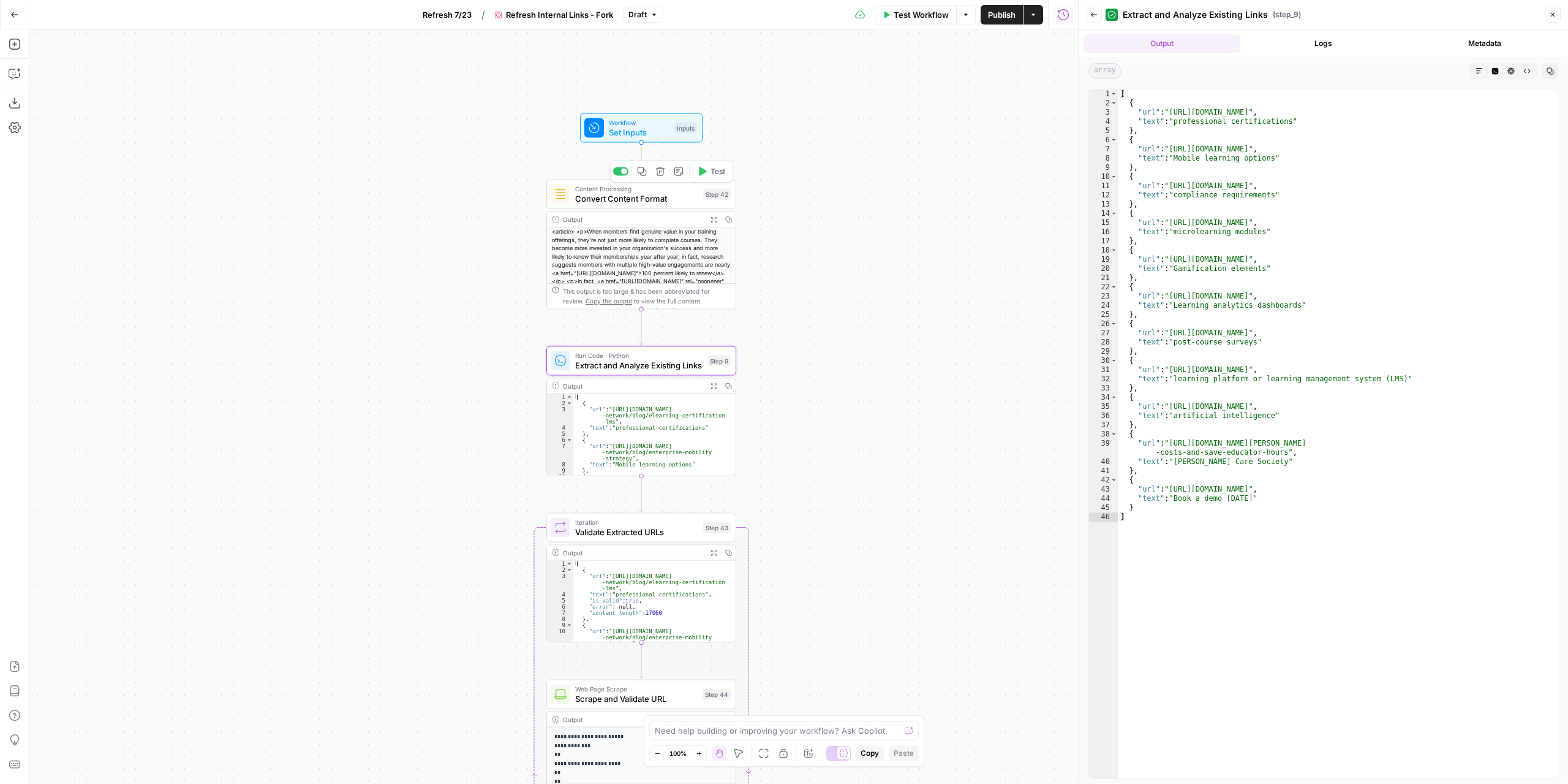
click at [680, 200] on span "Convert Content Format" at bounding box center [637, 198] width 123 height 12
click at [1064, 49] on button "Close" at bounding box center [1063, 45] width 16 height 16
click at [929, 20] on button "Test Workflow" at bounding box center [916, 15] width 82 height 20
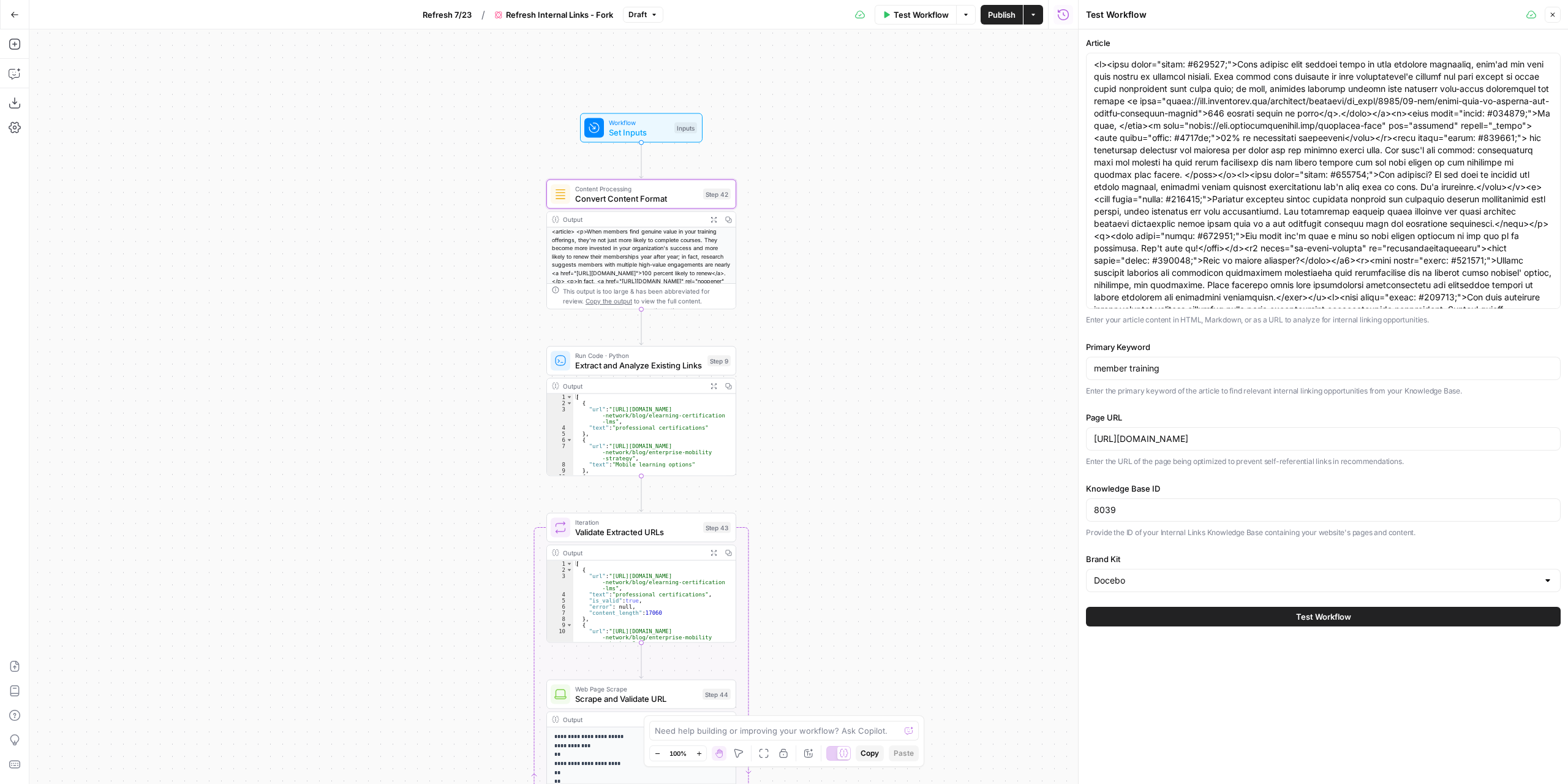
click at [986, 454] on div "true false Workflow Set Inputs Inputs Content Processing Convert Content Format…" at bounding box center [554, 407] width 1049 height 754
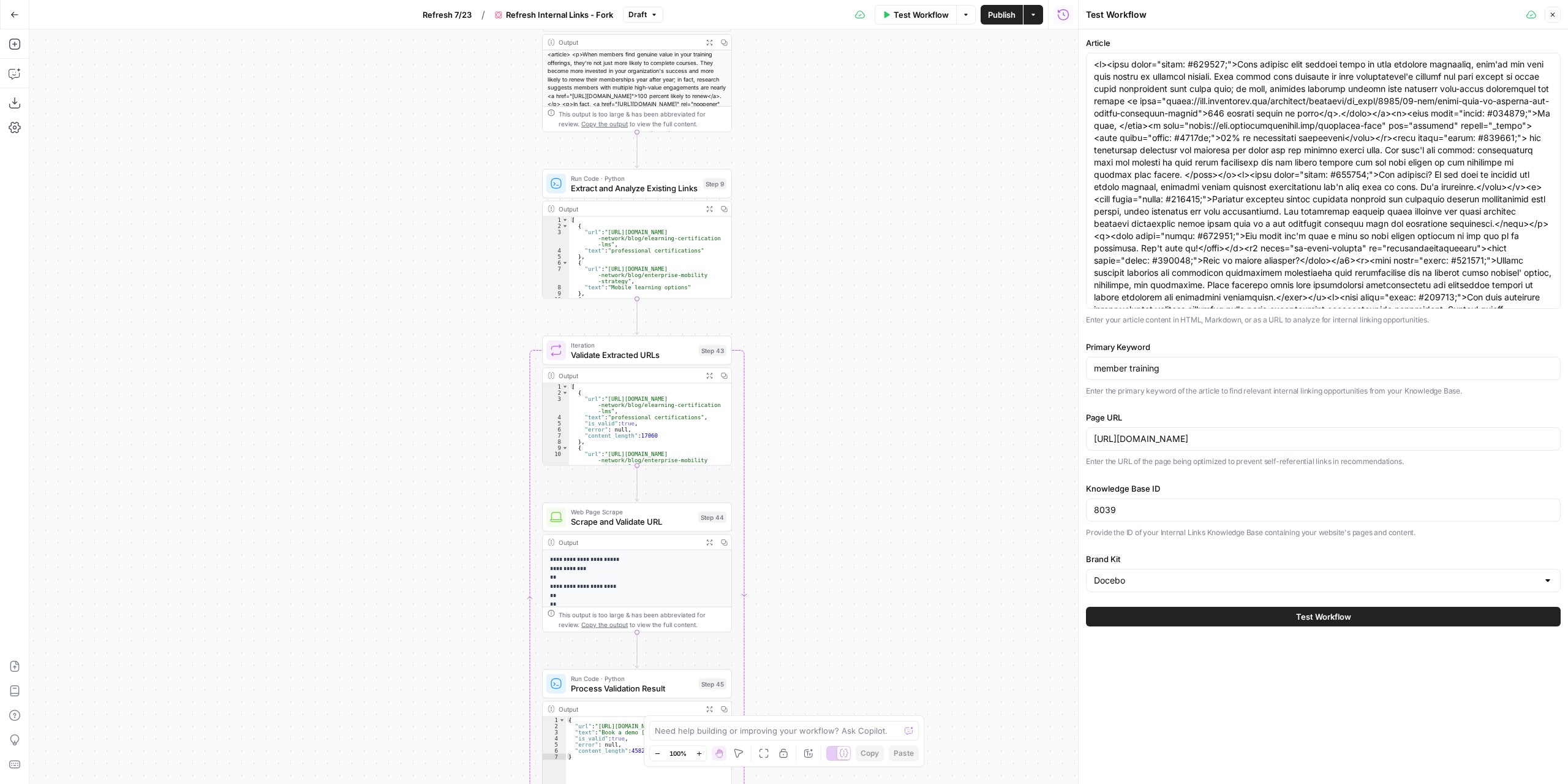
drag, startPoint x: 829, startPoint y: 393, endPoint x: 840, endPoint y: 311, distance: 82.7
click at [840, 311] on div "true false Workflow Set Inputs Inputs Content Processing Convert Content Format…" at bounding box center [554, 407] width 1049 height 754
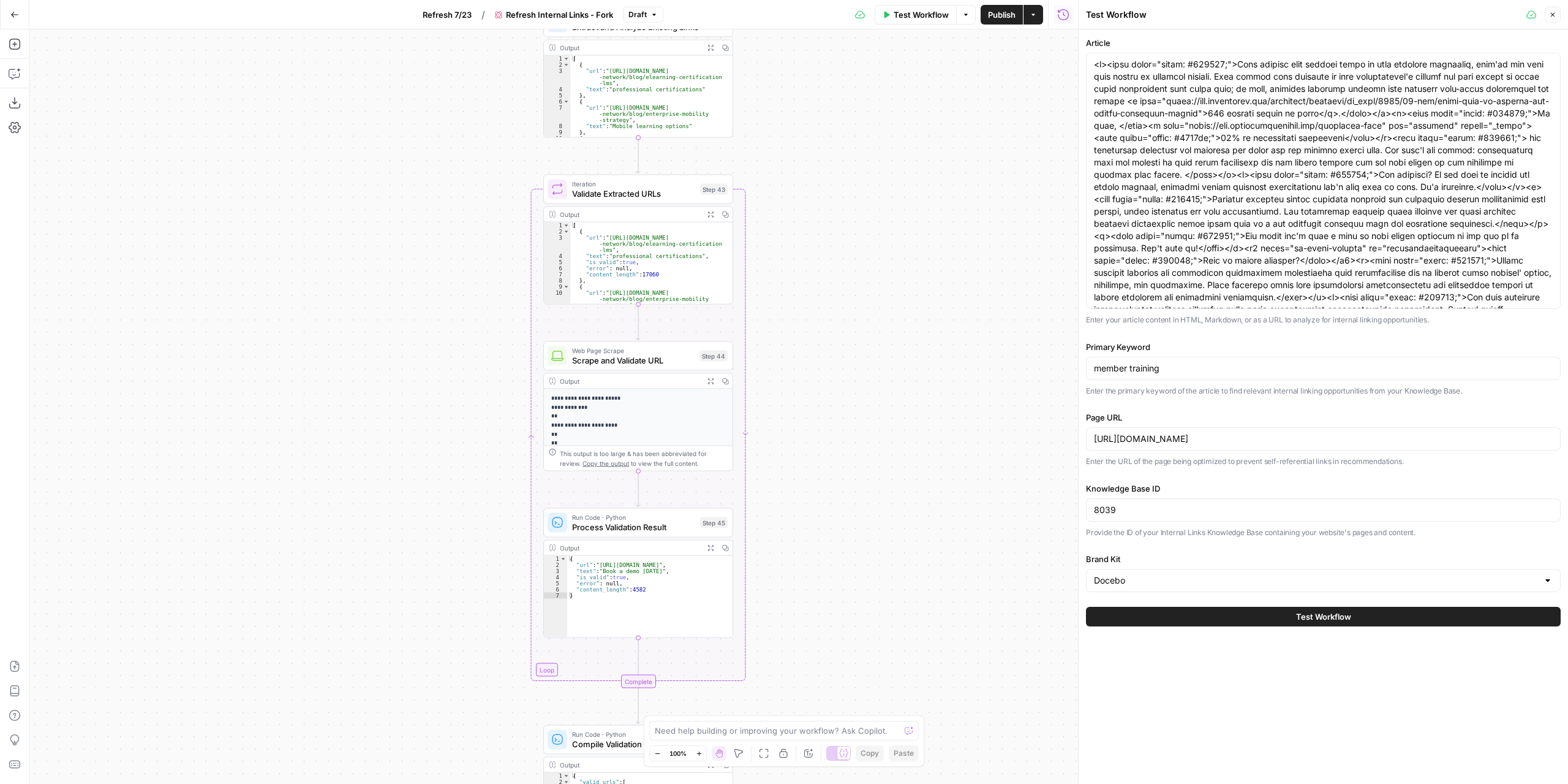
drag, startPoint x: 810, startPoint y: 514, endPoint x: 807, endPoint y: 382, distance: 132.0
click at [807, 382] on div "true false Workflow Set Inputs Inputs Content Processing Convert Content Format…" at bounding box center [554, 407] width 1049 height 754
click at [707, 227] on div "[ { "url" : "https://www.docebo.com/learning -network/blog/elearning-certificat…" at bounding box center [646, 268] width 153 height 94
type textarea "* ***"
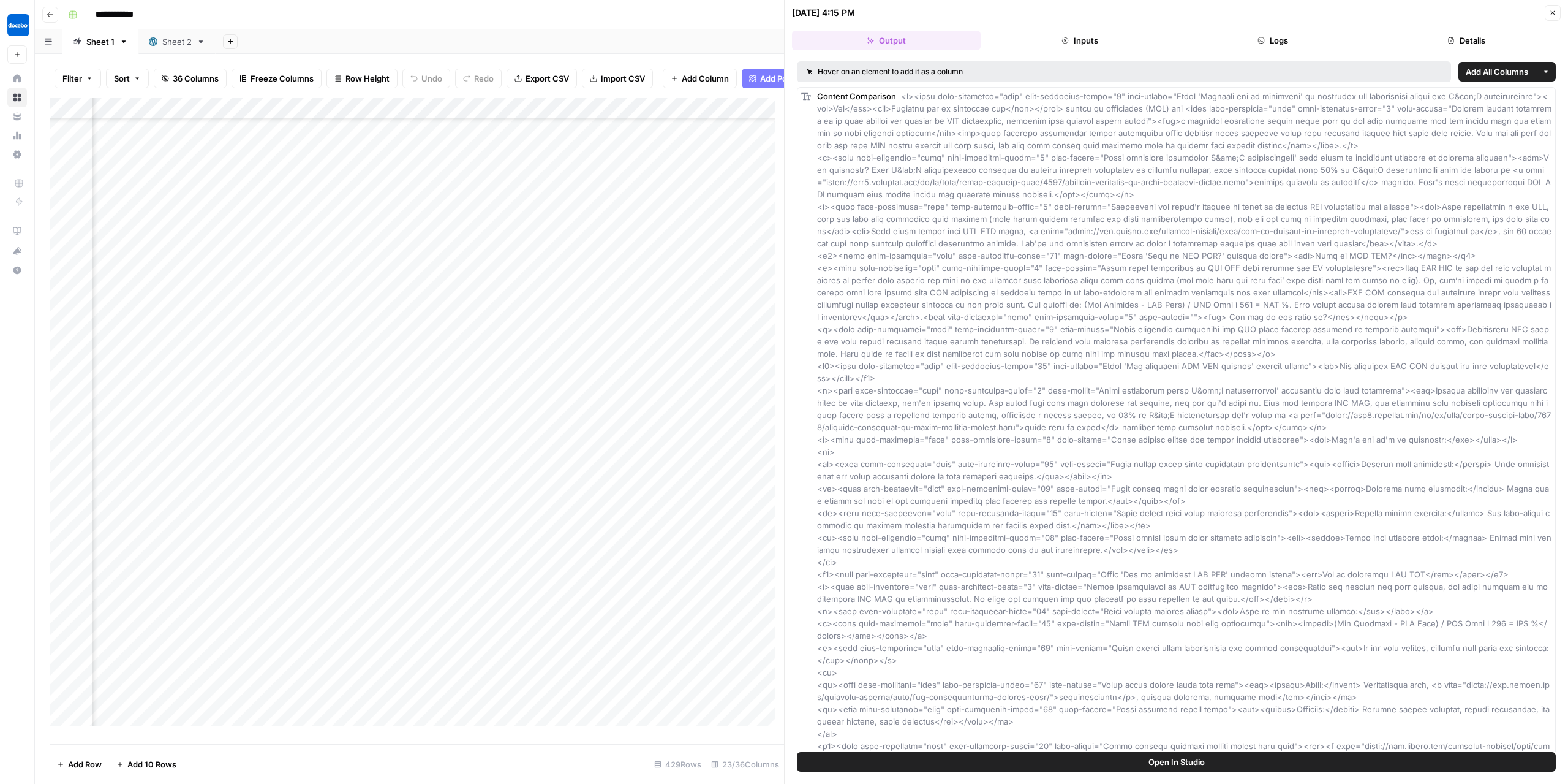
scroll to position [10685, 2006]
click at [568, 462] on div "Add Column" at bounding box center [417, 416] width 735 height 637
click at [623, 507] on div "Add Column" at bounding box center [417, 416] width 735 height 637
click at [640, 460] on div "Add Column" at bounding box center [417, 416] width 735 height 637
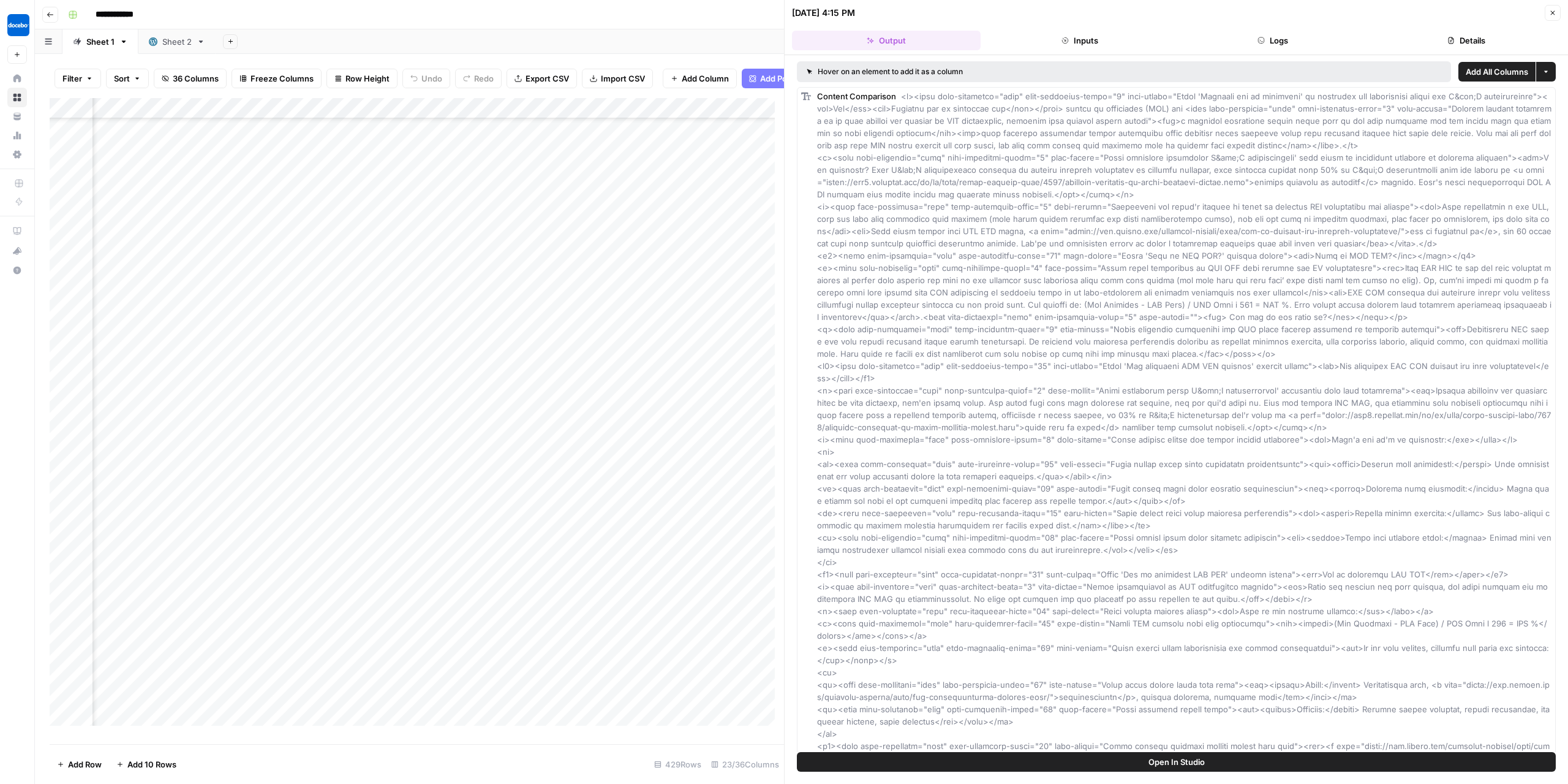
click at [640, 460] on div "Add Column" at bounding box center [417, 416] width 735 height 637
click at [571, 512] on div "Add Column" at bounding box center [417, 416] width 735 height 637
click at [434, 454] on div "Add Column" at bounding box center [417, 416] width 735 height 637
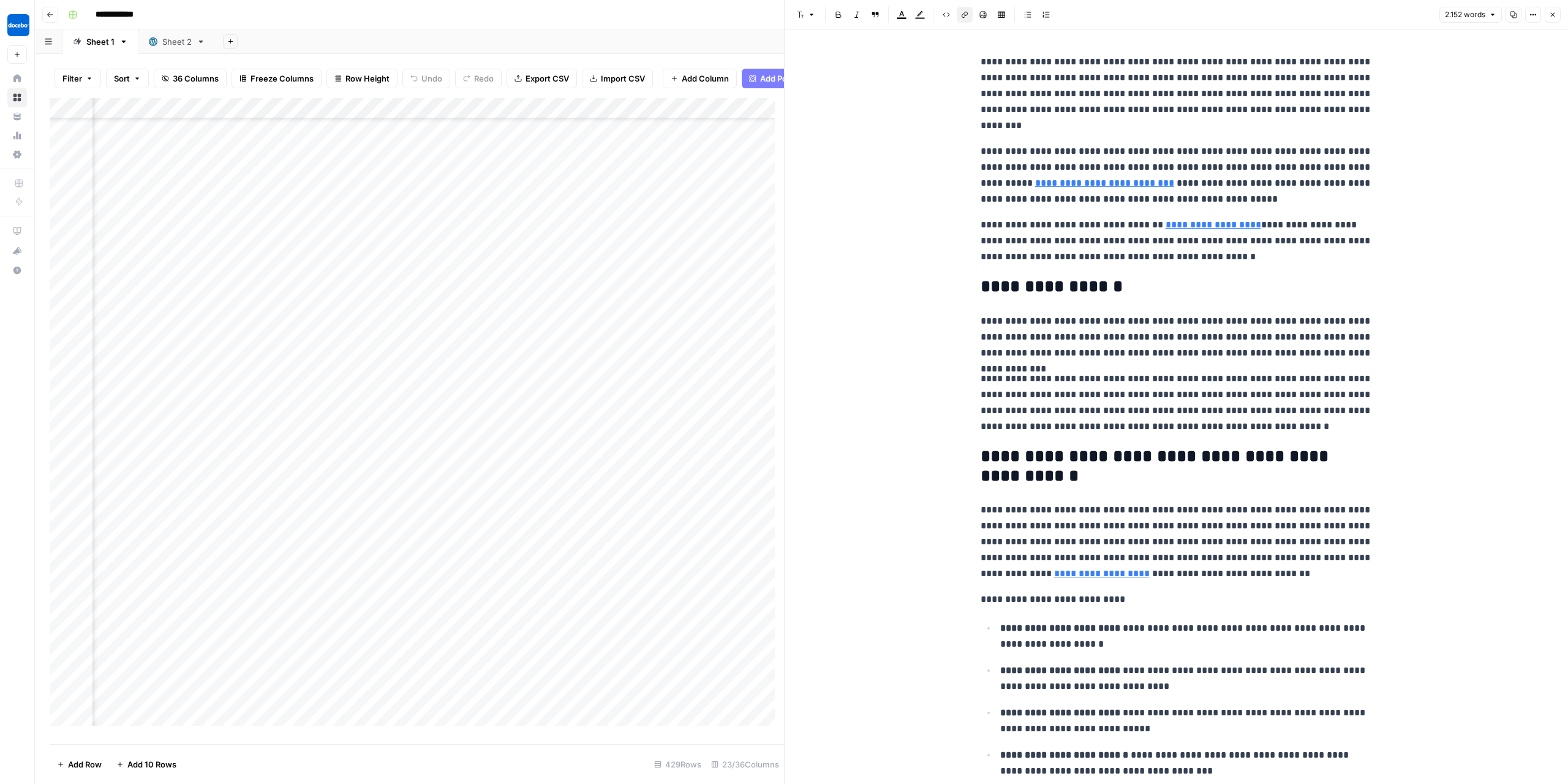
click at [1070, 185] on link "**********" at bounding box center [1105, 182] width 139 height 9
click at [1076, 165] on input "https://www2.deloitte.com/us/en/blog/human-capital-blog/2023/learning-analytics…" at bounding box center [1094, 166] width 163 height 12
click at [1103, 186] on link "**********" at bounding box center [1105, 182] width 139 height 9
drag, startPoint x: 1151, startPoint y: 239, endPoint x: 1116, endPoint y: 207, distance: 47.4
click at [1151, 239] on p "**********" at bounding box center [1177, 241] width 392 height 48
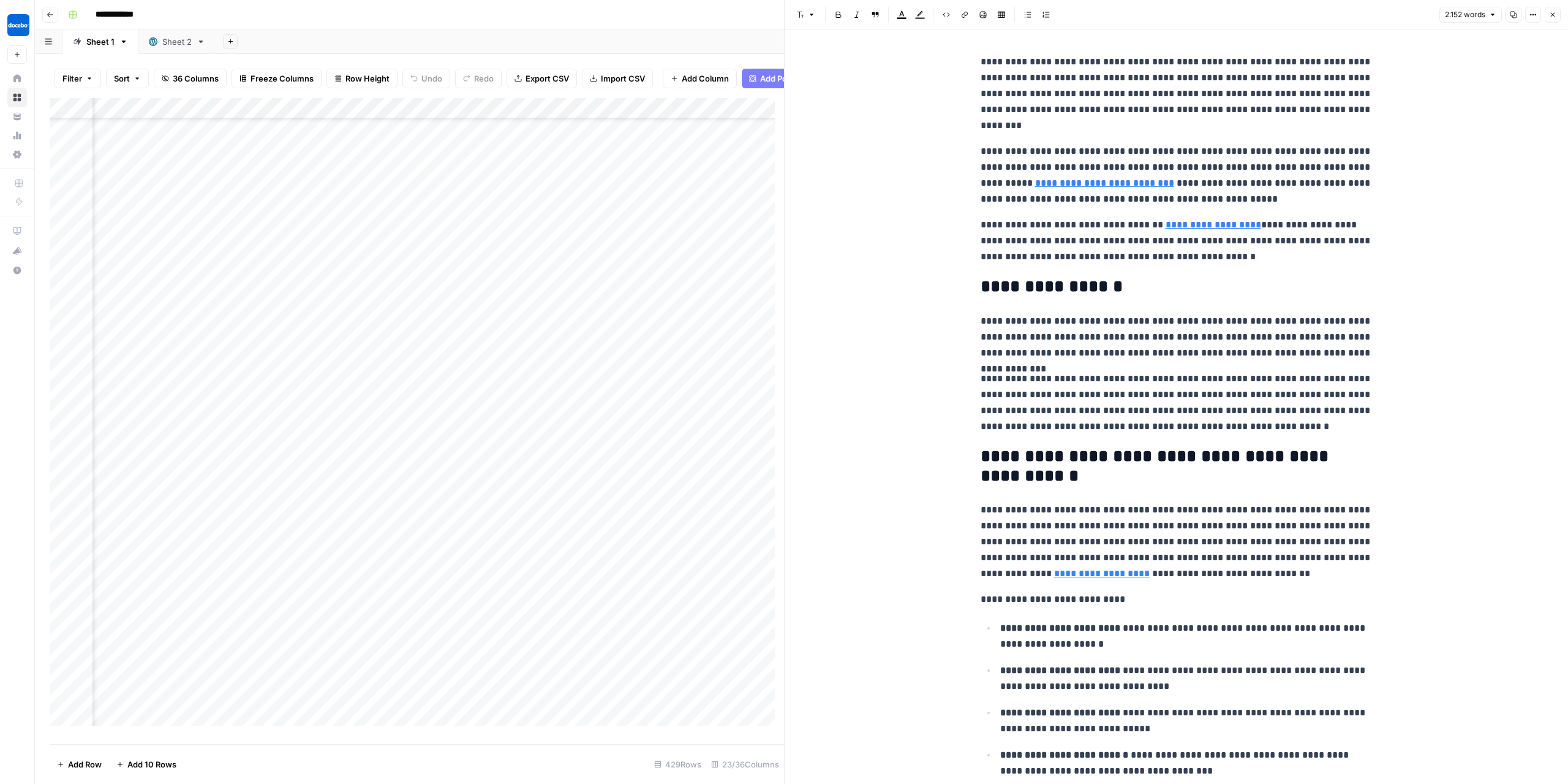
click at [1101, 182] on link "**********" at bounding box center [1105, 182] width 139 height 9
click at [1190, 164] on icon at bounding box center [1189, 165] width 7 height 7
click at [1194, 225] on link "**********" at bounding box center [1214, 224] width 96 height 9
click at [1336, 204] on icon at bounding box center [1336, 207] width 7 height 7
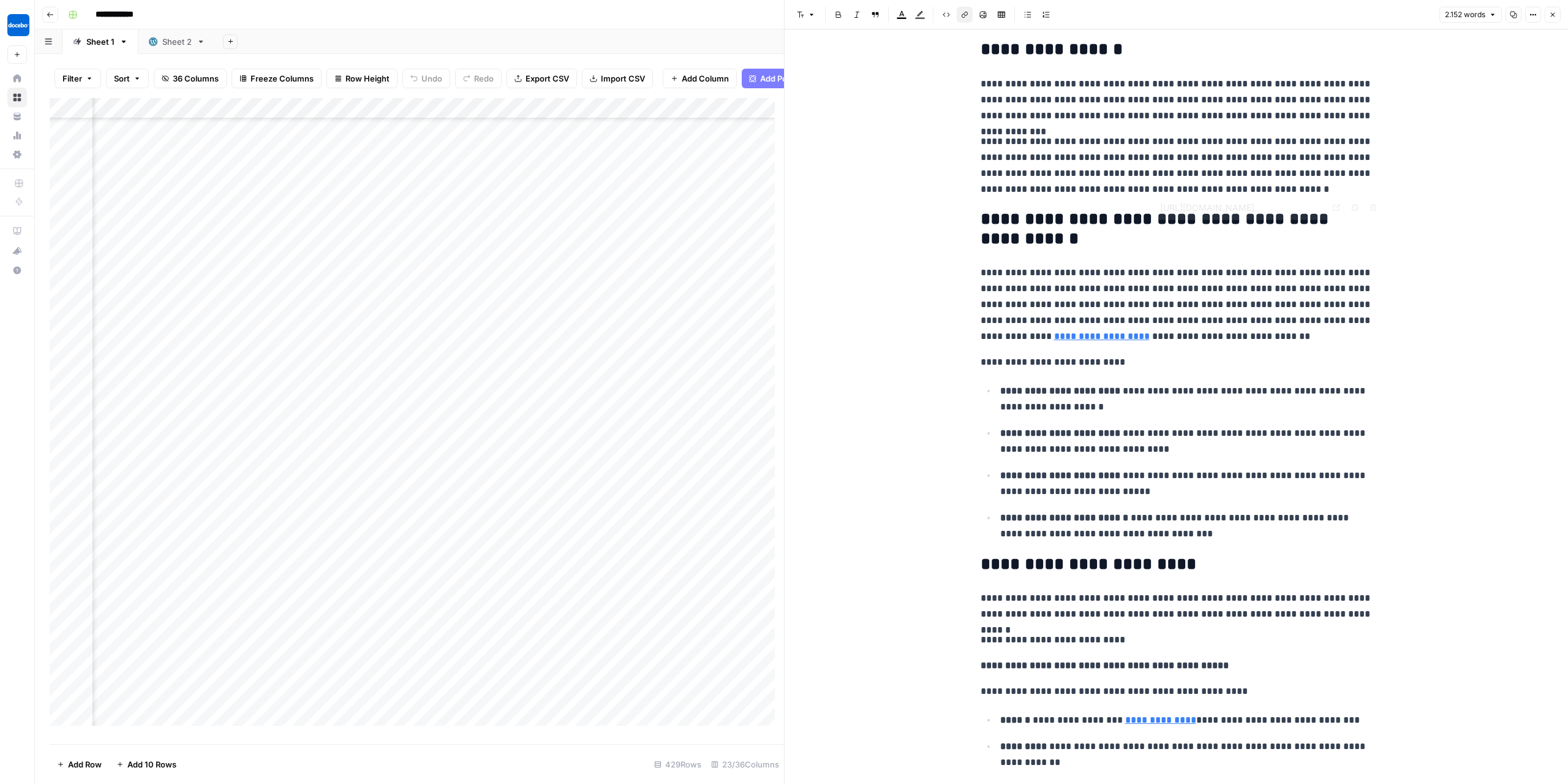
scroll to position [245, 0]
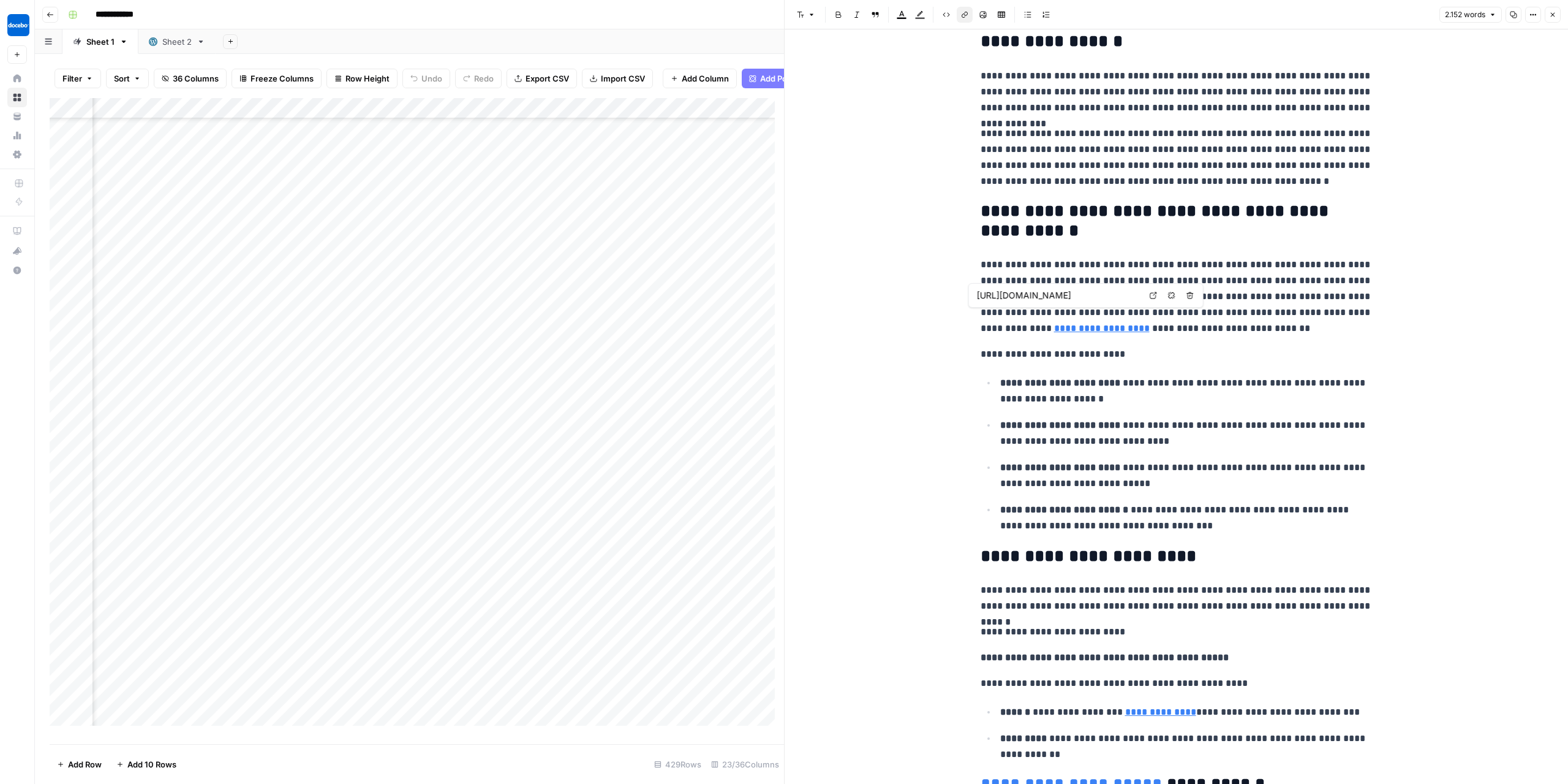
click at [1150, 324] on link "**********" at bounding box center [1102, 328] width 96 height 9
drag, startPoint x: 1019, startPoint y: 328, endPoint x: 1024, endPoint y: 308, distance: 20.6
click at [1054, 328] on link "**********" at bounding box center [1102, 328] width 96 height 9
click at [1150, 324] on link "**********" at bounding box center [1102, 328] width 96 height 9
click at [1225, 325] on p "**********" at bounding box center [1177, 296] width 392 height 79
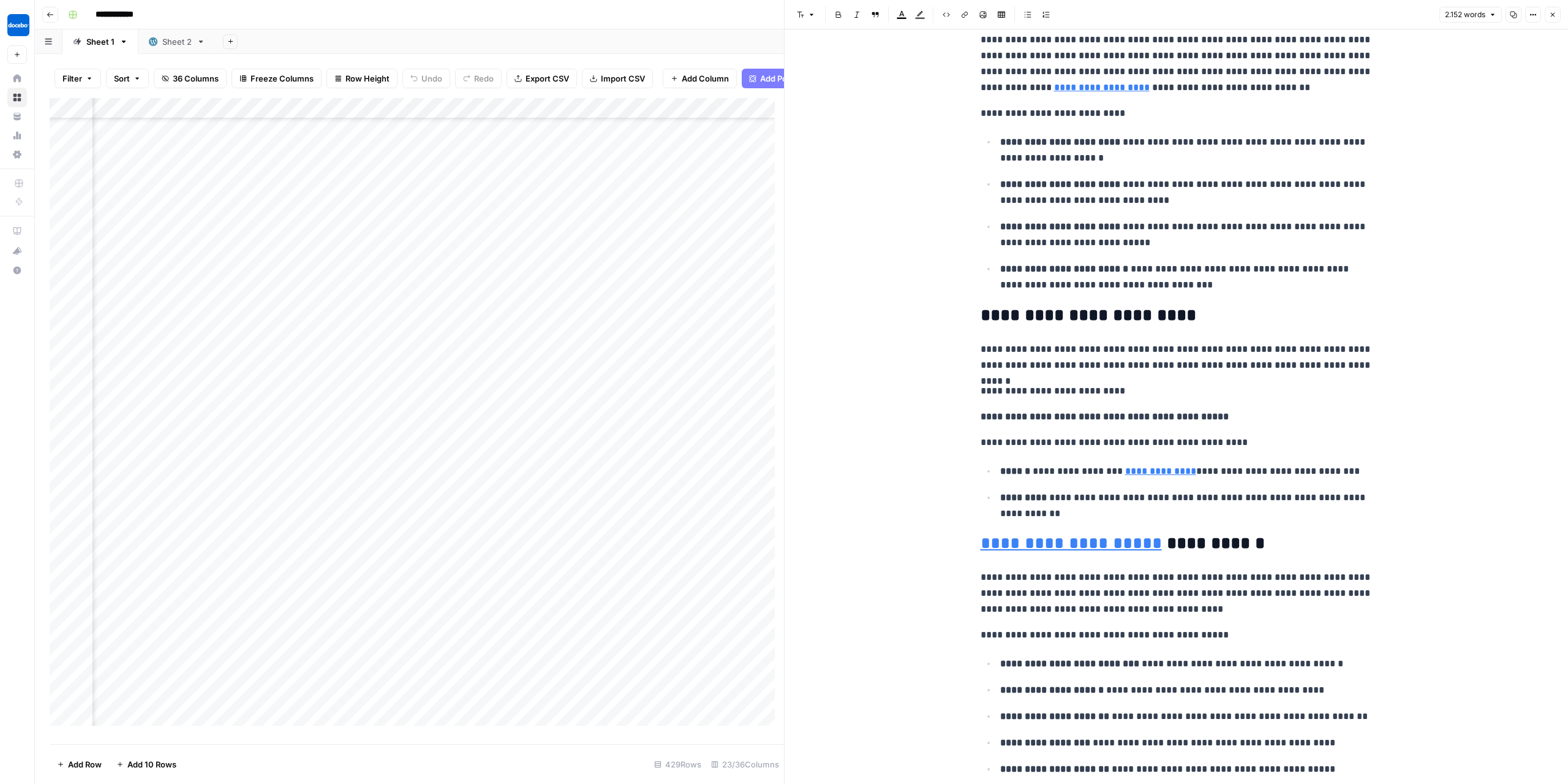
scroll to position [490, 0]
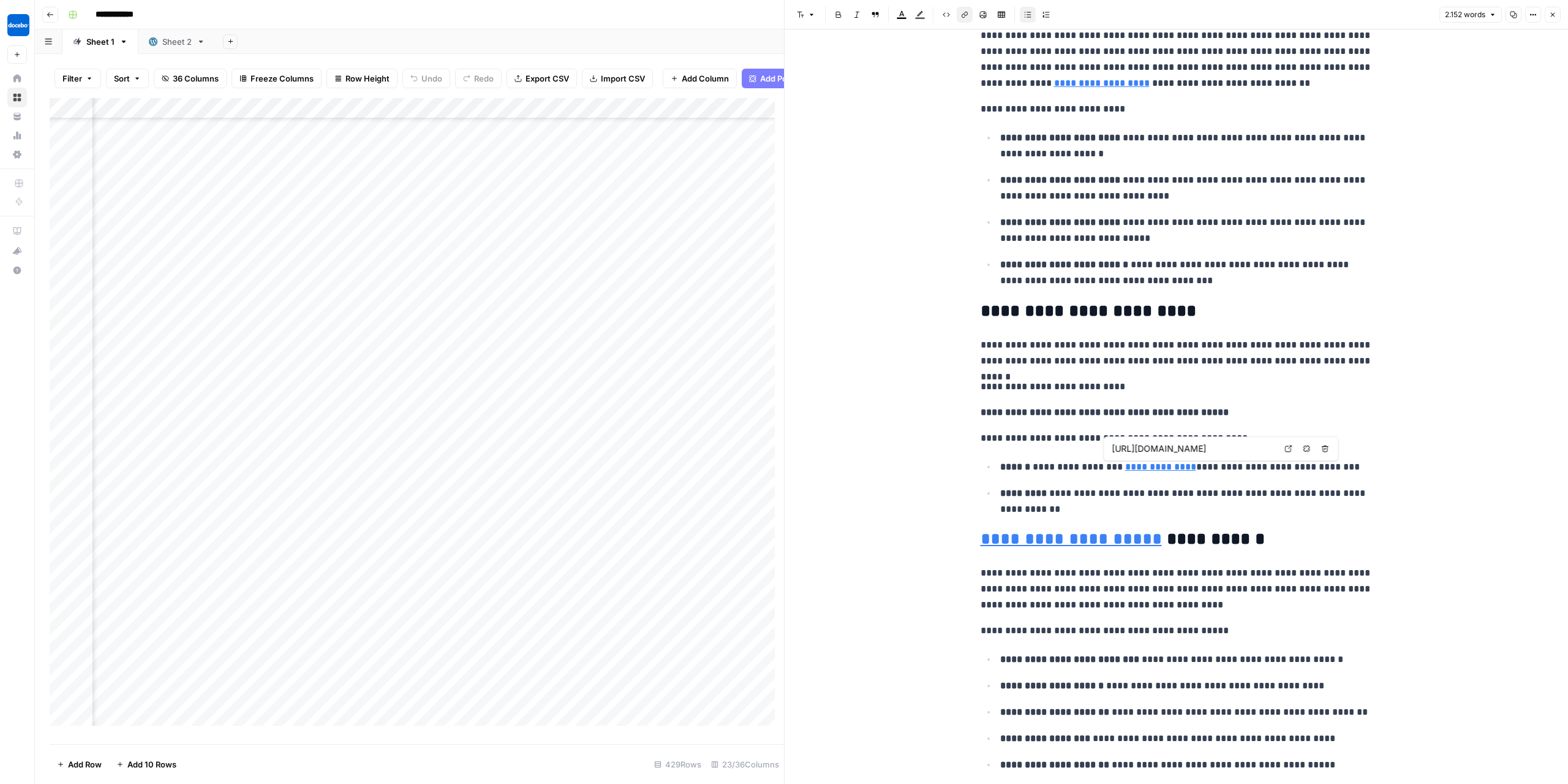
click at [1149, 466] on link "**********" at bounding box center [1161, 466] width 71 height 9
click at [1287, 449] on icon at bounding box center [1288, 447] width 7 height 7
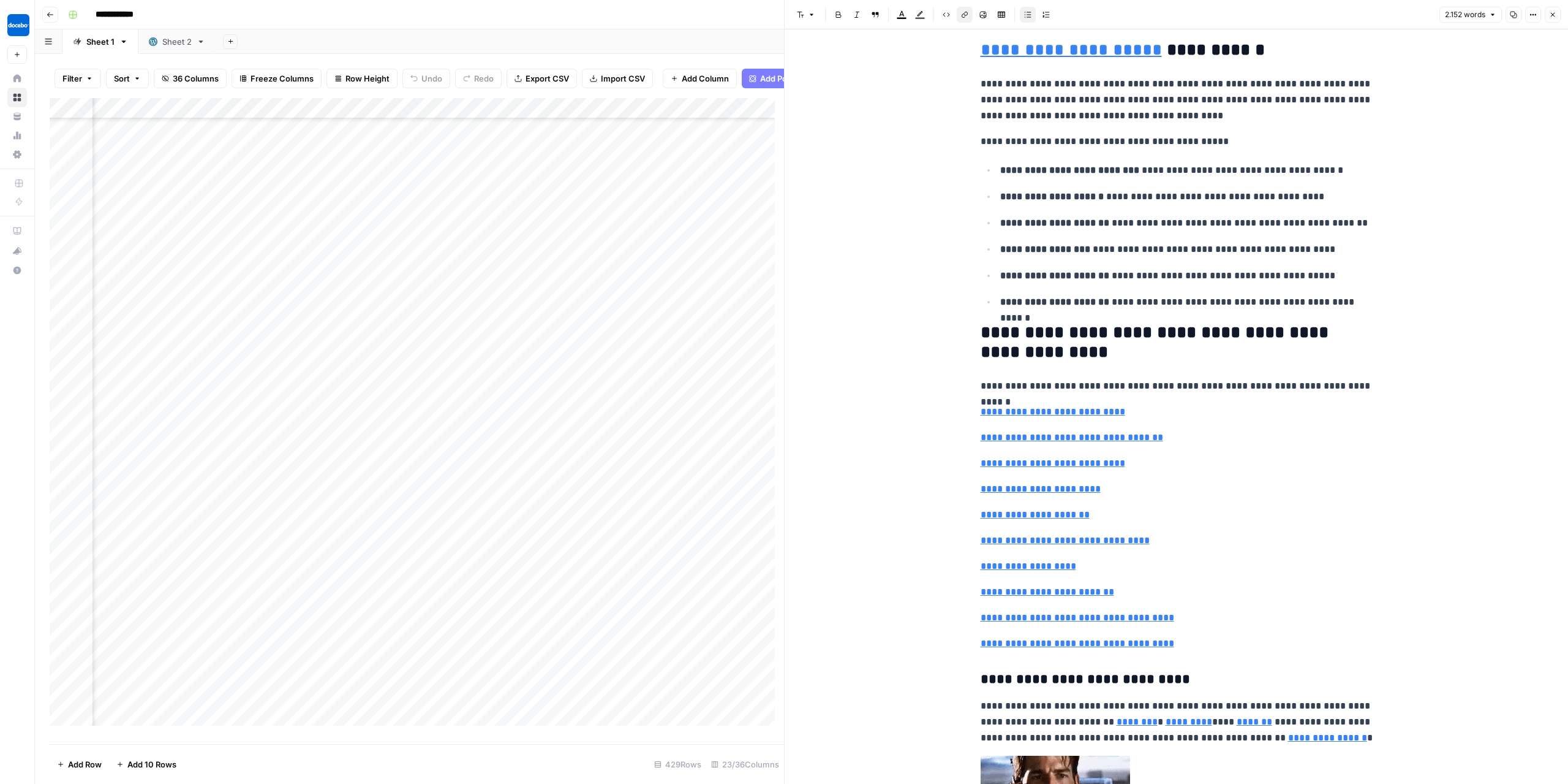
scroll to position [980, 0]
type input "#subhead4"
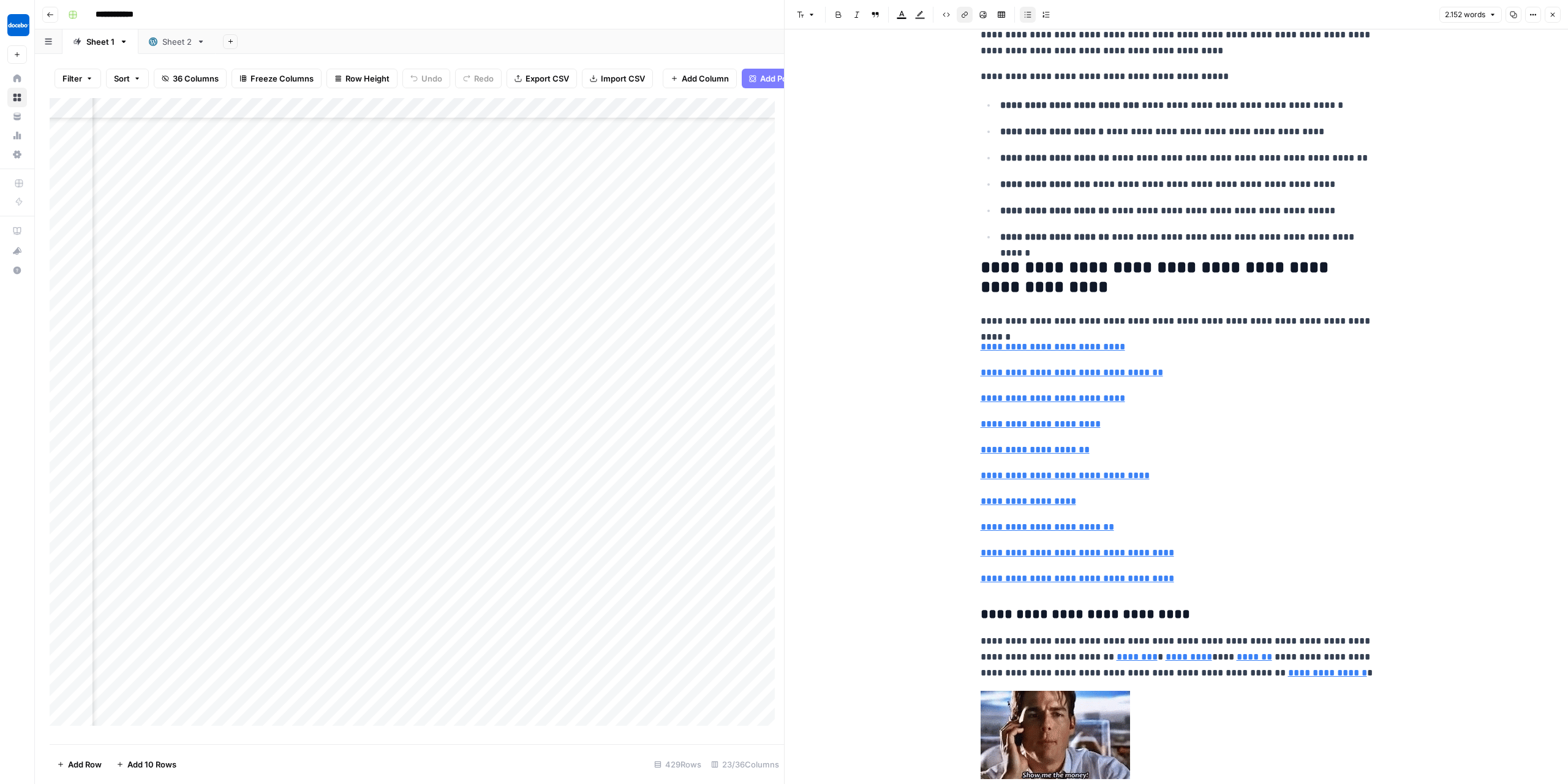
scroll to position [1164, 0]
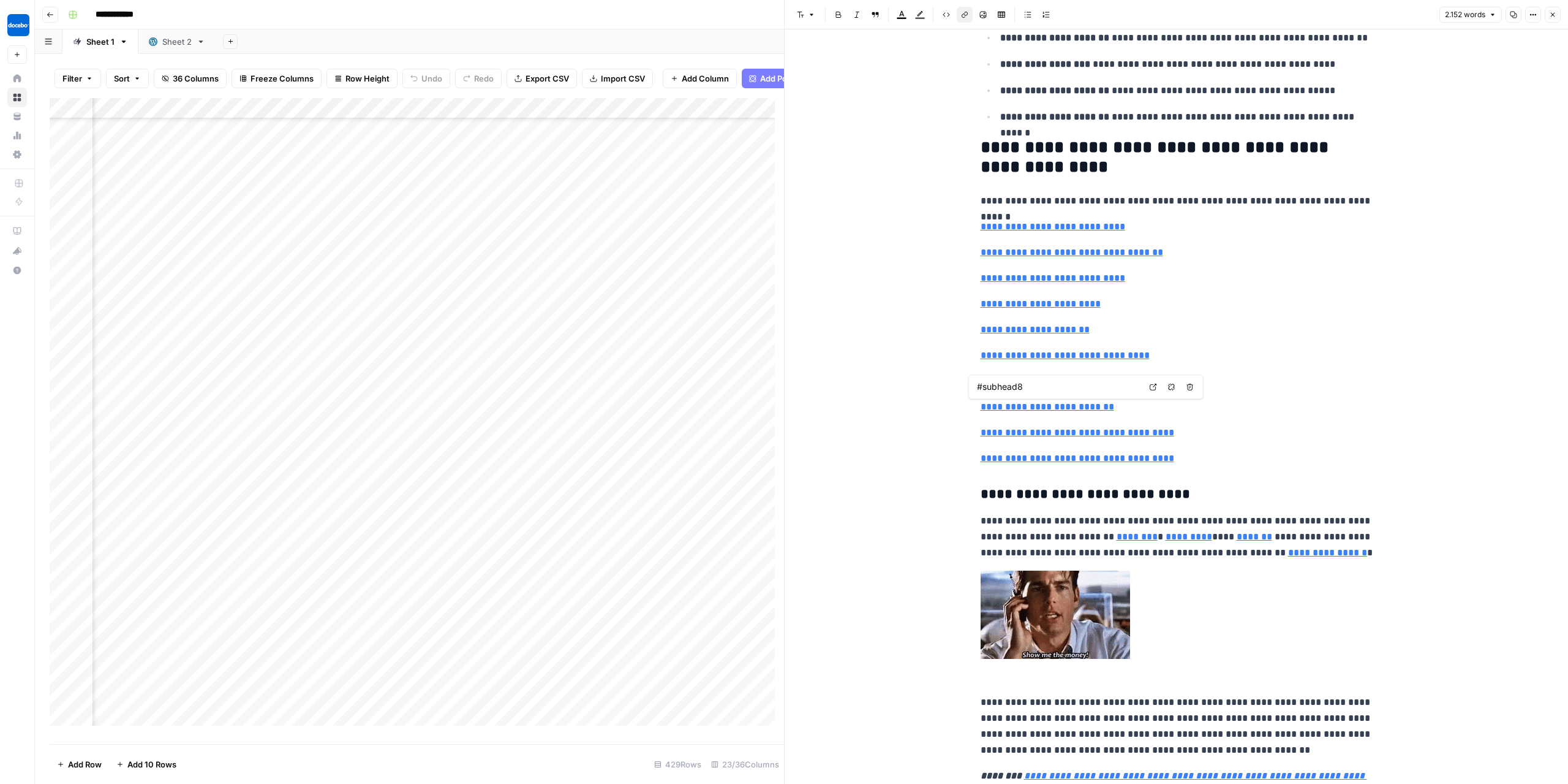
click at [1035, 402] on link "**********" at bounding box center [1047, 406] width 134 height 9
type input "#subhead9"
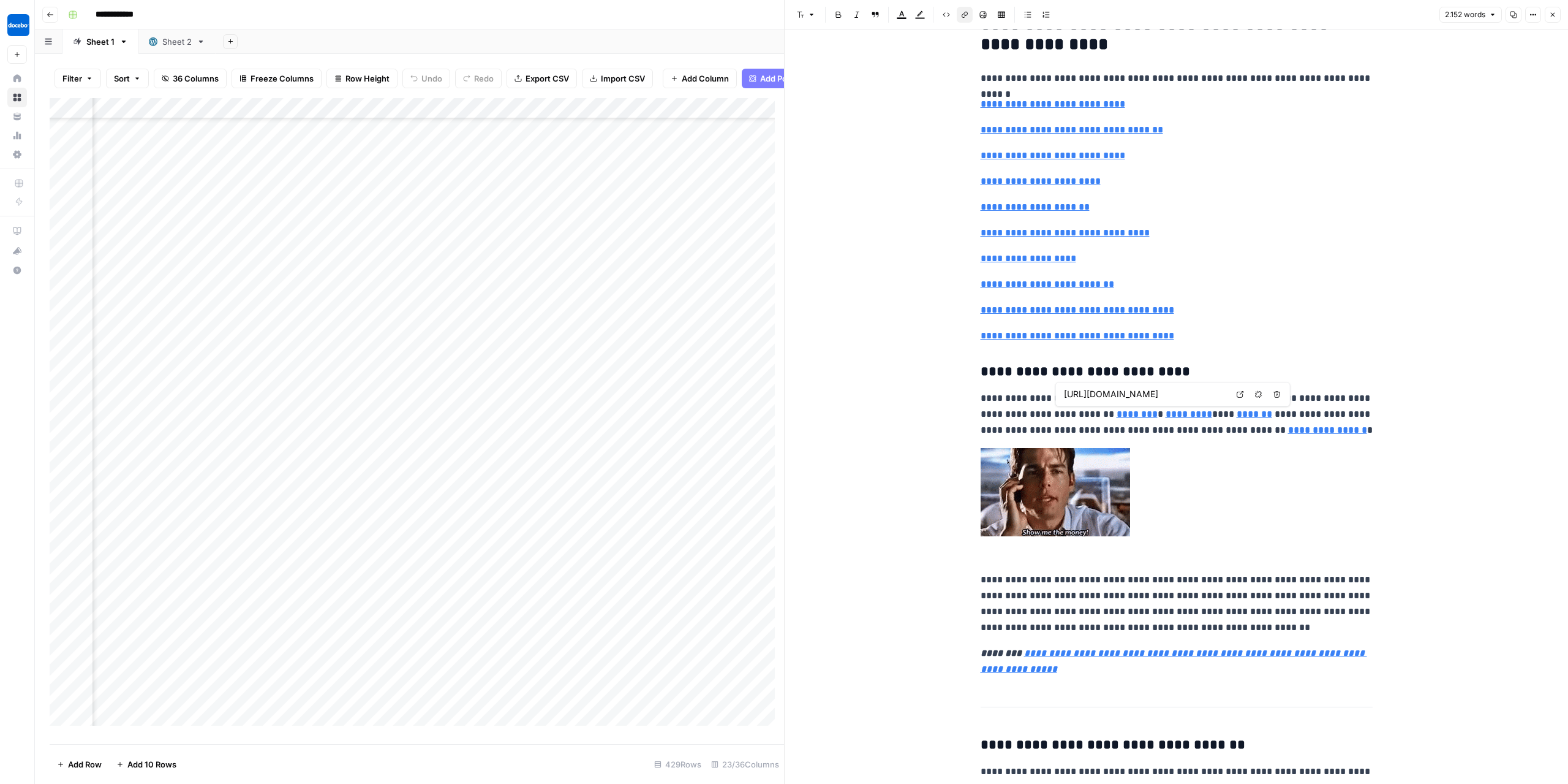
click at [1117, 414] on link "********" at bounding box center [1136, 413] width 41 height 9
type input "https://www.docebo.com/partner-training-lms/"
click at [1238, 390] on icon at bounding box center [1240, 393] width 7 height 7
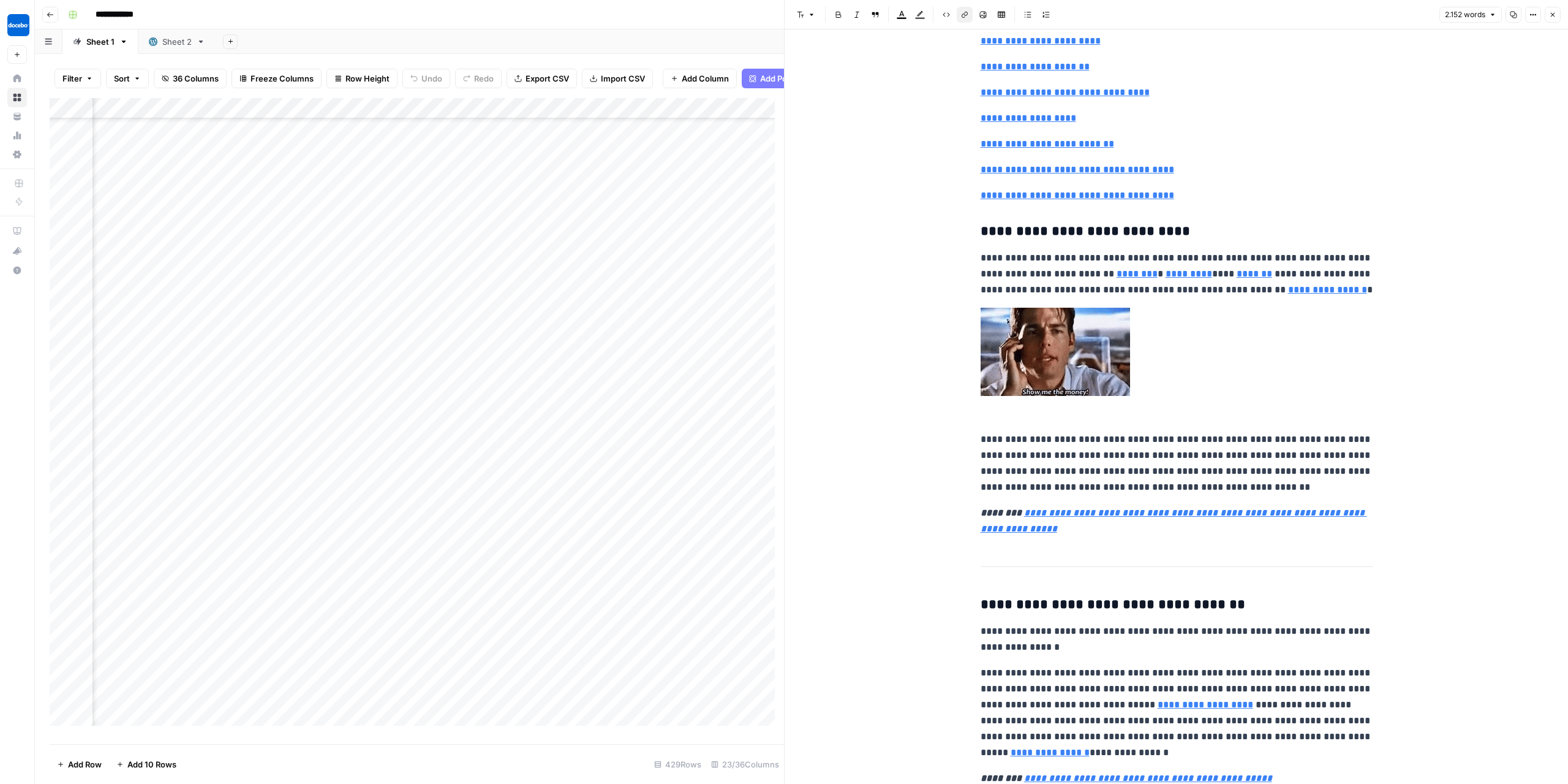
scroll to position [1593, 0]
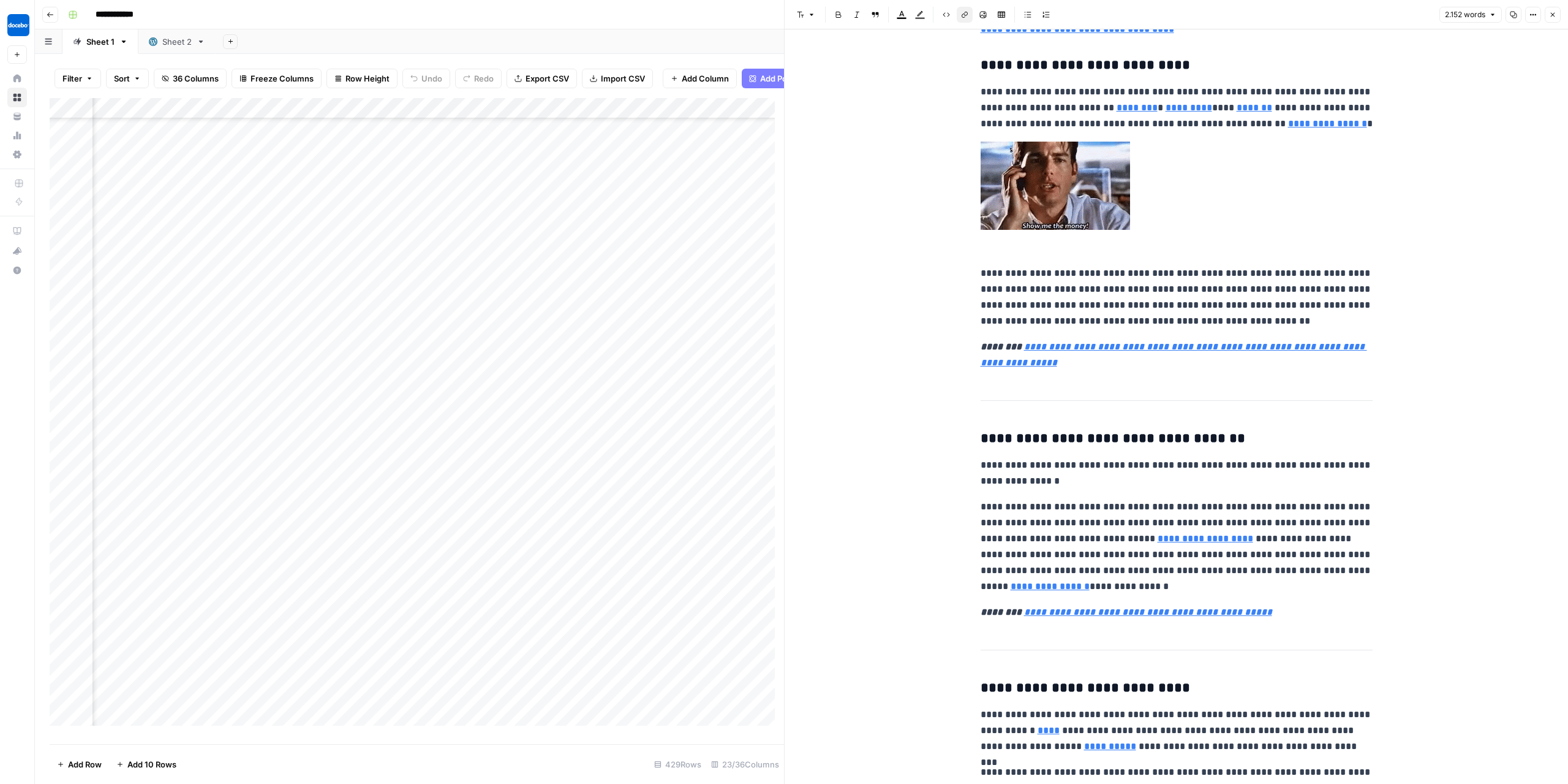
click at [1132, 343] on em "**********" at bounding box center [1174, 353] width 387 height 25
click at [1152, 324] on icon at bounding box center [1153, 327] width 7 height 7
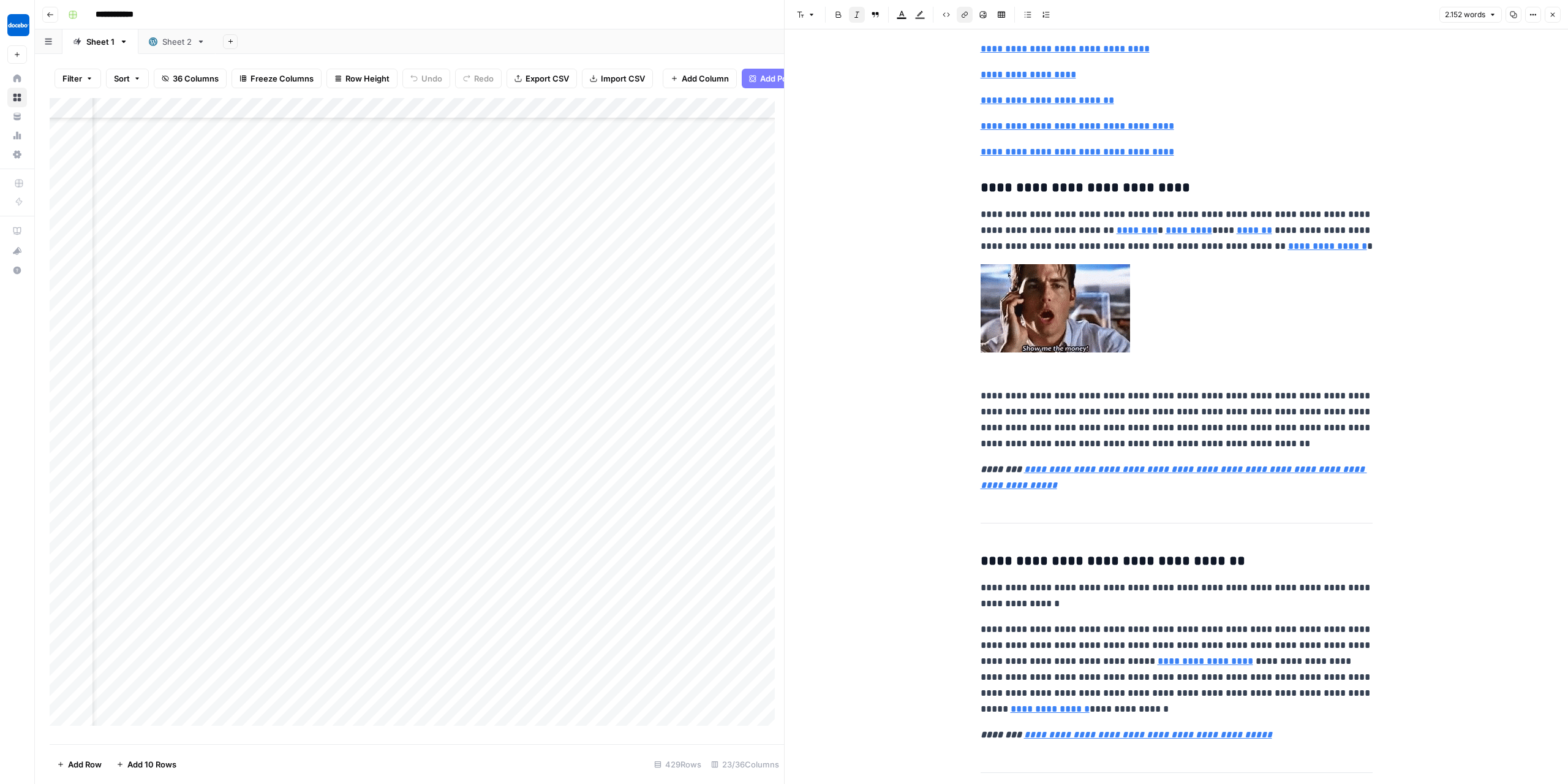
scroll to position [10685, 42]
click at [406, 442] on div "Add Column" at bounding box center [417, 416] width 735 height 637
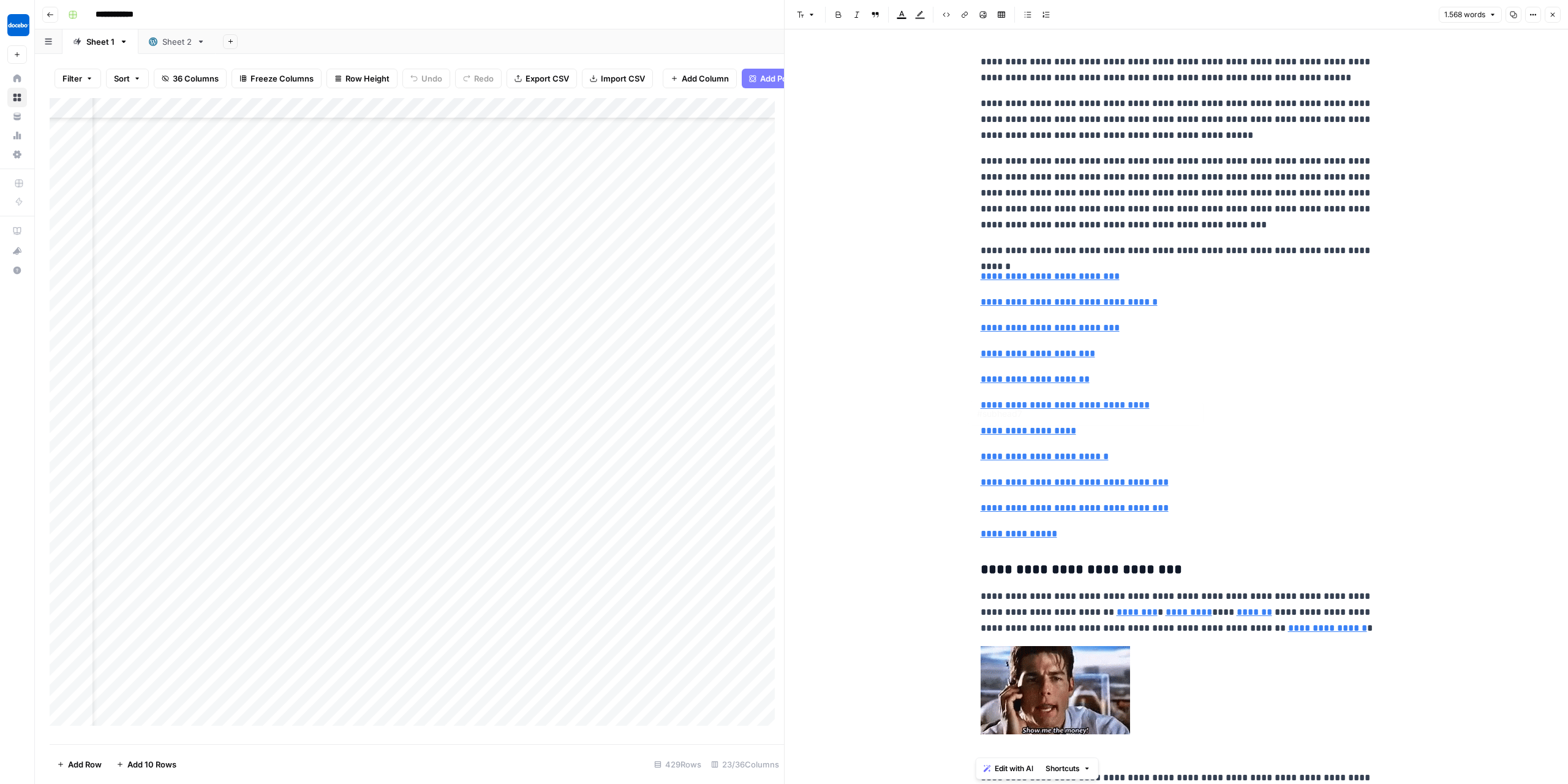
type input "https://www.docebo.com/docebo-ai-lms-member-training-learning-platform/"
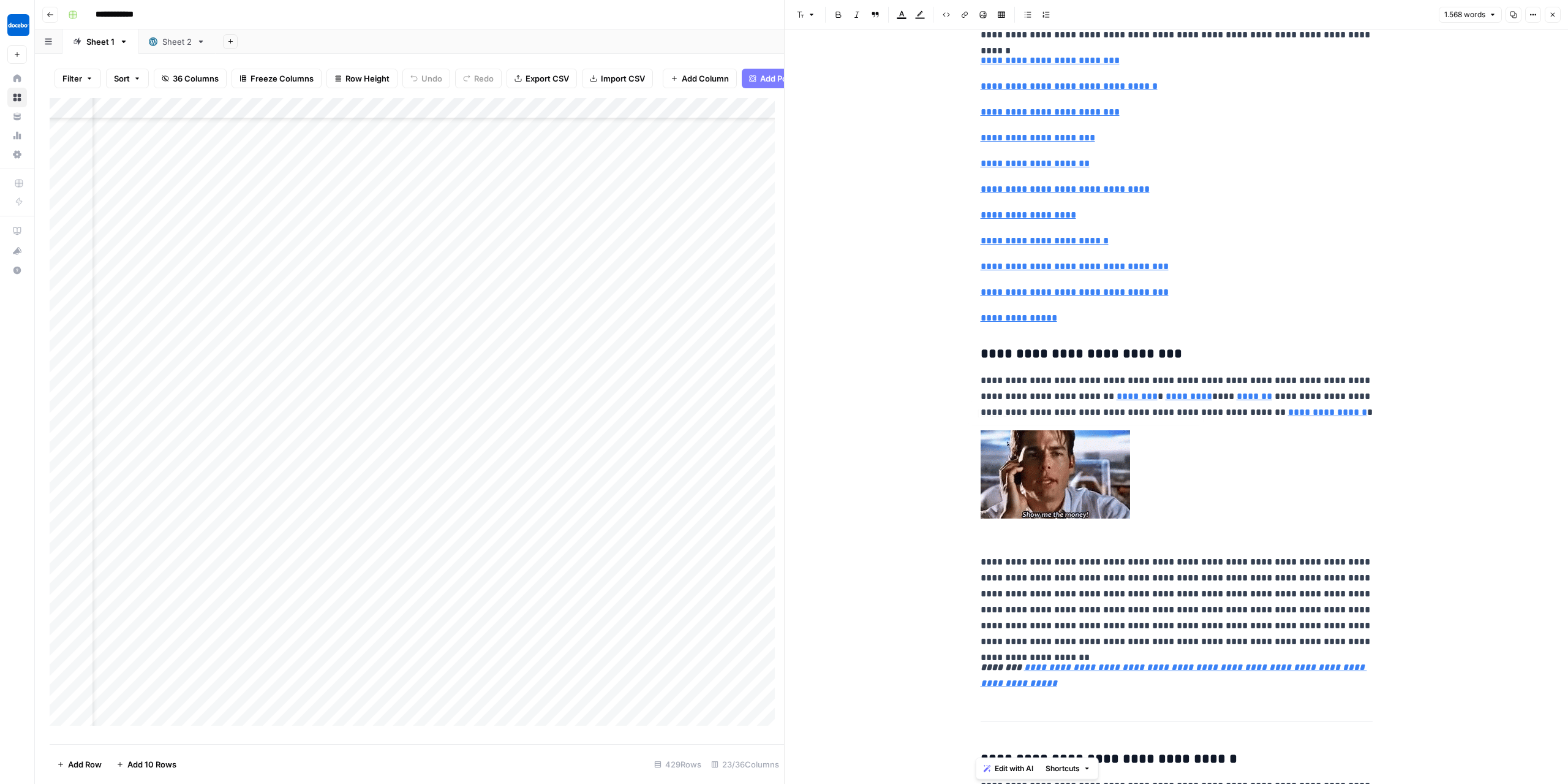
scroll to position [367, 0]
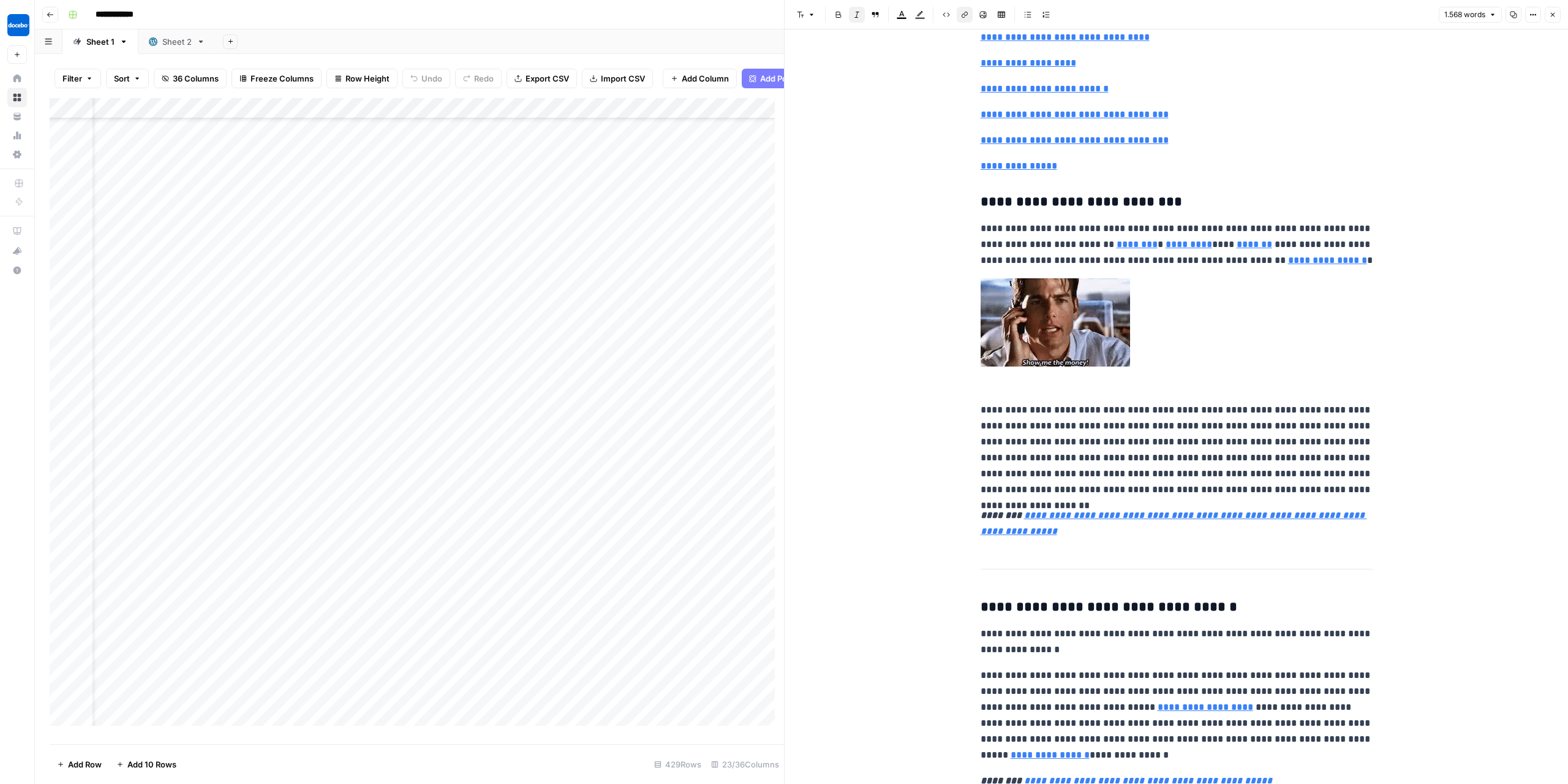
click at [1068, 522] on p "**********" at bounding box center [1177, 523] width 392 height 32
click at [1047, 496] on input "https://www.docebo.com/blog/increase-revenue-extended-enterprise-learning/" at bounding box center [1058, 498] width 163 height 12
click at [1158, 496] on body "**********" at bounding box center [784, 392] width 1568 height 784
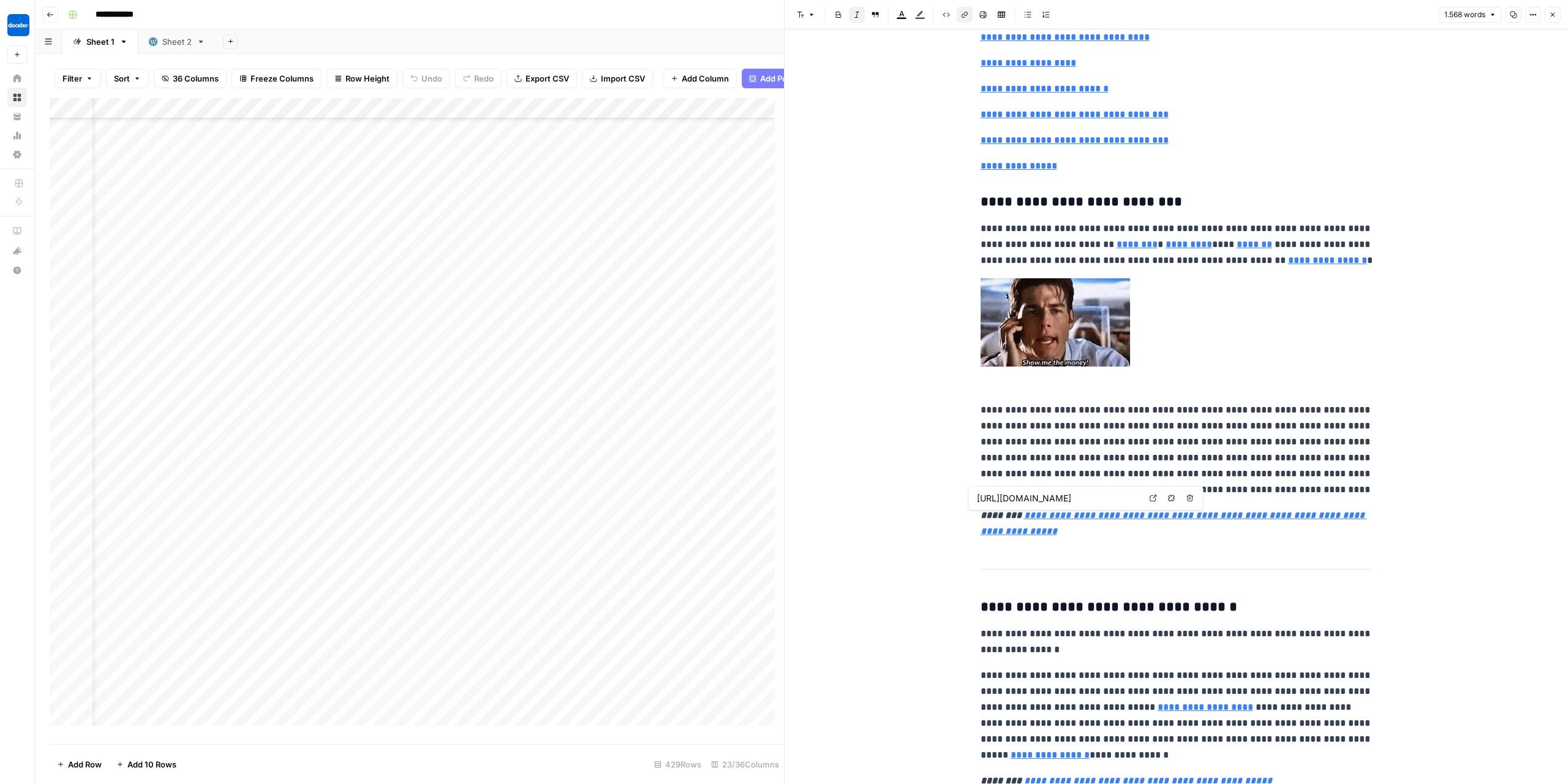
click at [1153, 498] on icon at bounding box center [1153, 497] width 7 height 7
type input "https://www.docebo.com/customer-training-lms/"
click at [361, 442] on div "Add Column" at bounding box center [417, 416] width 735 height 637
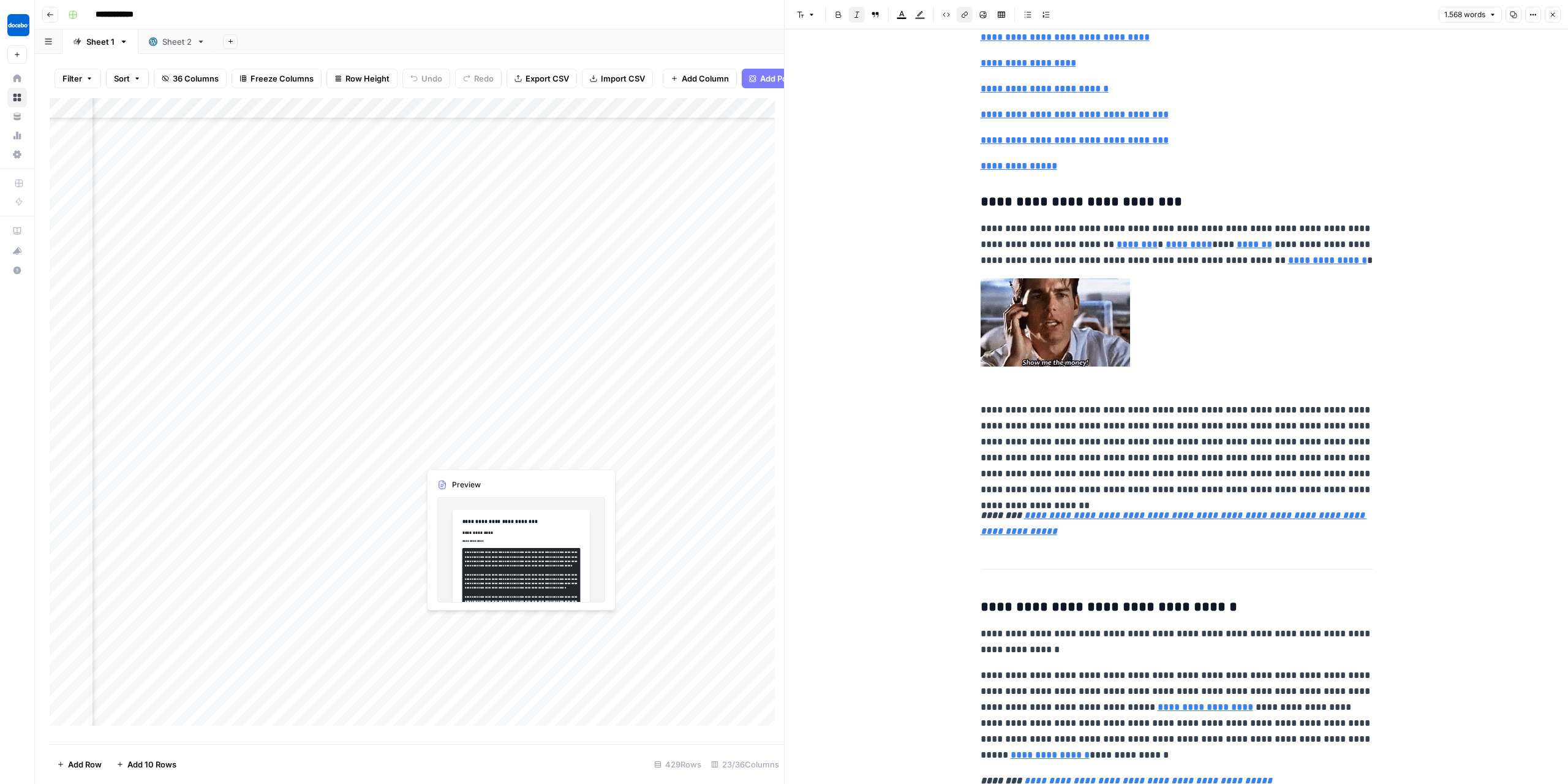
click at [457, 442] on div "Add Column" at bounding box center [417, 416] width 735 height 637
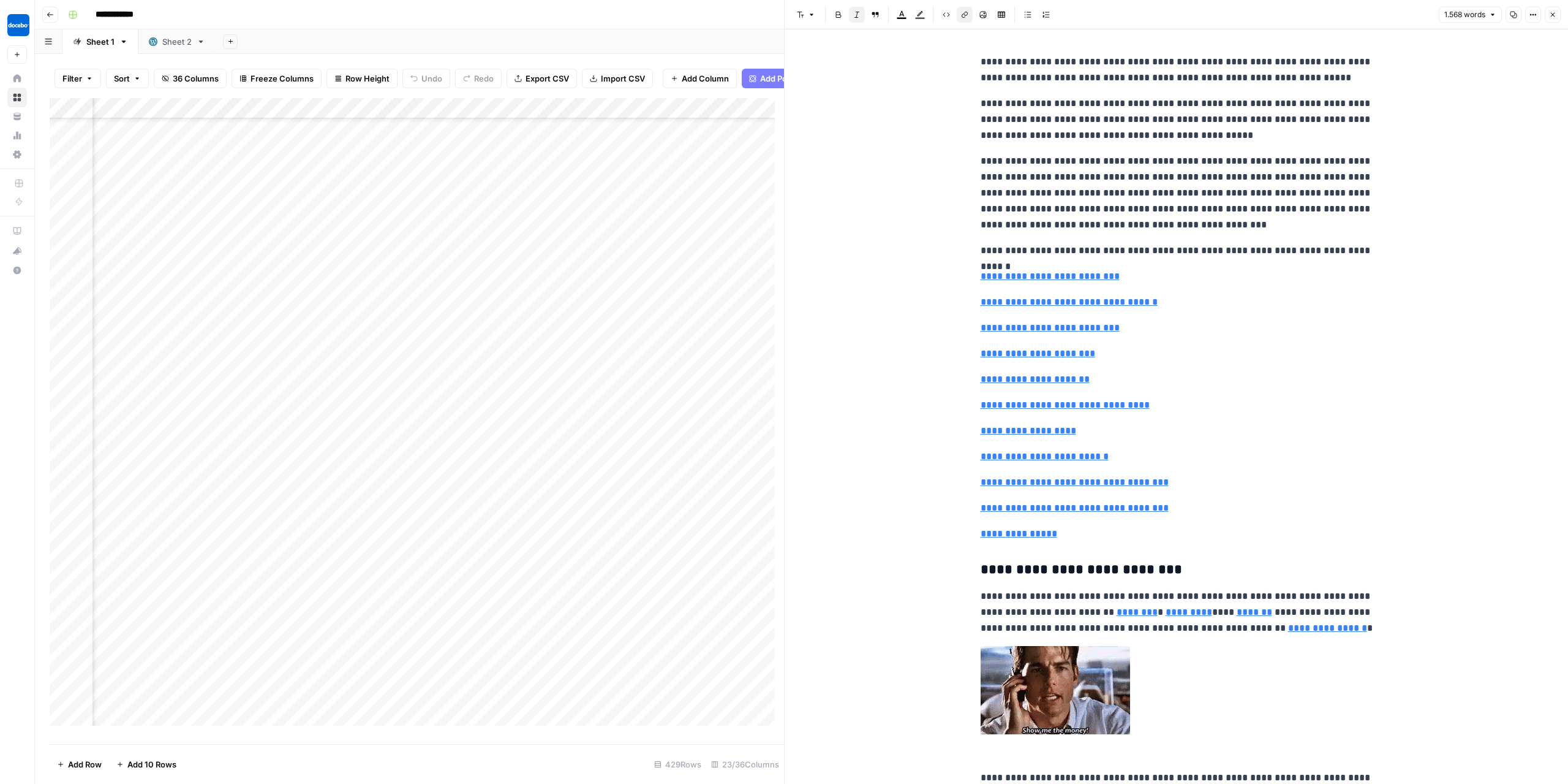
scroll to position [10685, 1573]
click at [216, 118] on div "Add Column" at bounding box center [417, 416] width 735 height 637
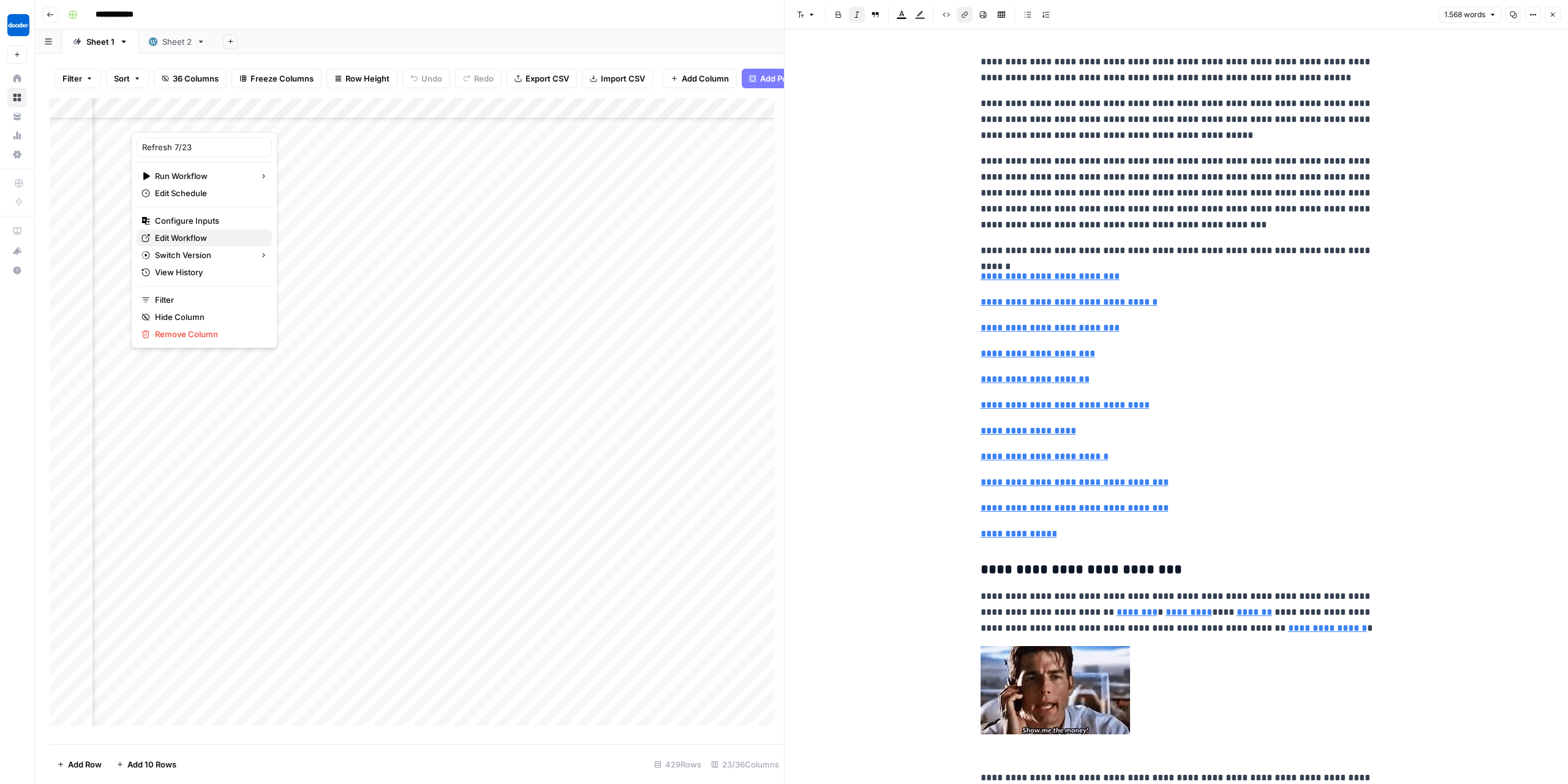
click at [193, 240] on span "Edit Workflow" at bounding box center [209, 238] width 107 height 12
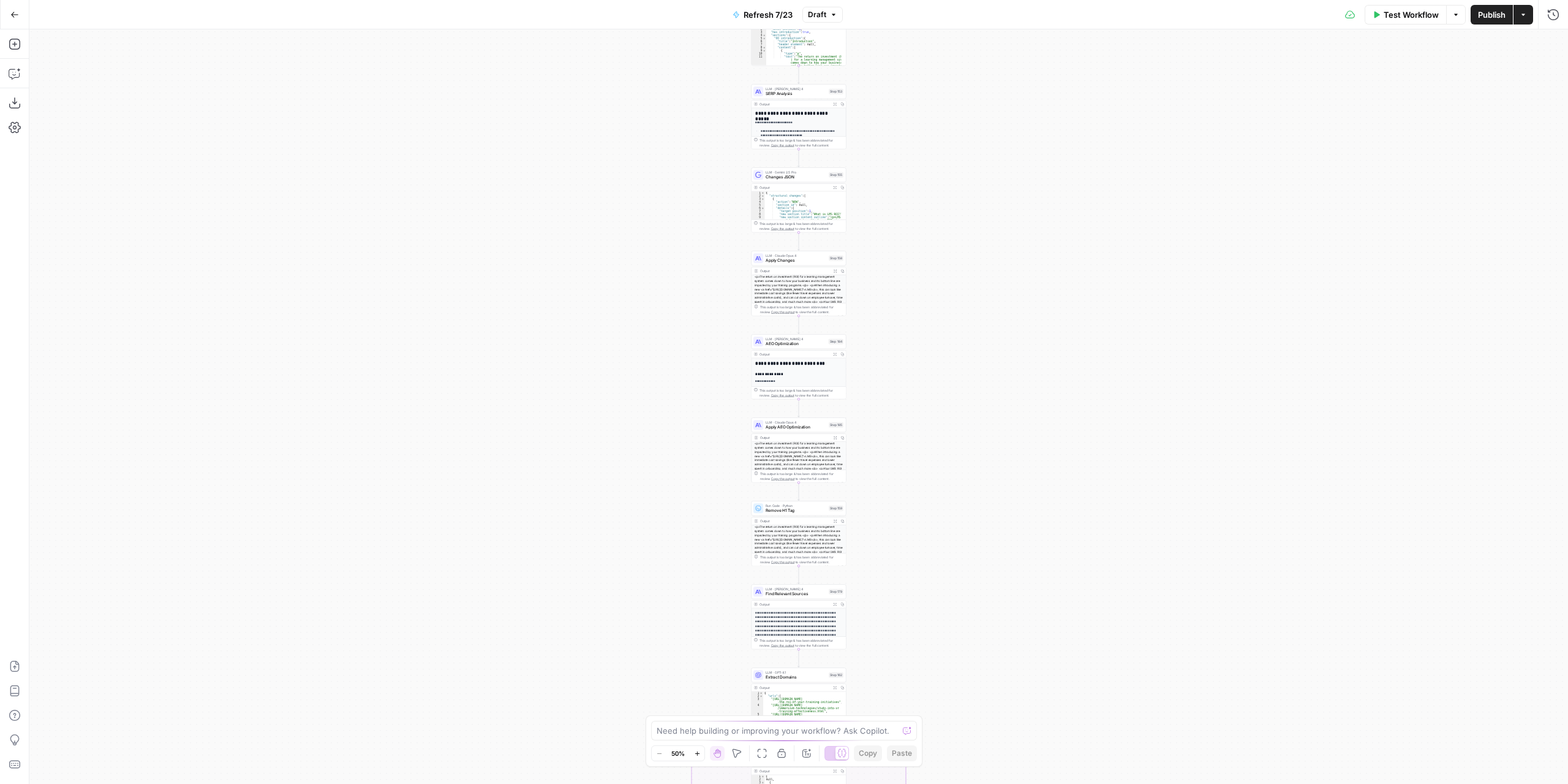
click at [882, 269] on div "true false true false true false Workflow Set Inputs Inputs Content Processing …" at bounding box center [799, 407] width 1539 height 754
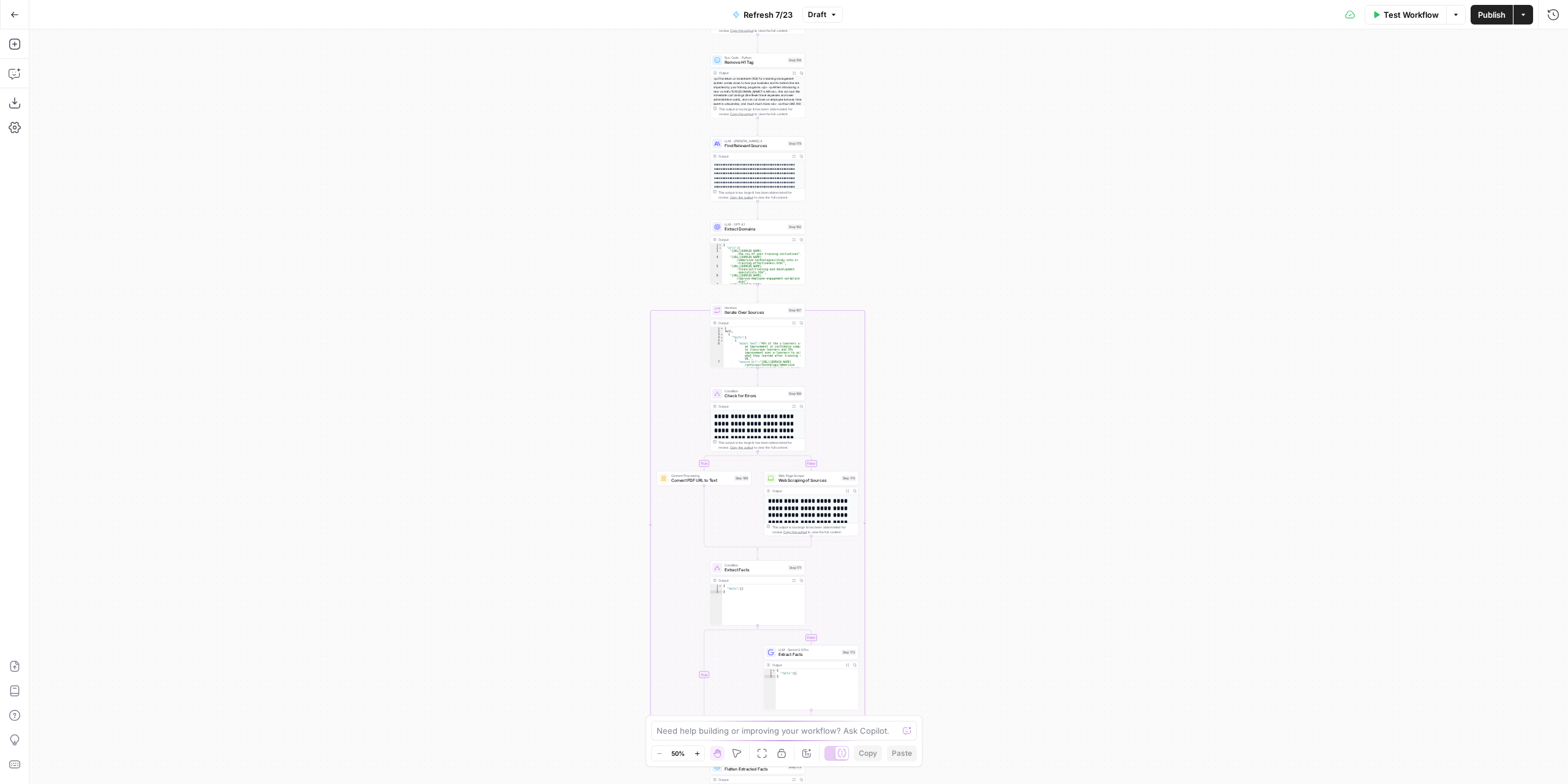
drag, startPoint x: 950, startPoint y: 556, endPoint x: 910, endPoint y: 280, distance: 278.9
click at [910, 276] on div "true false true false true false Workflow Set Inputs Inputs Content Processing …" at bounding box center [799, 407] width 1539 height 754
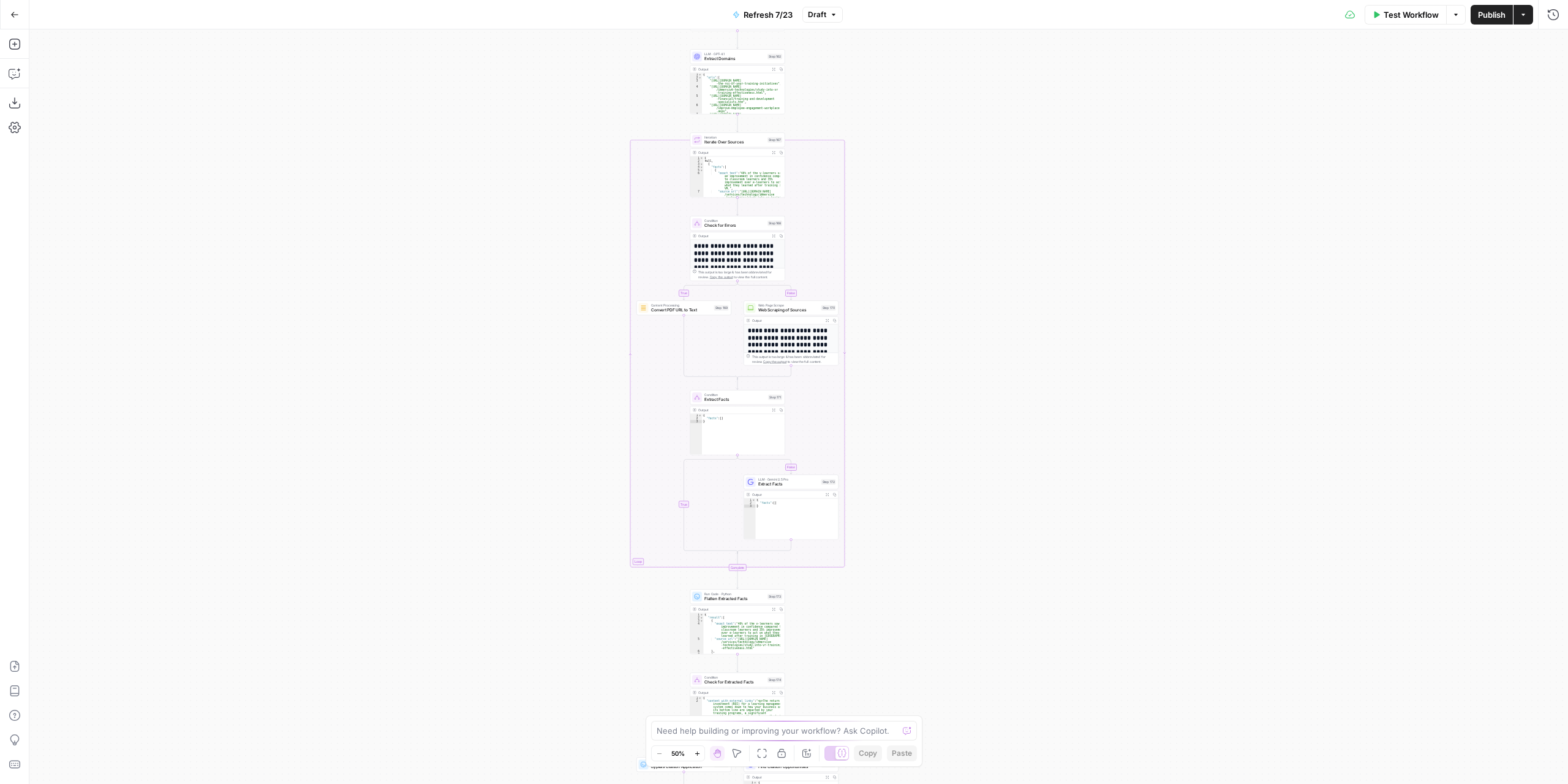
drag, startPoint x: 927, startPoint y: 596, endPoint x: 904, endPoint y: 359, distance: 238.1
click at [909, 367] on div "true false true false true false Workflow Set Inputs Inputs Content Processing …" at bounding box center [799, 407] width 1539 height 754
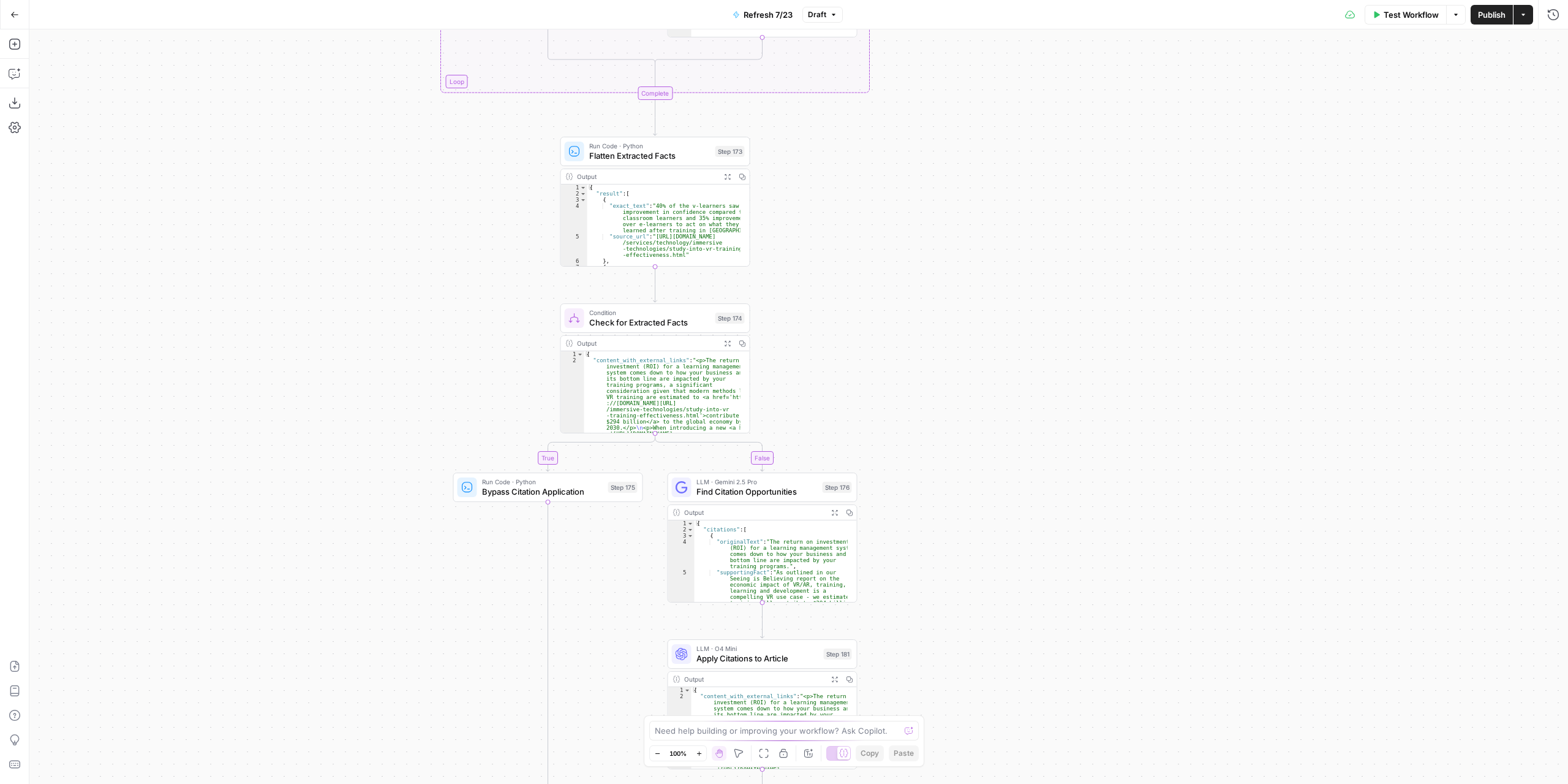
drag, startPoint x: 832, startPoint y: 396, endPoint x: 895, endPoint y: 312, distance: 105.0
click at [851, 162] on div "true false true false true false Workflow Set Inputs Inputs Content Processing …" at bounding box center [799, 407] width 1539 height 754
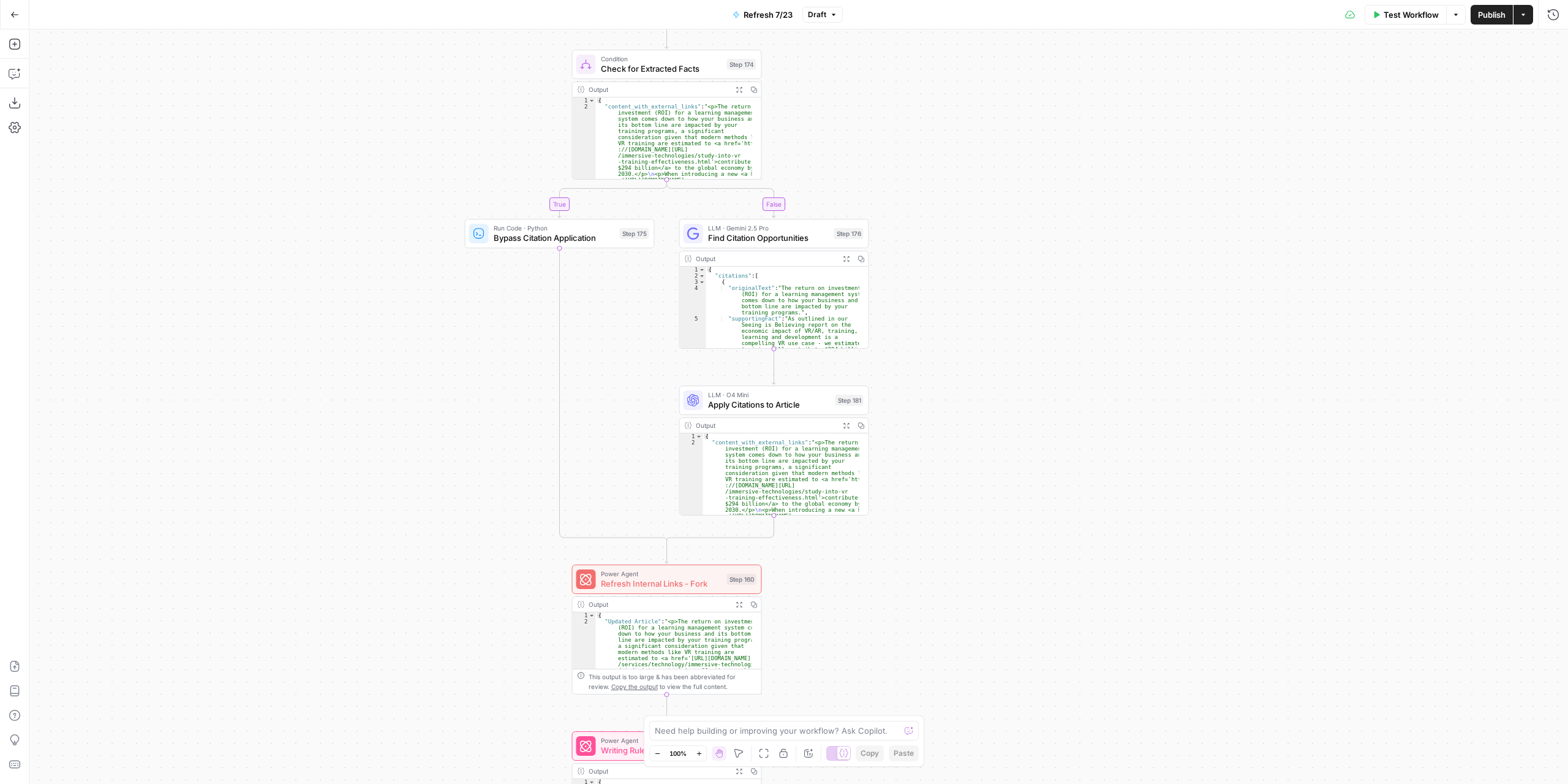
drag, startPoint x: 840, startPoint y: 585, endPoint x: 839, endPoint y: 610, distance: 25.0
click at [839, 610] on div "true false true false true false Workflow Set Inputs Inputs Content Processing …" at bounding box center [799, 407] width 1539 height 754
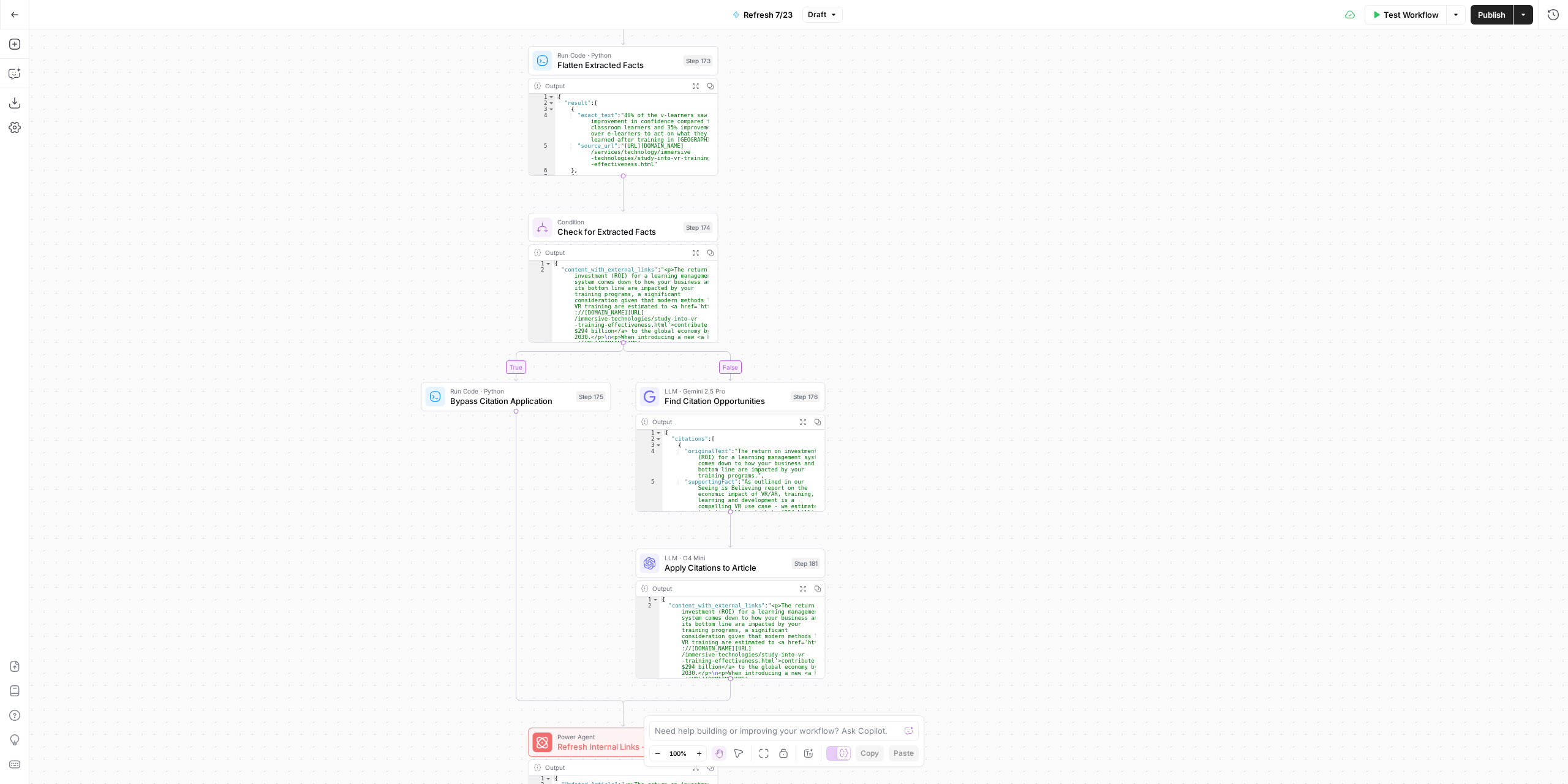
drag, startPoint x: 878, startPoint y: 100, endPoint x: 820, endPoint y: 256, distance: 166.4
click at [834, 265] on div "true false true false true false Workflow Set Inputs Inputs Content Processing …" at bounding box center [799, 407] width 1539 height 754
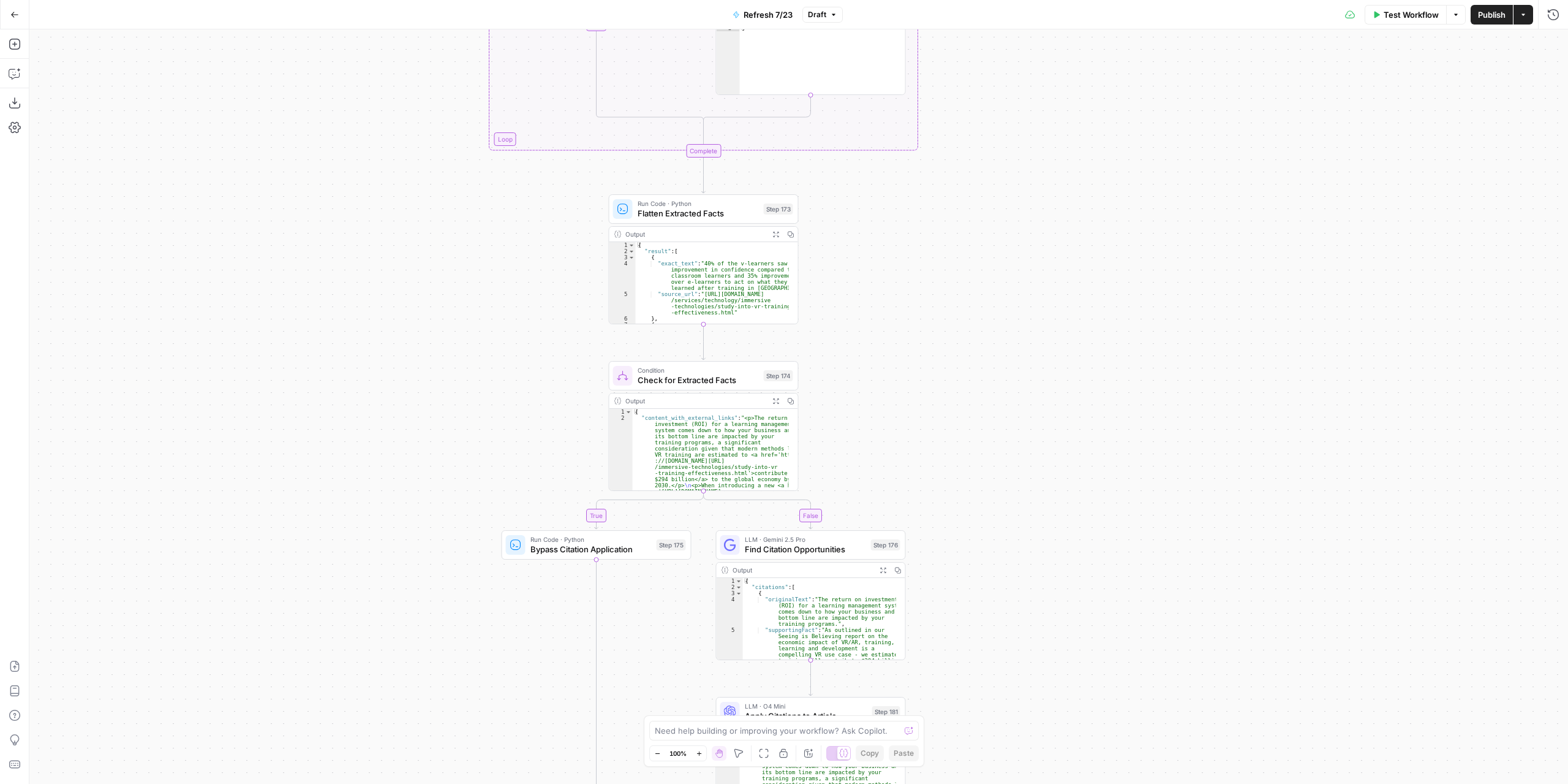
drag, startPoint x: 874, startPoint y: 440, endPoint x: 919, endPoint y: 426, distance: 47.1
click at [919, 426] on div "true false true false true false Workflow Set Inputs Inputs Content Processing …" at bounding box center [799, 407] width 1539 height 754
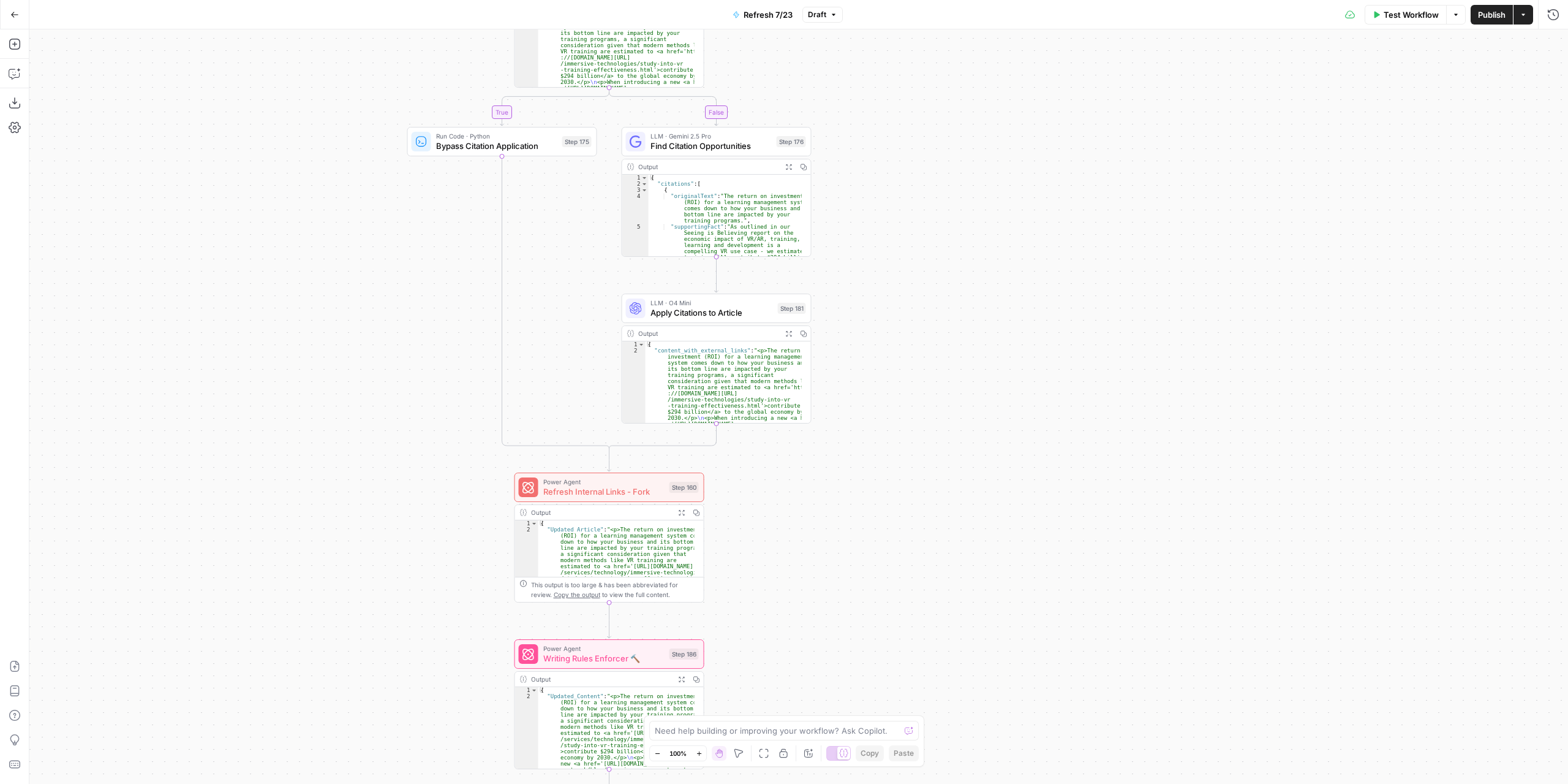
drag, startPoint x: 1011, startPoint y: 640, endPoint x: 903, endPoint y: 189, distance: 463.8
click at [903, 189] on div "true false true false true false Workflow Set Inputs Inputs Content Processing …" at bounding box center [799, 407] width 1539 height 754
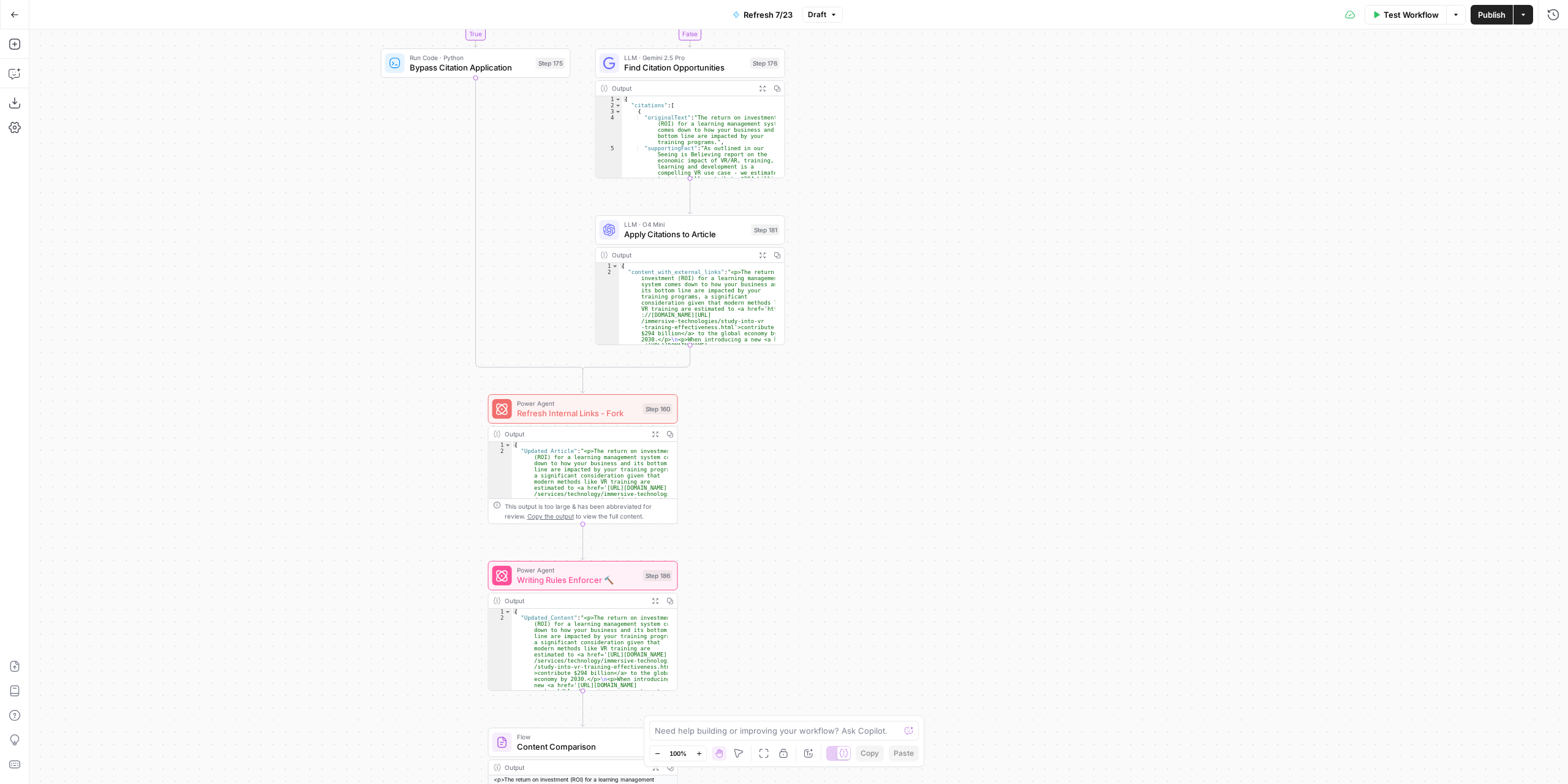
drag, startPoint x: 869, startPoint y: 482, endPoint x: 858, endPoint y: 455, distance: 29.2
click at [858, 455] on div "true false true false true false Workflow Set Inputs Inputs Content Processing …" at bounding box center [799, 407] width 1539 height 754
